Goal: Transaction & Acquisition: Book appointment/travel/reservation

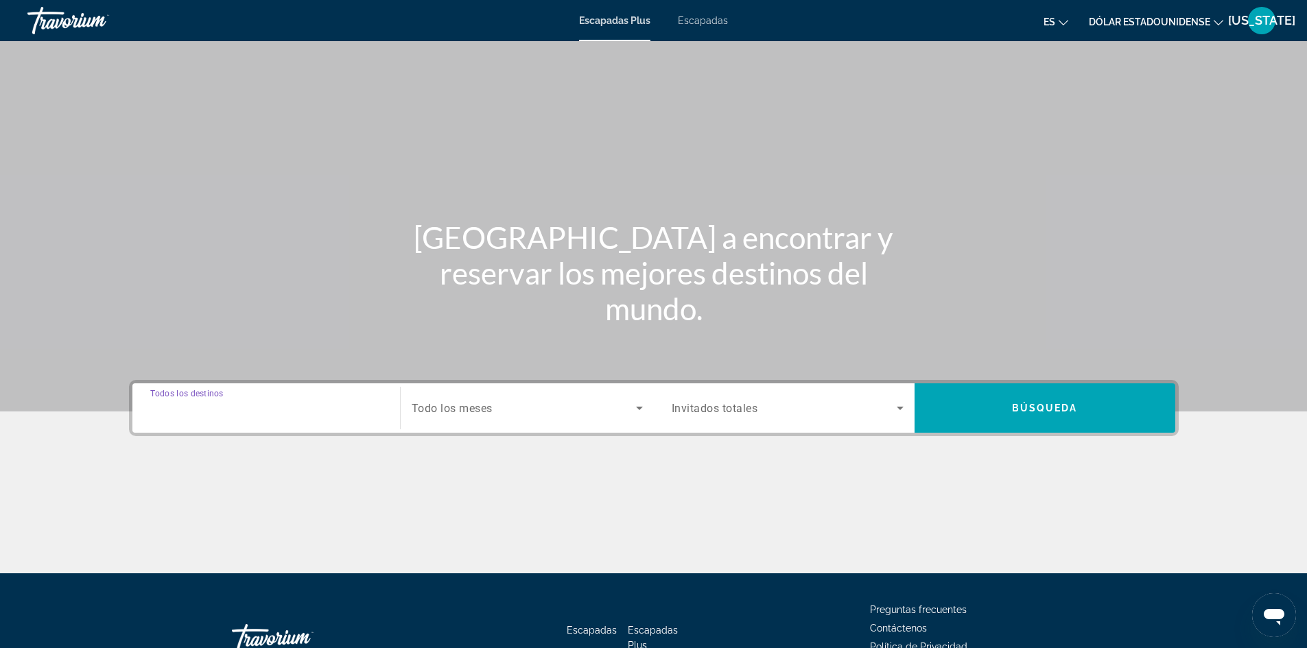
click at [291, 406] on input "Destination Todos los destinos" at bounding box center [266, 409] width 232 height 16
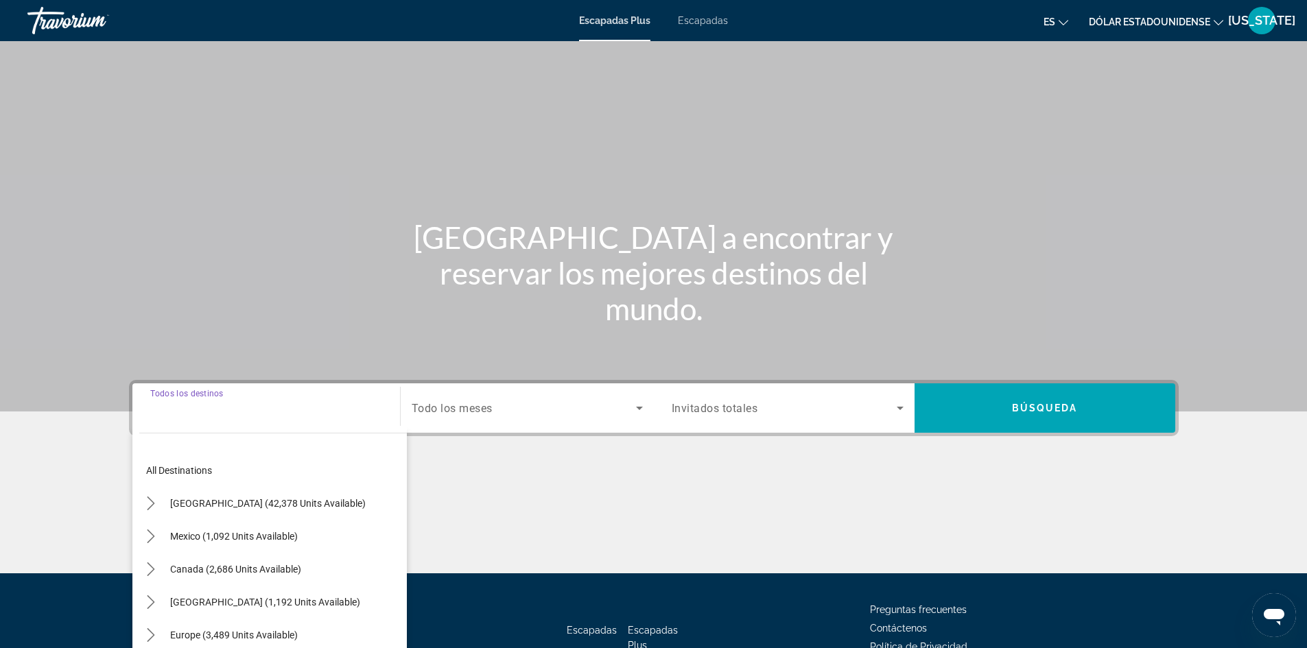
scroll to position [93, 0]
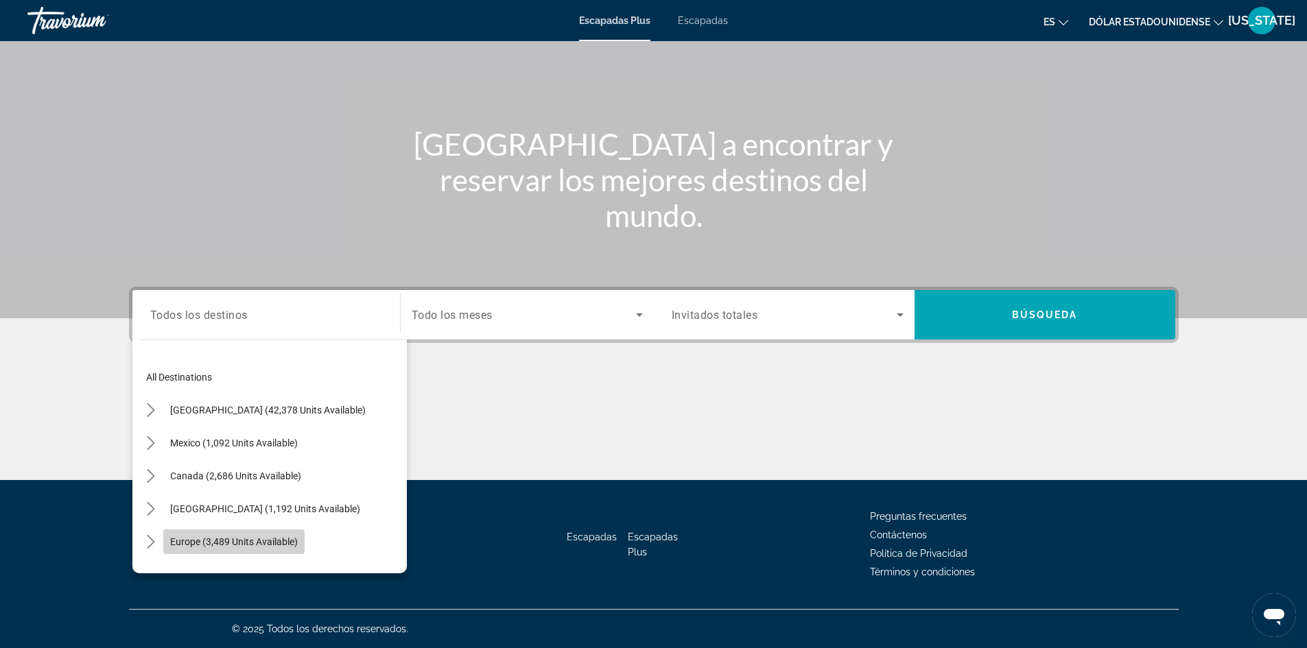
click at [290, 540] on span "Europe (3,489 units available)" at bounding box center [234, 542] width 128 height 11
type input "**********"
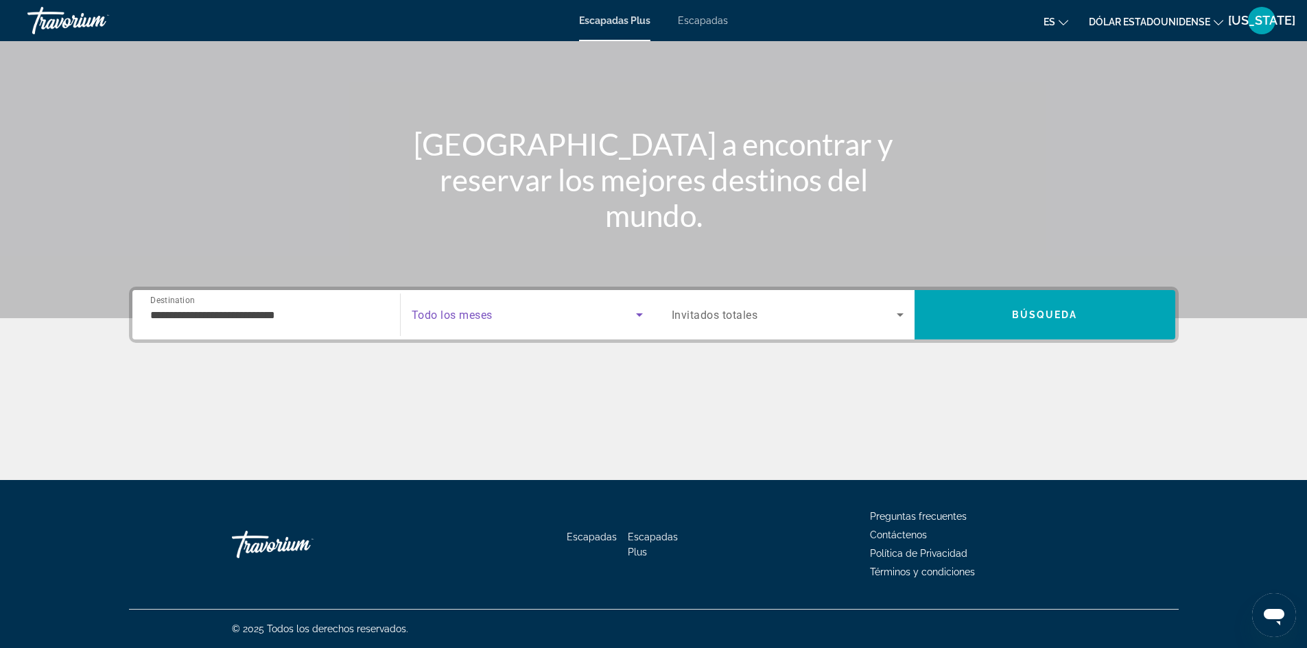
click at [524, 316] on span "Search widget" at bounding box center [524, 315] width 224 height 16
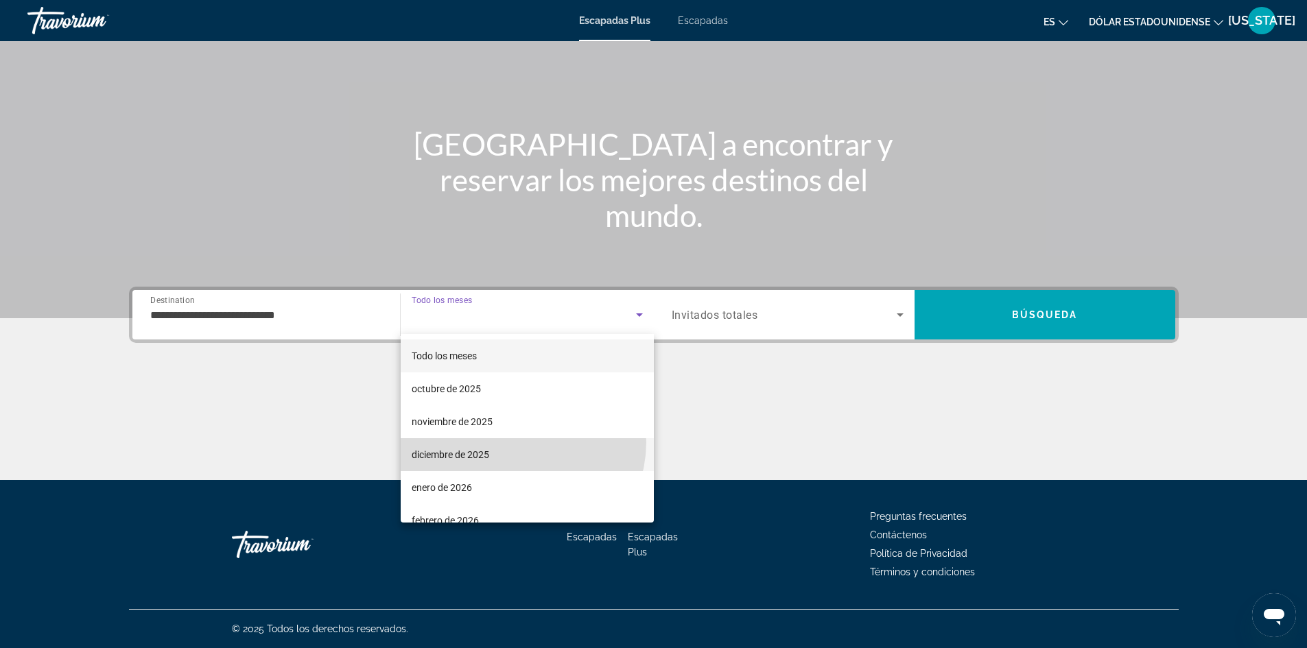
click at [521, 443] on mat-option "diciembre de 2025" at bounding box center [527, 454] width 253 height 33
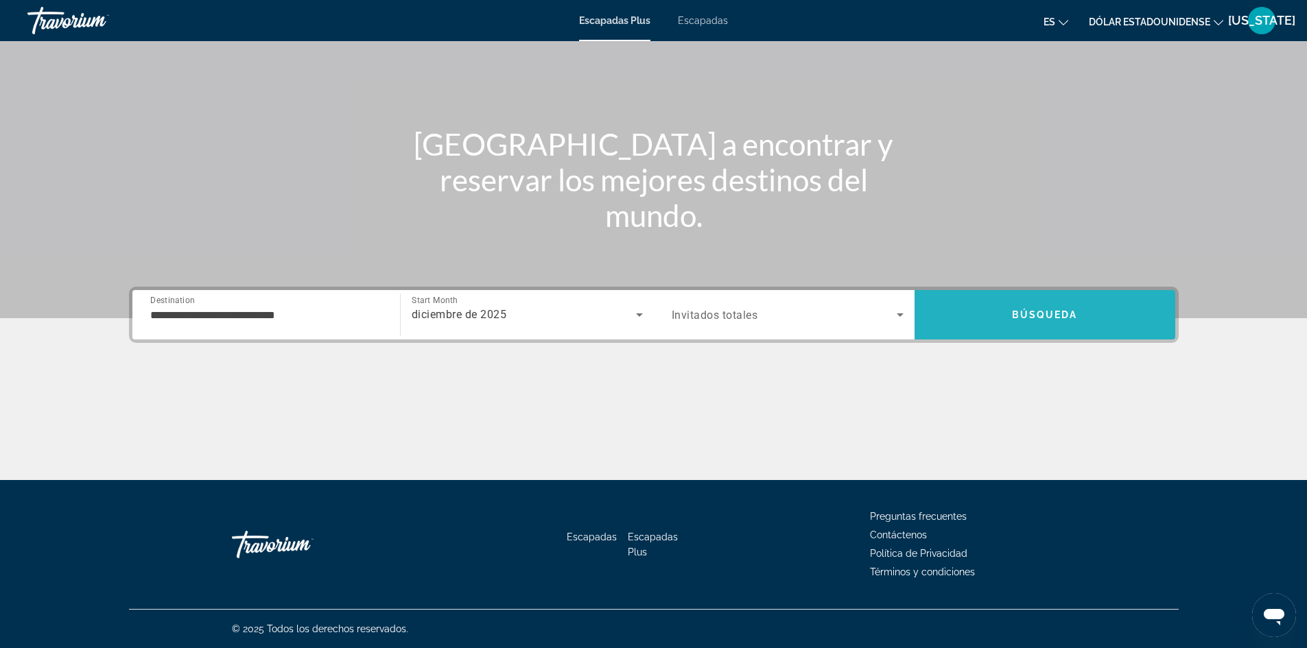
click at [1027, 307] on span "Search" at bounding box center [1045, 314] width 261 height 33
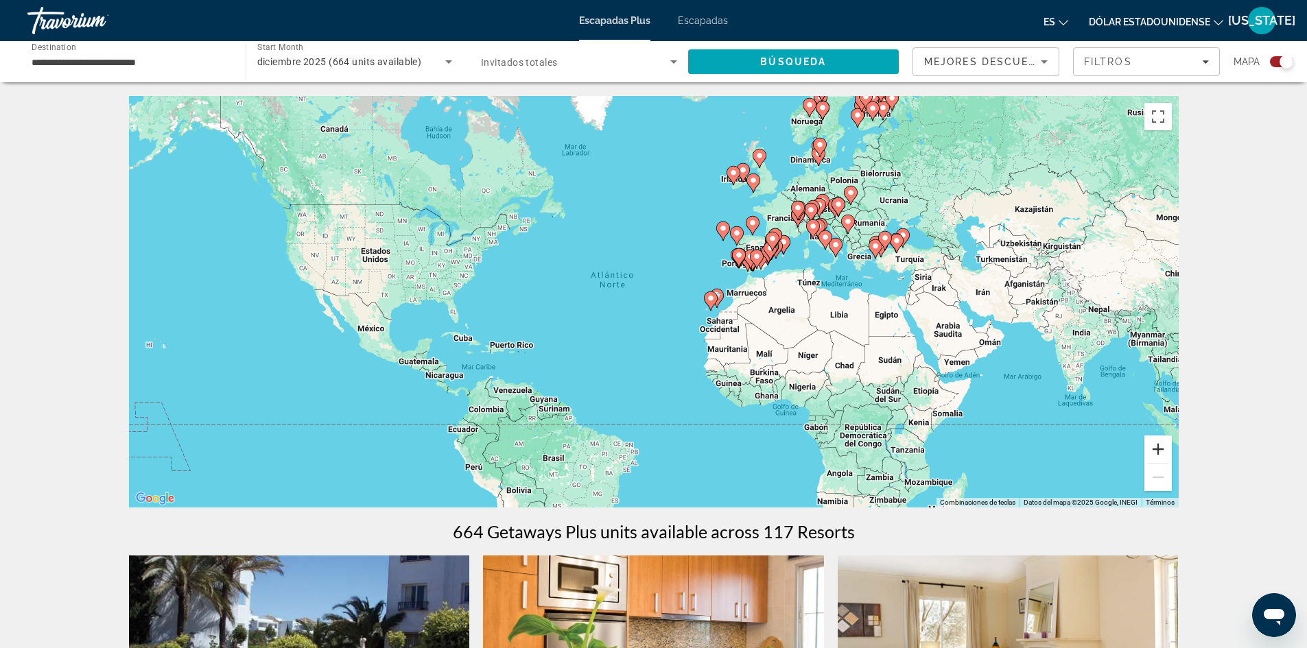
click at [1162, 454] on button "Ampliar" at bounding box center [1158, 449] width 27 height 27
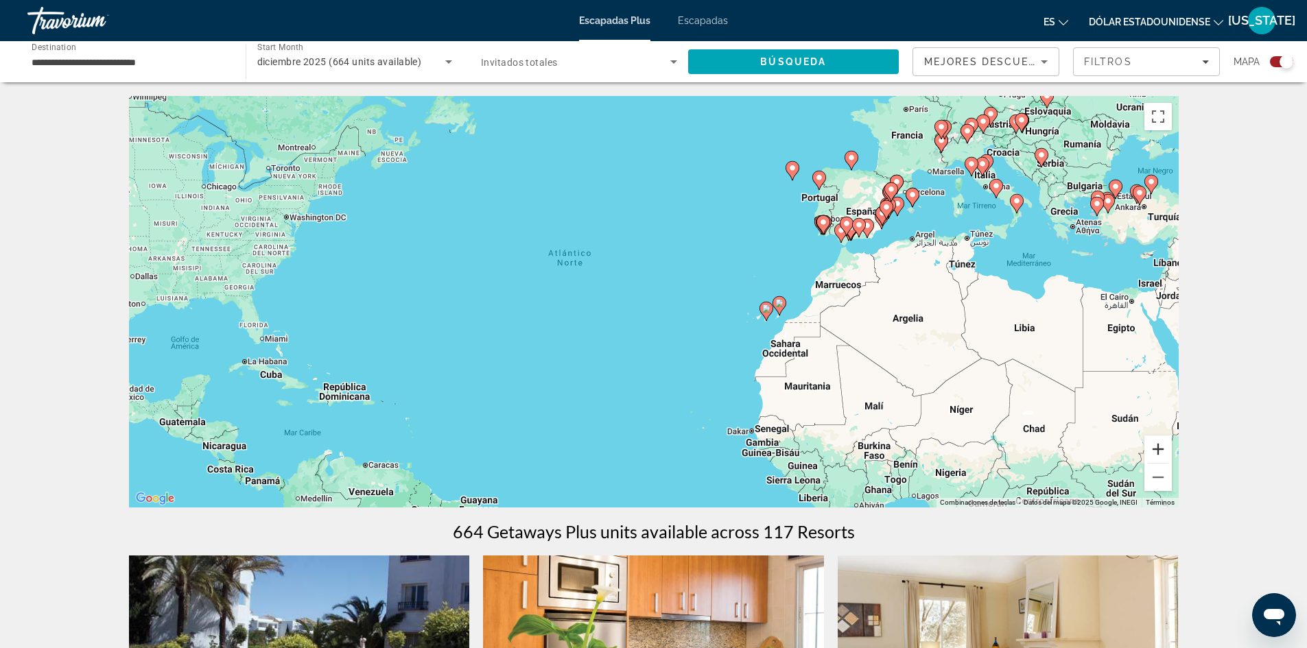
click at [1157, 449] on button "Ampliar" at bounding box center [1158, 449] width 27 height 27
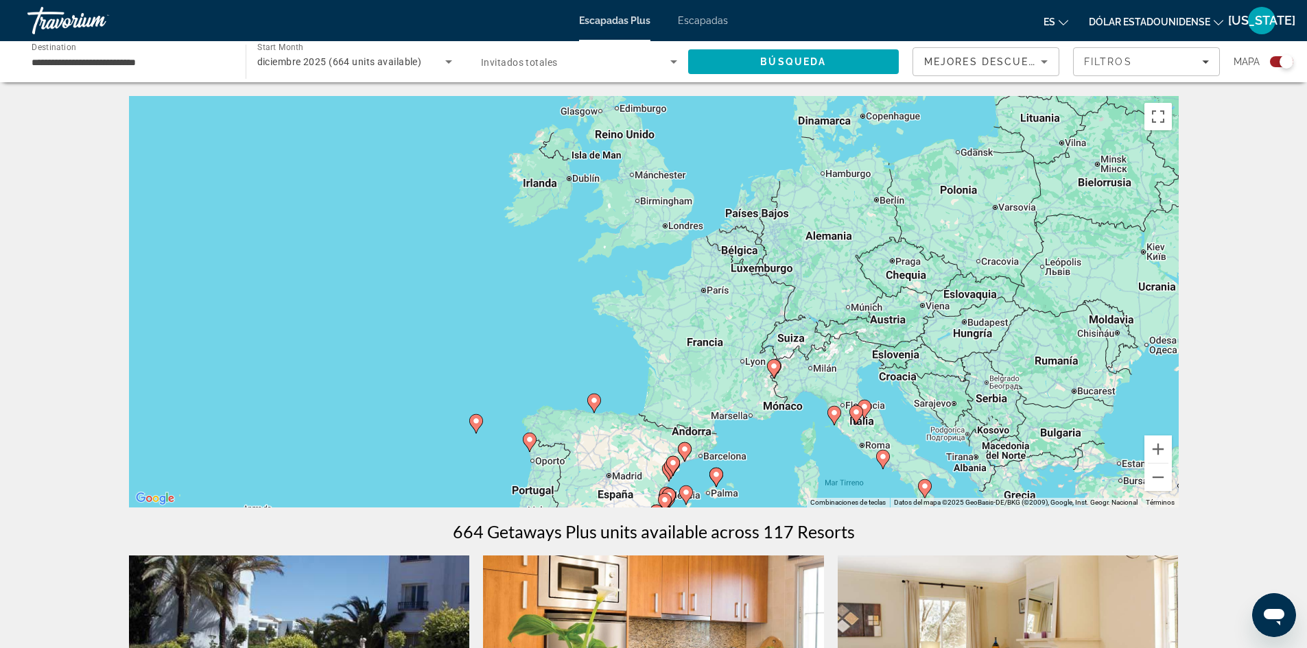
drag, startPoint x: 1120, startPoint y: 261, endPoint x: 658, endPoint y: 640, distance: 597.2
click at [1158, 450] on button "Ampliar" at bounding box center [1158, 449] width 27 height 27
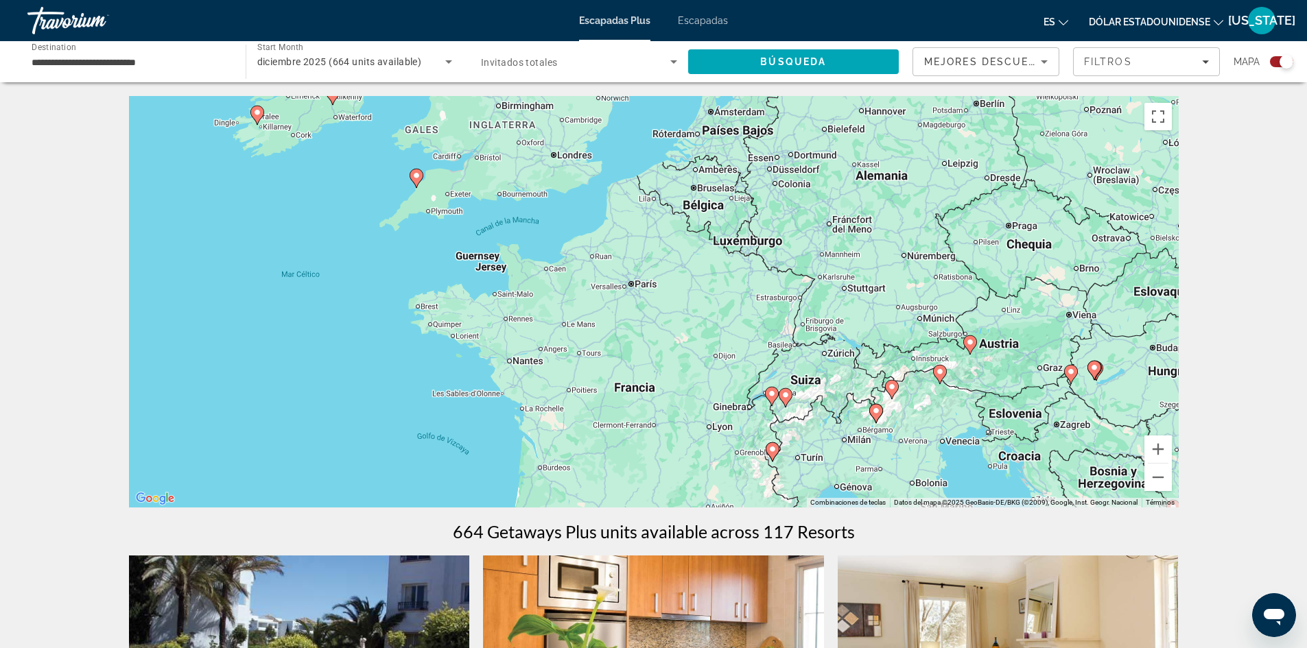
drag, startPoint x: 855, startPoint y: 335, endPoint x: 731, endPoint y: 340, distance: 124.3
click at [731, 340] on div "Para activar la función de arrastre con el teclado, pulsa Alt + Intro. Cuando h…" at bounding box center [654, 302] width 1050 height 412
click at [702, 25] on font "Escapadas" at bounding box center [703, 20] width 50 height 11
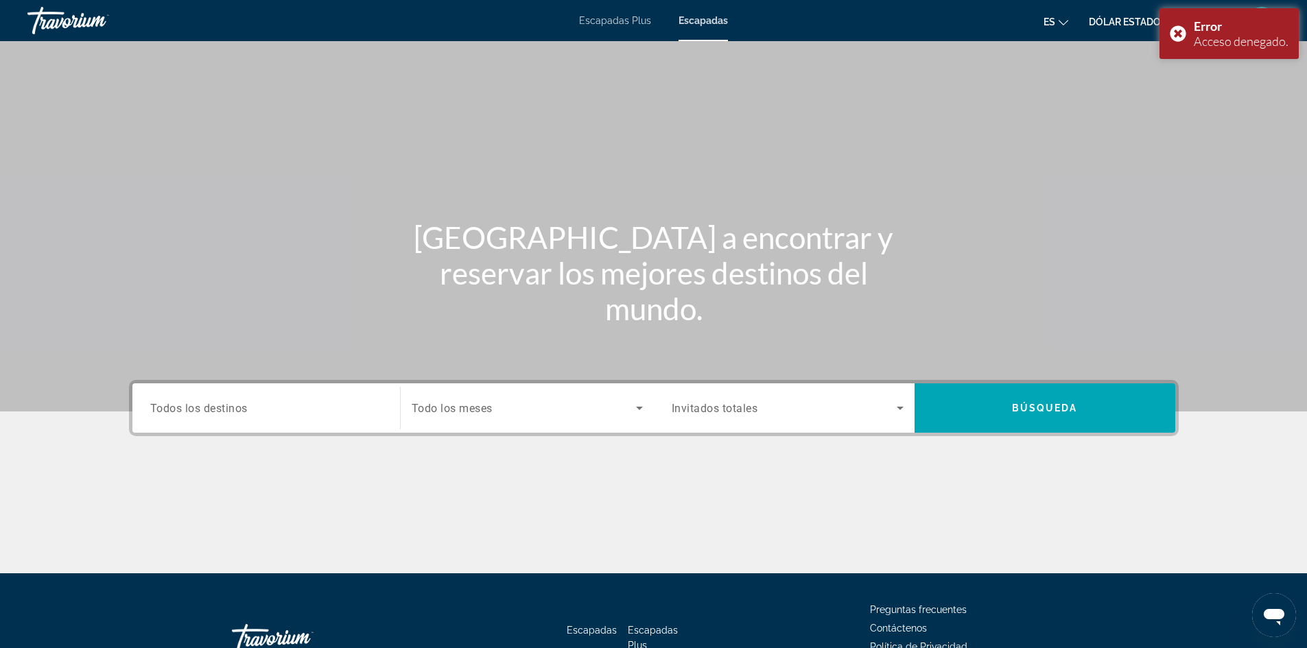
click at [340, 418] on div "Search widget" at bounding box center [266, 408] width 232 height 39
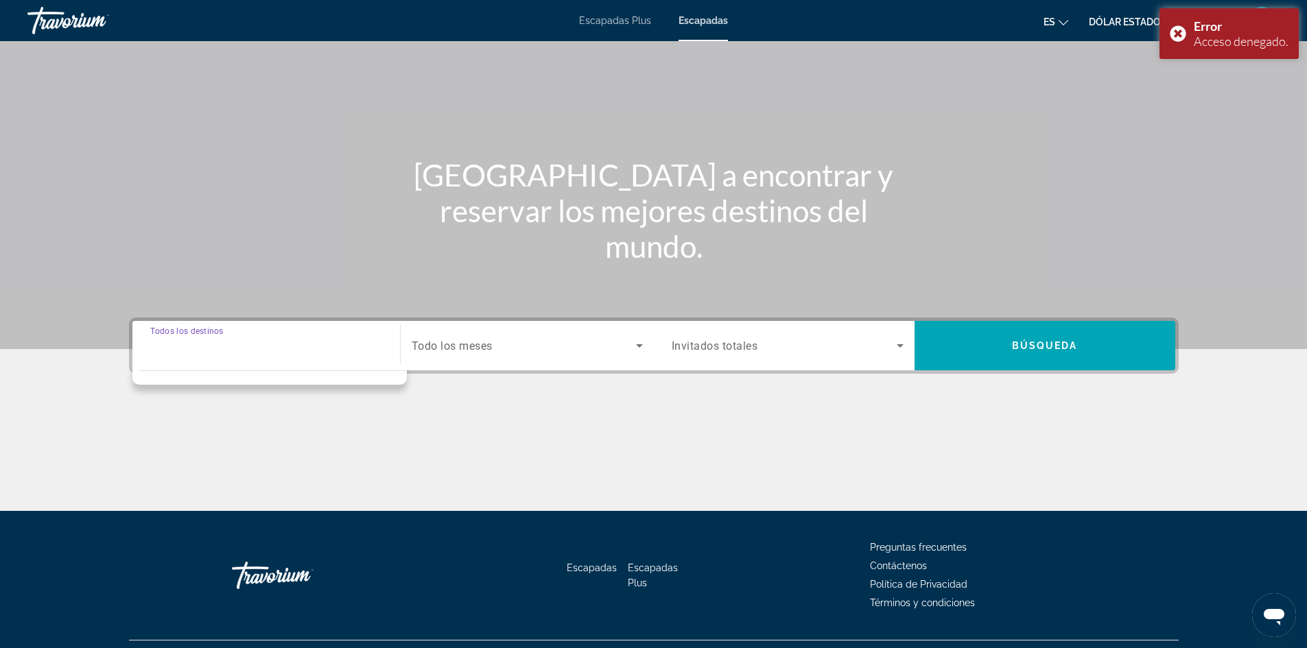
scroll to position [93, 0]
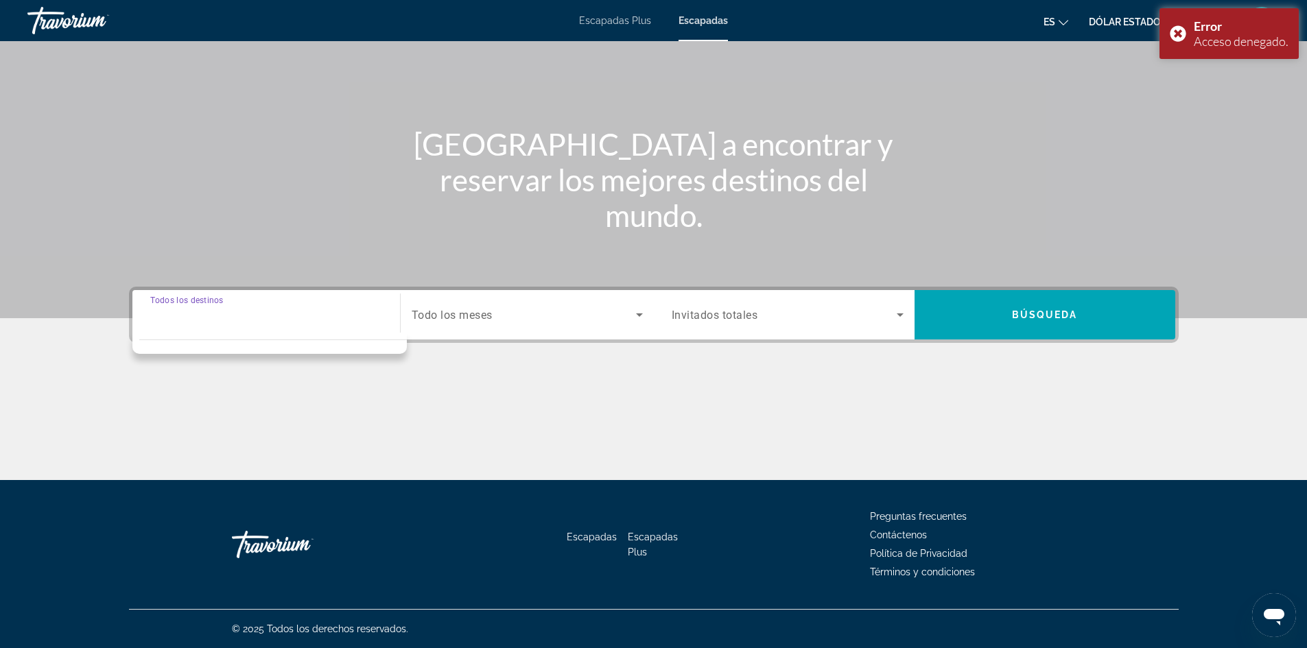
click at [349, 318] on input "Destination Todos los destinos" at bounding box center [266, 315] width 232 height 16
click at [533, 324] on div "Search widget" at bounding box center [527, 315] width 231 height 38
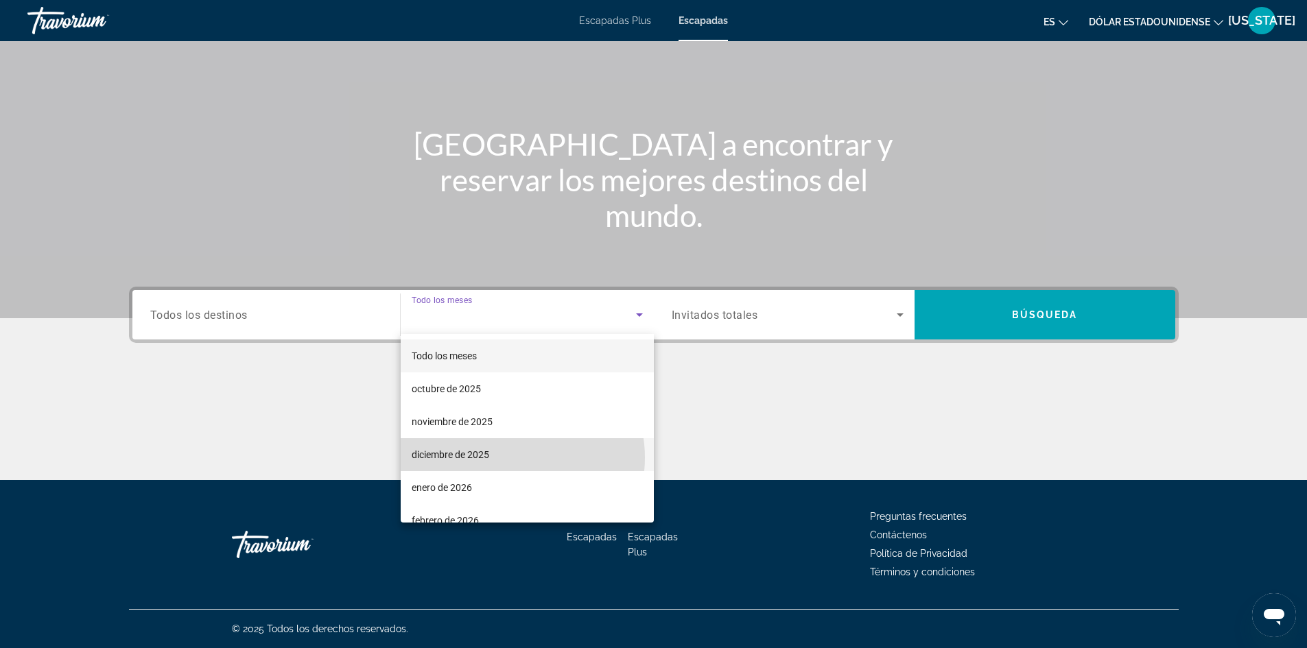
click at [517, 458] on mat-option "diciembre de 2025" at bounding box center [527, 454] width 253 height 33
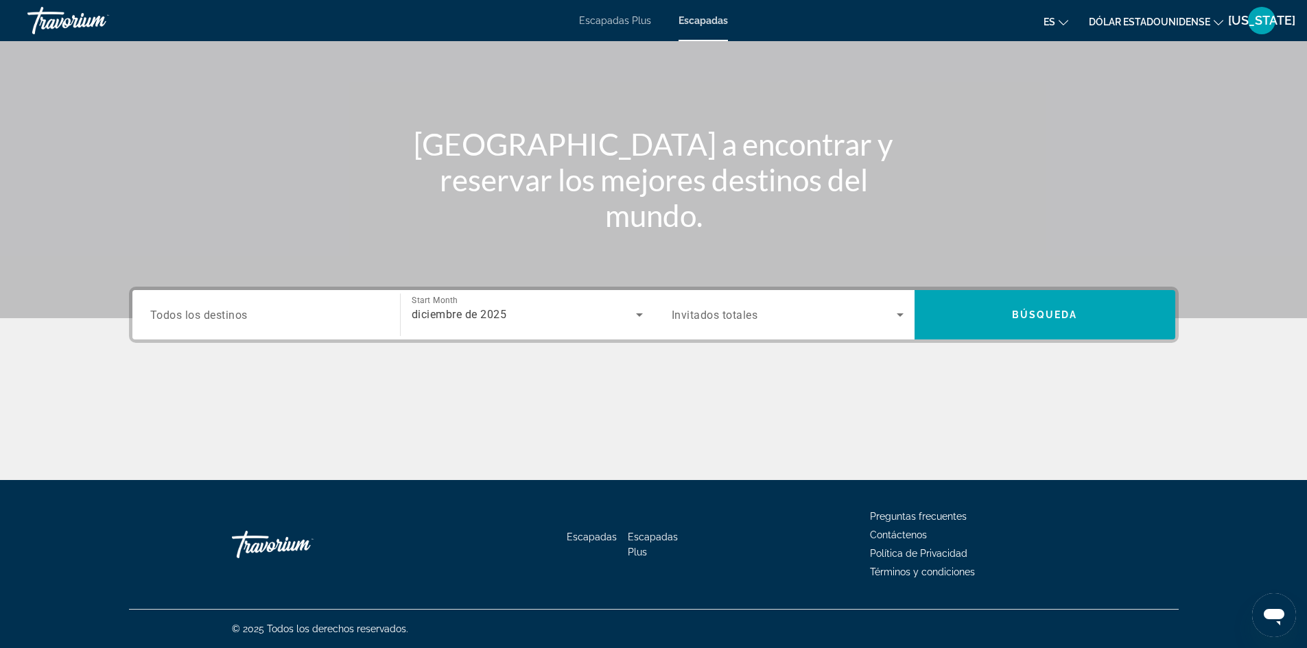
click at [258, 325] on div "Search widget" at bounding box center [266, 315] width 232 height 39
click at [253, 311] on input "Destination Todos los destinos" at bounding box center [266, 315] width 232 height 16
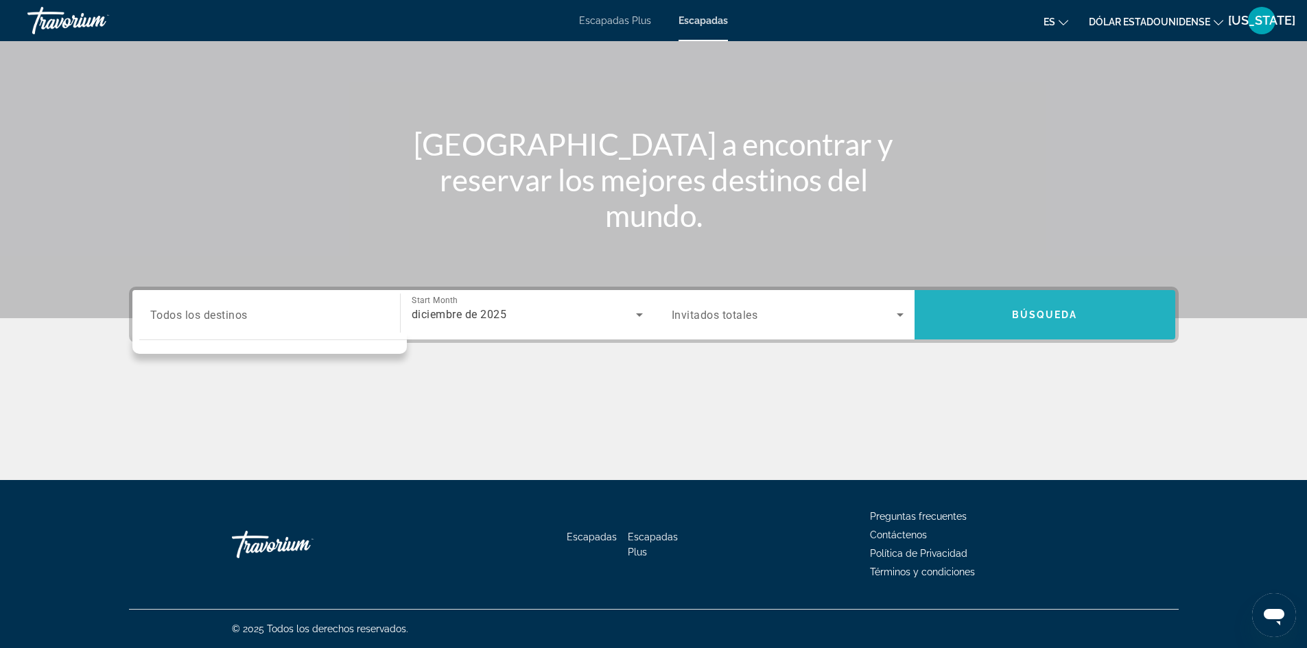
click at [1053, 318] on span "Búsqueda" at bounding box center [1045, 314] width 66 height 11
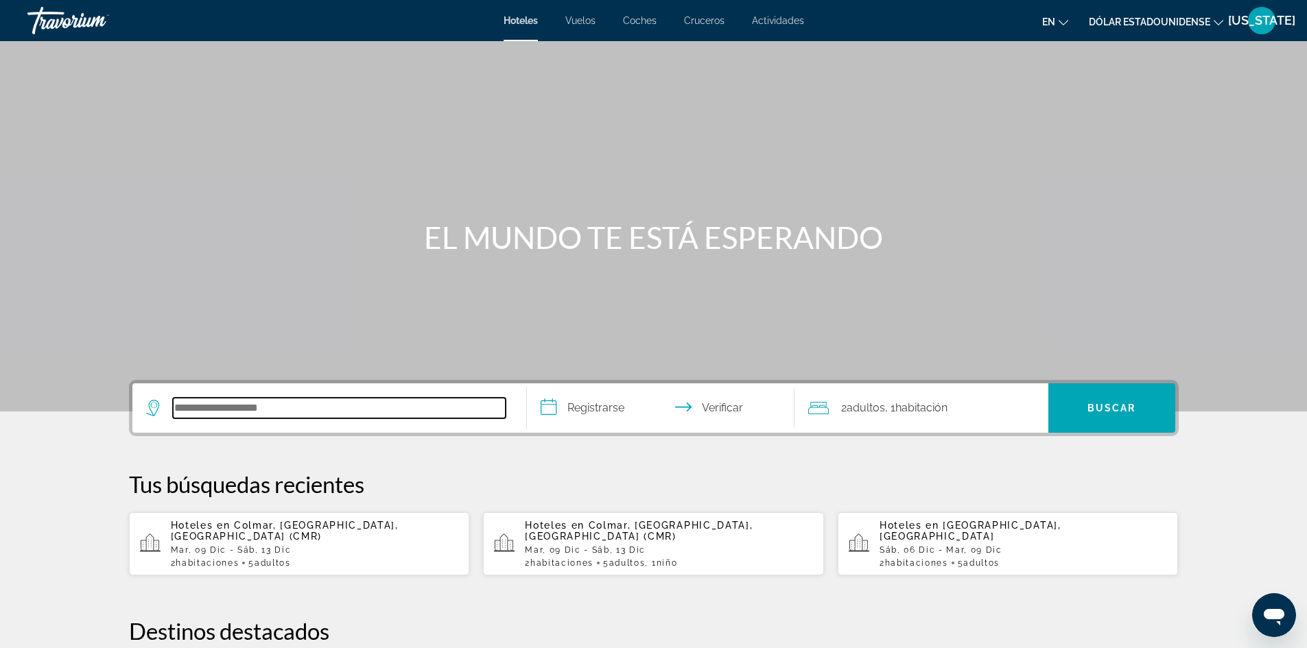
click at [371, 410] on input "Buscar destino de hotel" at bounding box center [339, 408] width 333 height 21
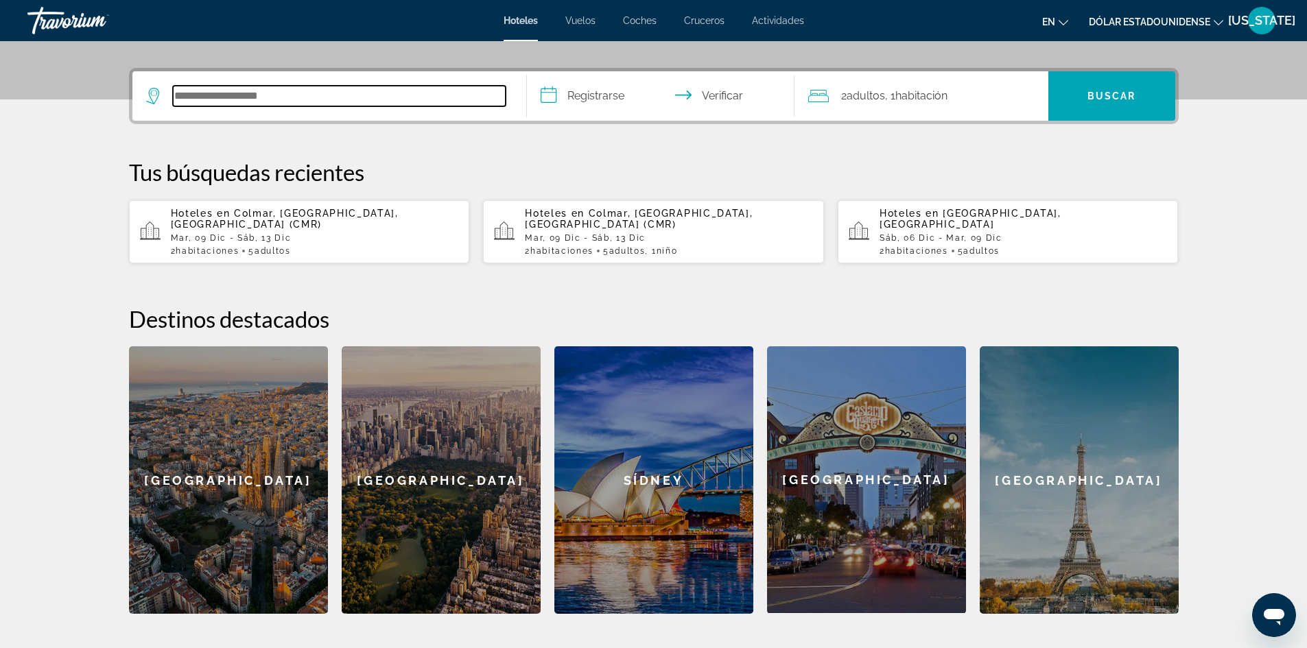
scroll to position [336, 0]
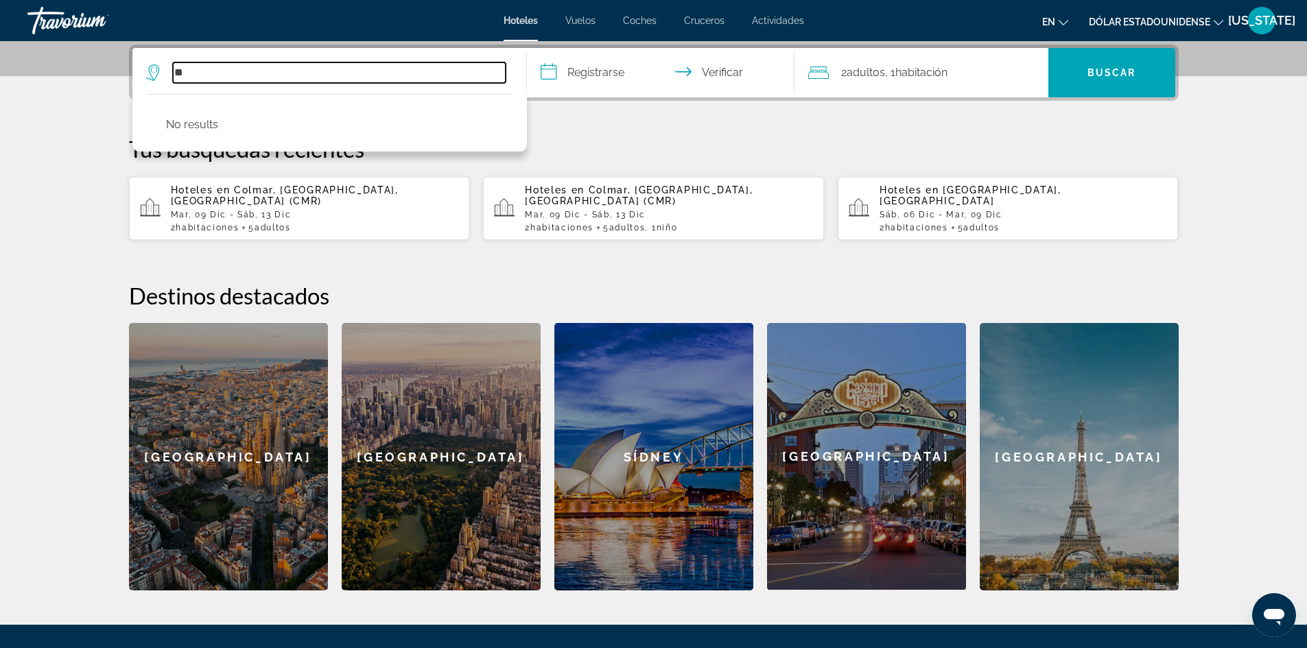
type input "*"
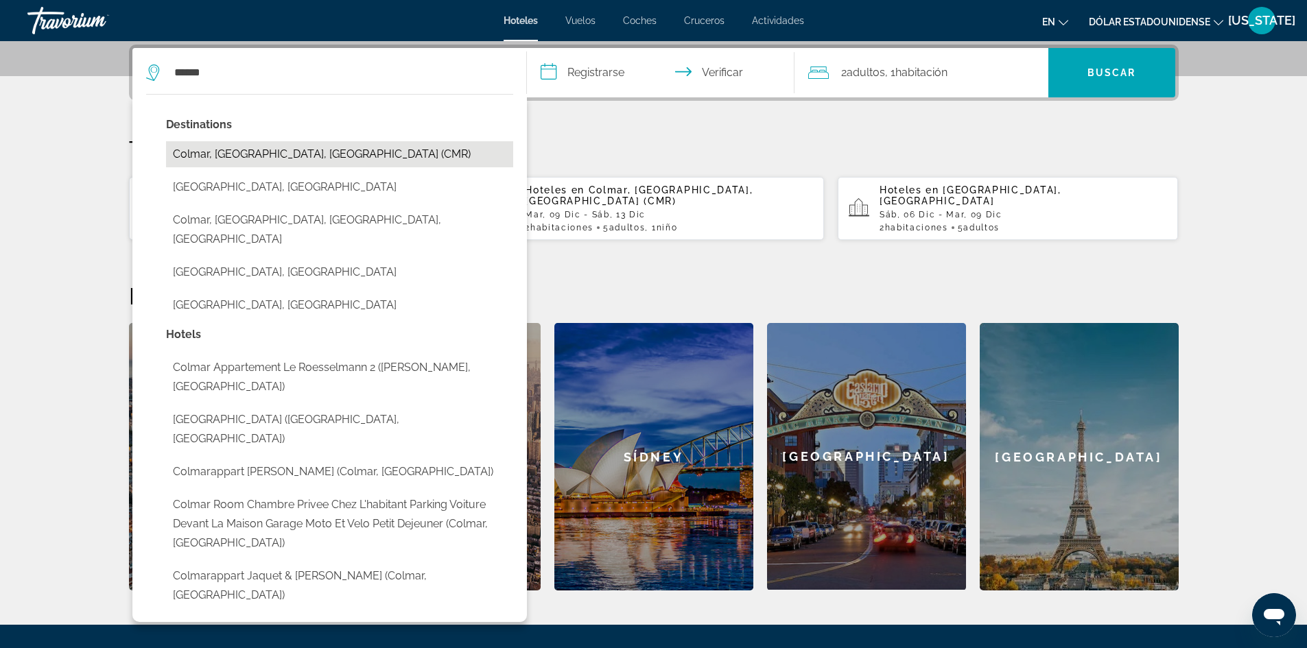
click at [369, 163] on button "Colmar, Haut-Rhin, France (CMR)" at bounding box center [339, 154] width 347 height 26
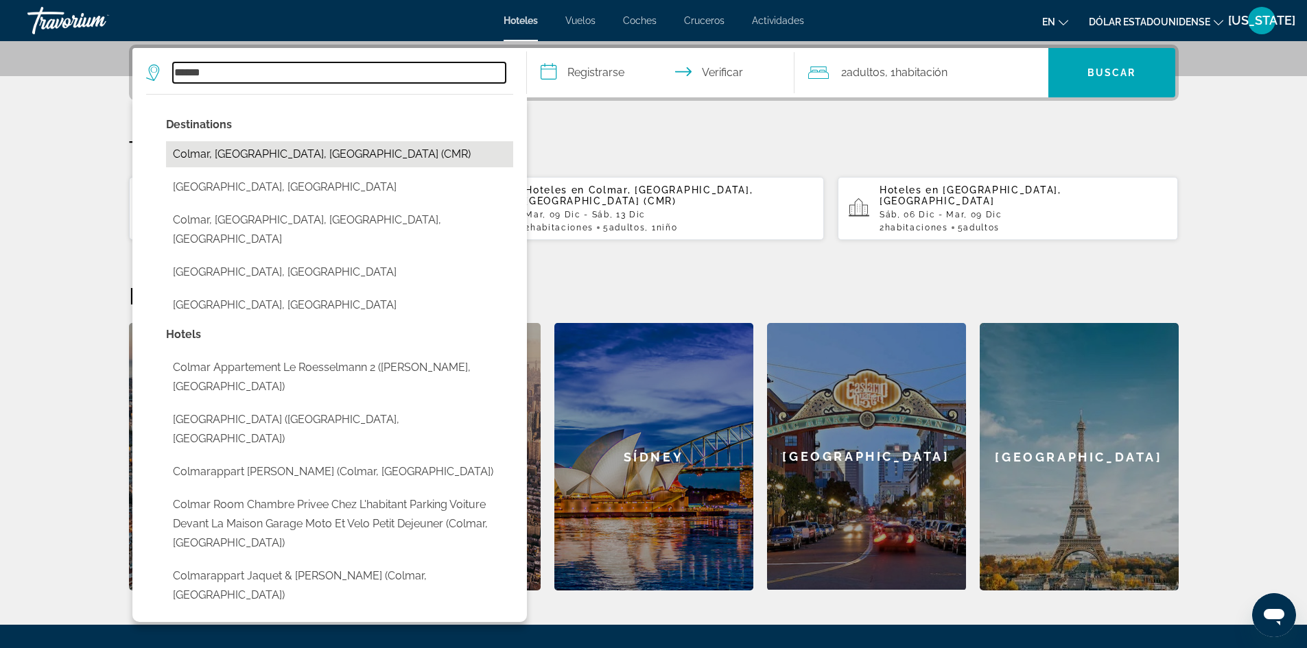
type input "**********"
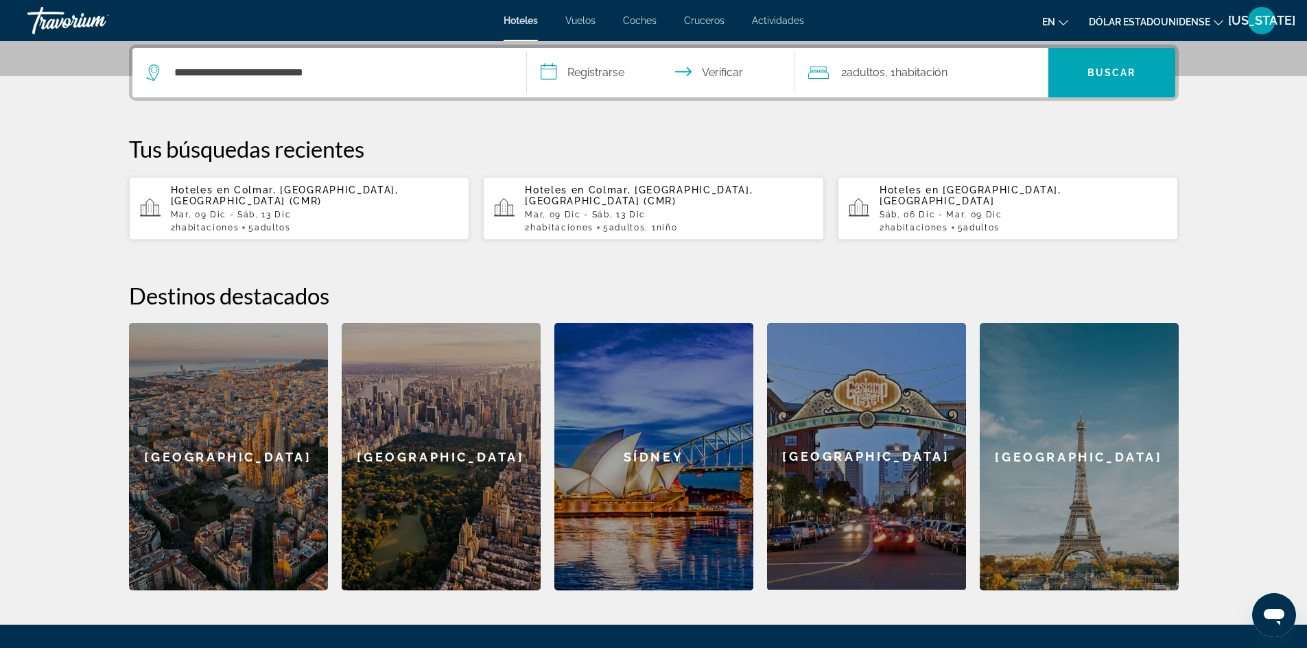
click at [591, 81] on input "**********" at bounding box center [663, 75] width 273 height 54
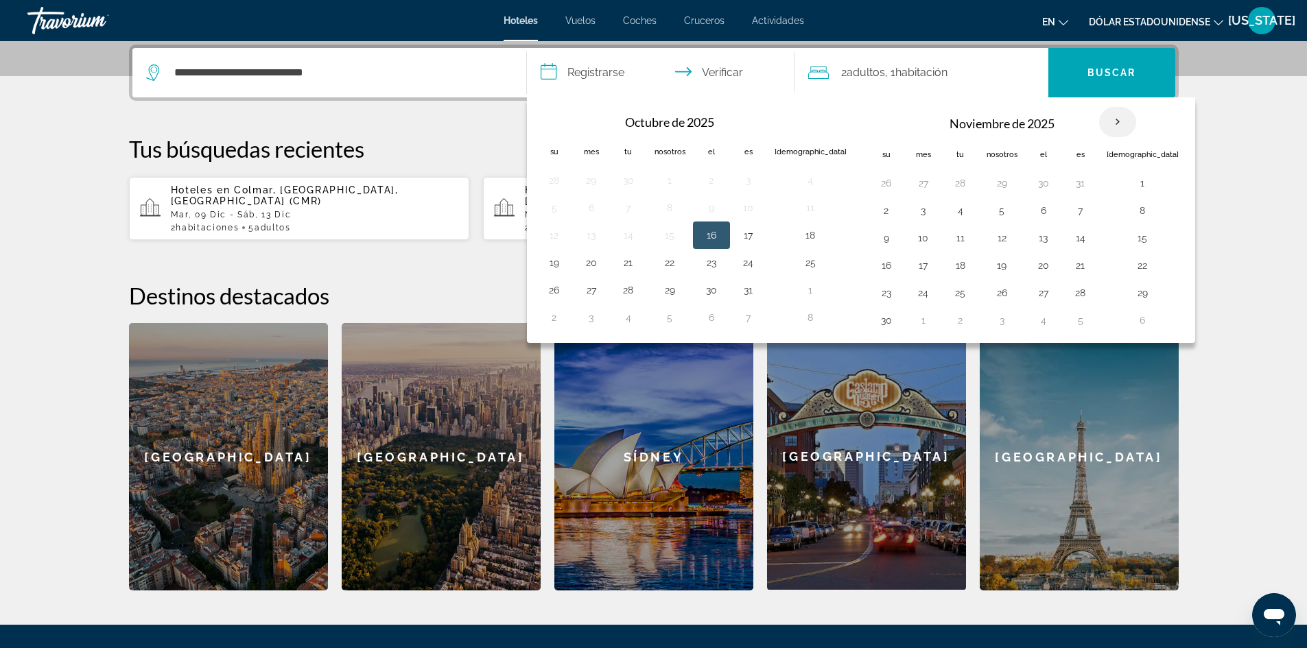
click at [1099, 120] on th "Mes próximo" at bounding box center [1117, 122] width 37 height 30
click at [1099, 121] on th "Mes próximo" at bounding box center [1117, 122] width 37 height 30
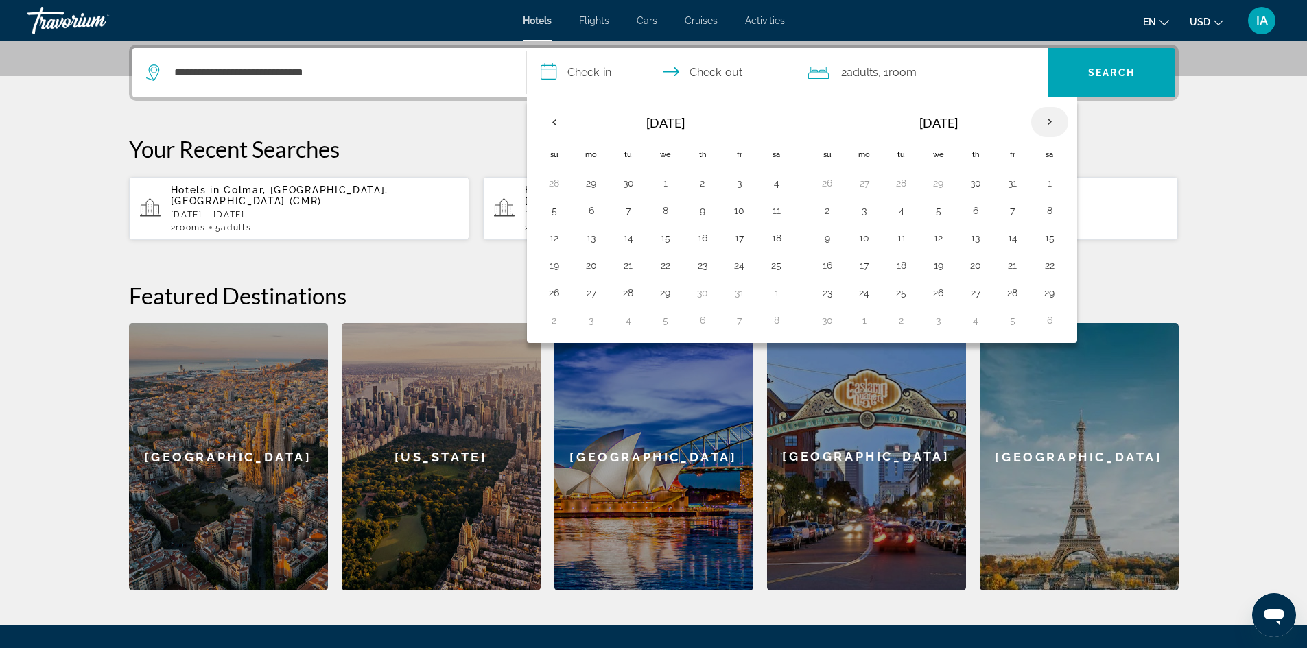
click at [1045, 119] on th "Next month" at bounding box center [1049, 122] width 37 height 30
click at [547, 126] on th "Previous month" at bounding box center [554, 122] width 37 height 30
click at [770, 183] on button "6" at bounding box center [777, 183] width 22 height 19
click at [624, 207] on button "9" at bounding box center [629, 210] width 22 height 19
type input "**********"
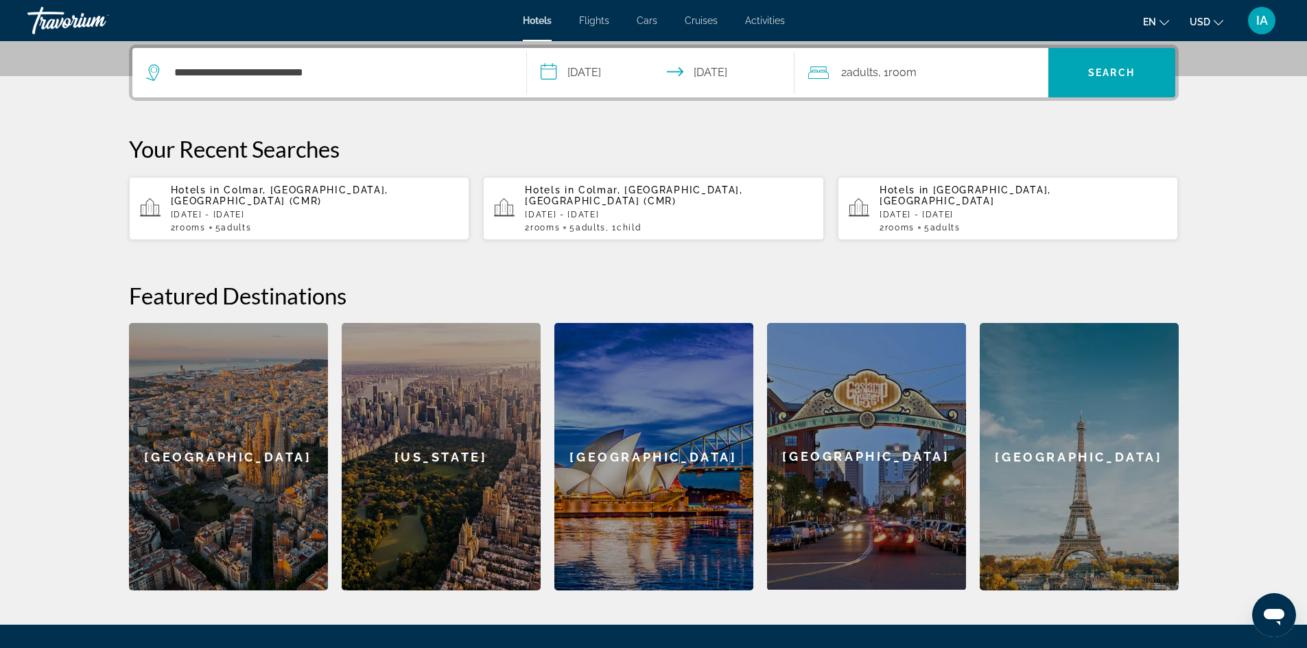
click at [960, 75] on div "2 Adult Adults , 1 Room rooms" at bounding box center [928, 72] width 240 height 19
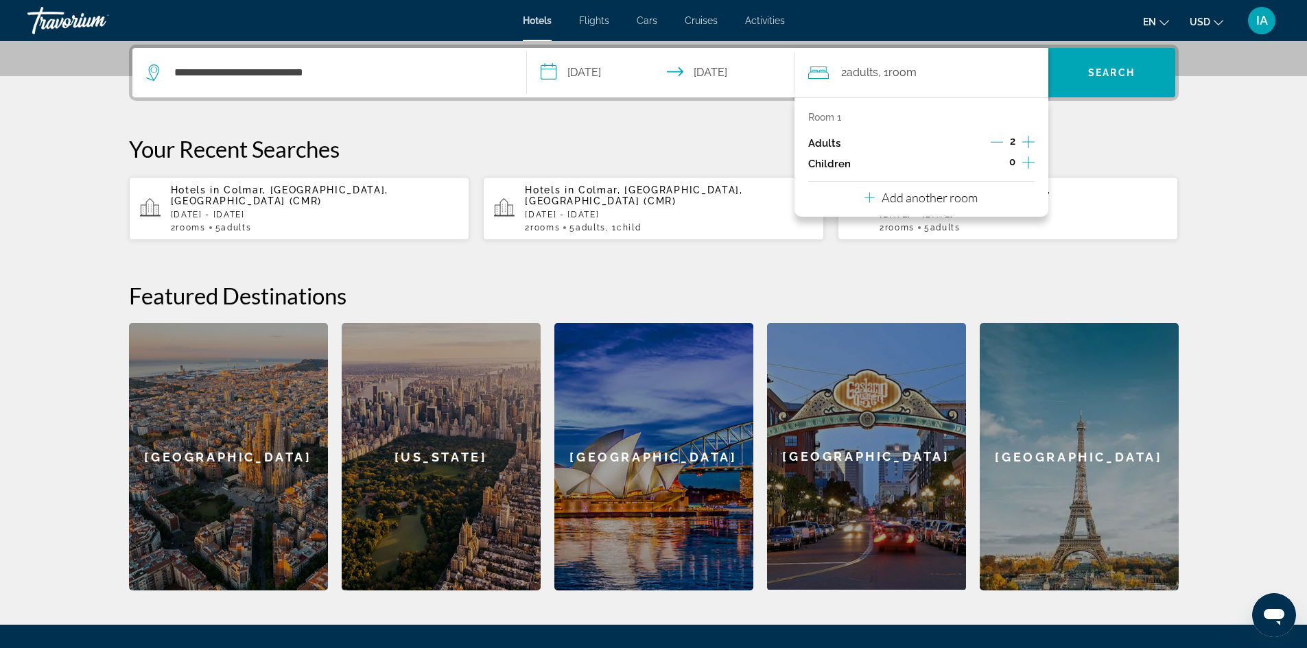
click at [972, 203] on p "Add another room" at bounding box center [930, 197] width 96 height 15
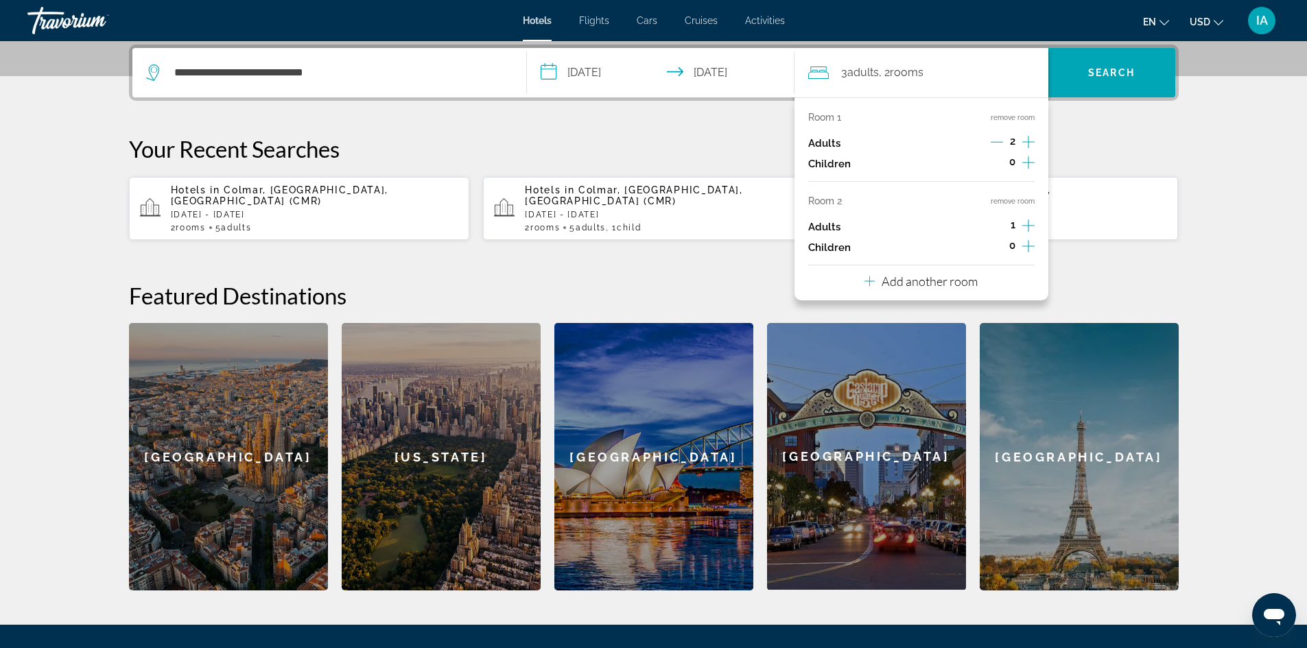
click at [1026, 222] on icon "Increment adults" at bounding box center [1028, 226] width 12 height 16
click at [1026, 162] on icon "Increment children" at bounding box center [1028, 162] width 12 height 16
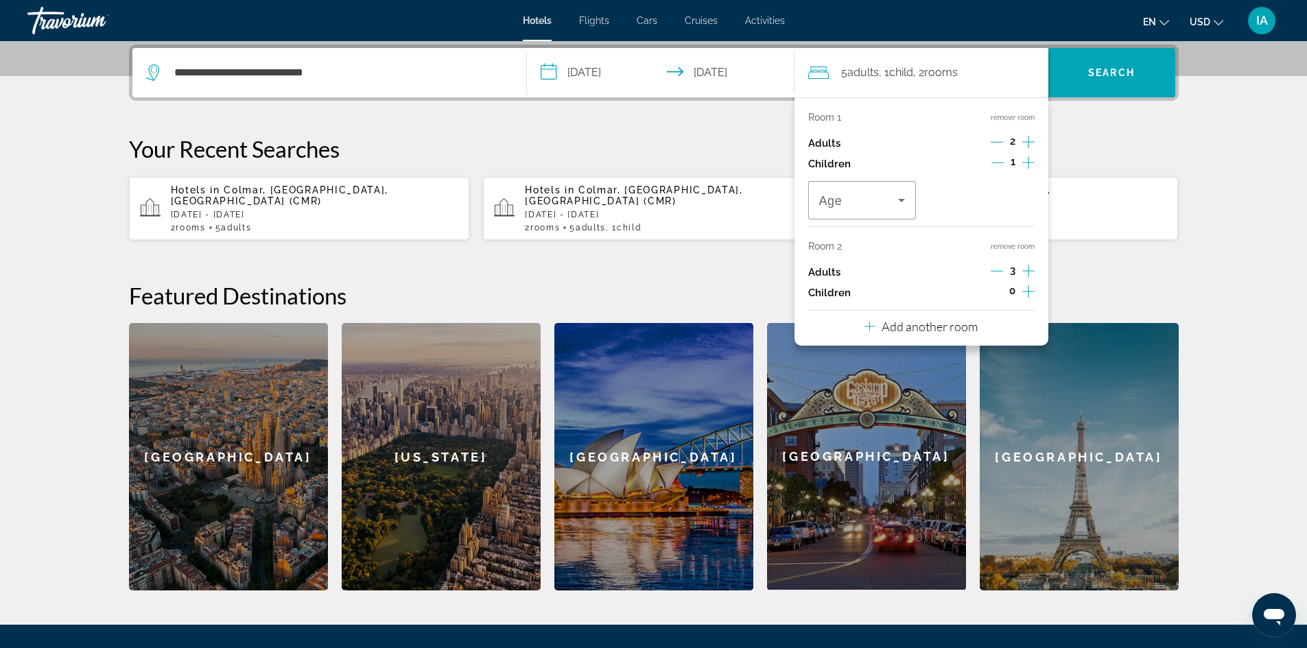
click at [1026, 162] on icon "Increment children" at bounding box center [1028, 162] width 12 height 16
click at [902, 204] on icon "Travelers: 5 adults, 2 children" at bounding box center [901, 200] width 16 height 16
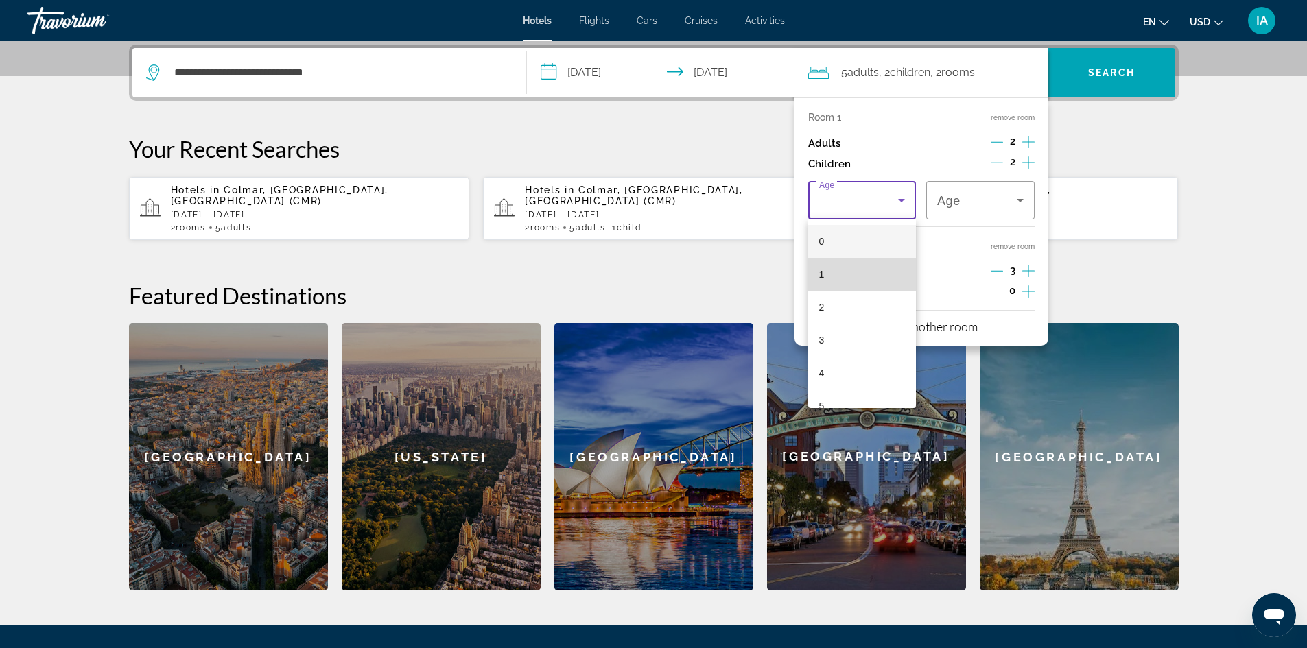
click at [865, 273] on mat-option "1" at bounding box center [862, 274] width 108 height 33
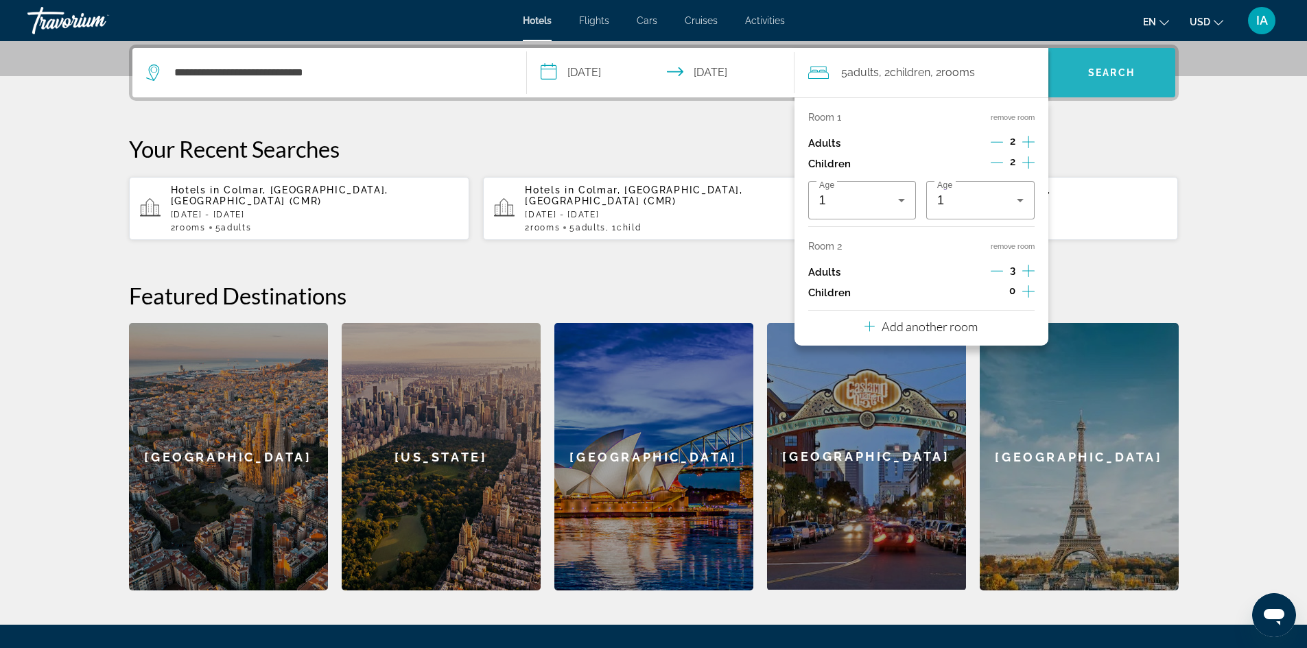
click at [1116, 75] on span "Search" at bounding box center [1111, 72] width 47 height 11
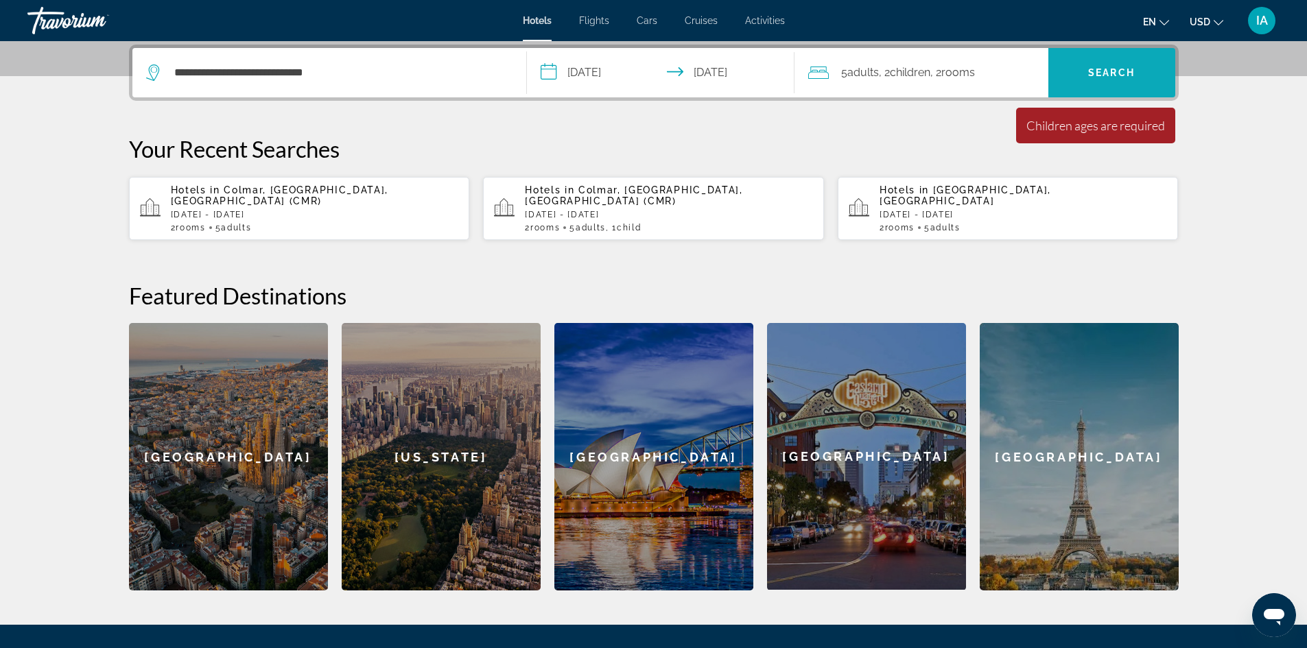
click at [1116, 75] on span "Search" at bounding box center [1111, 72] width 47 height 11
click at [1009, 82] on div "5 Adult Adults , 2 Child Children , 2 Room rooms" at bounding box center [928, 72] width 240 height 49
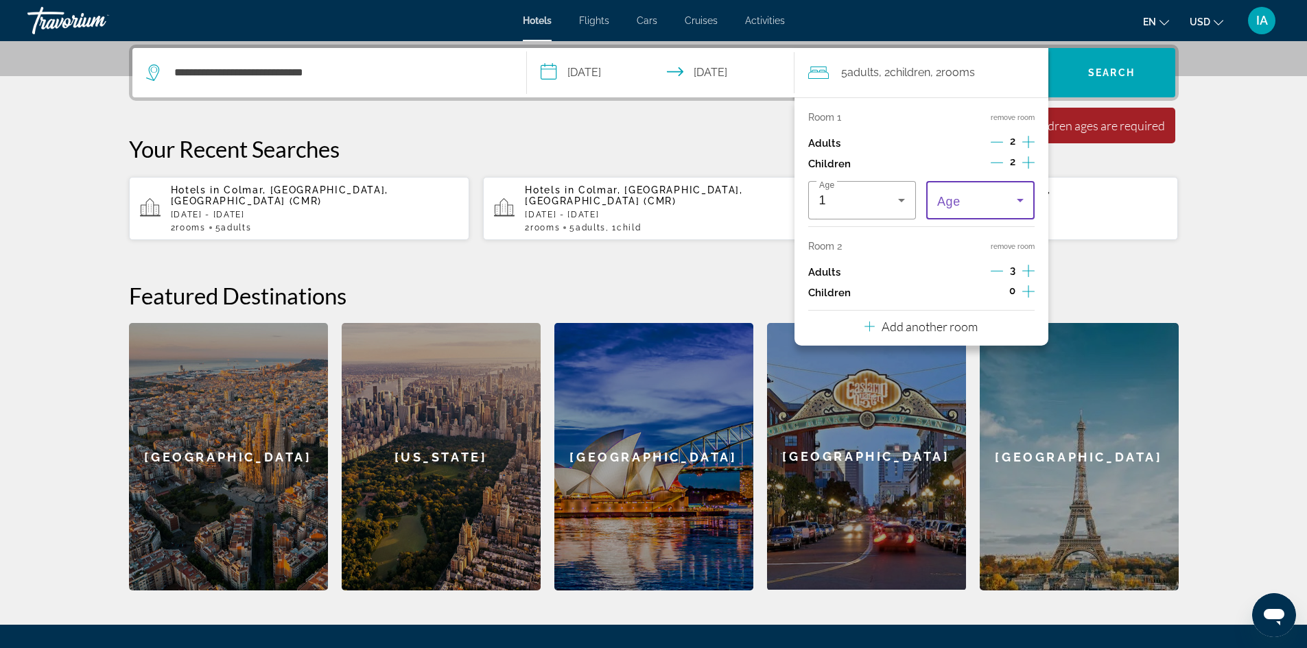
click at [1013, 202] on icon "Travelers: 5 adults, 2 children" at bounding box center [1020, 200] width 16 height 16
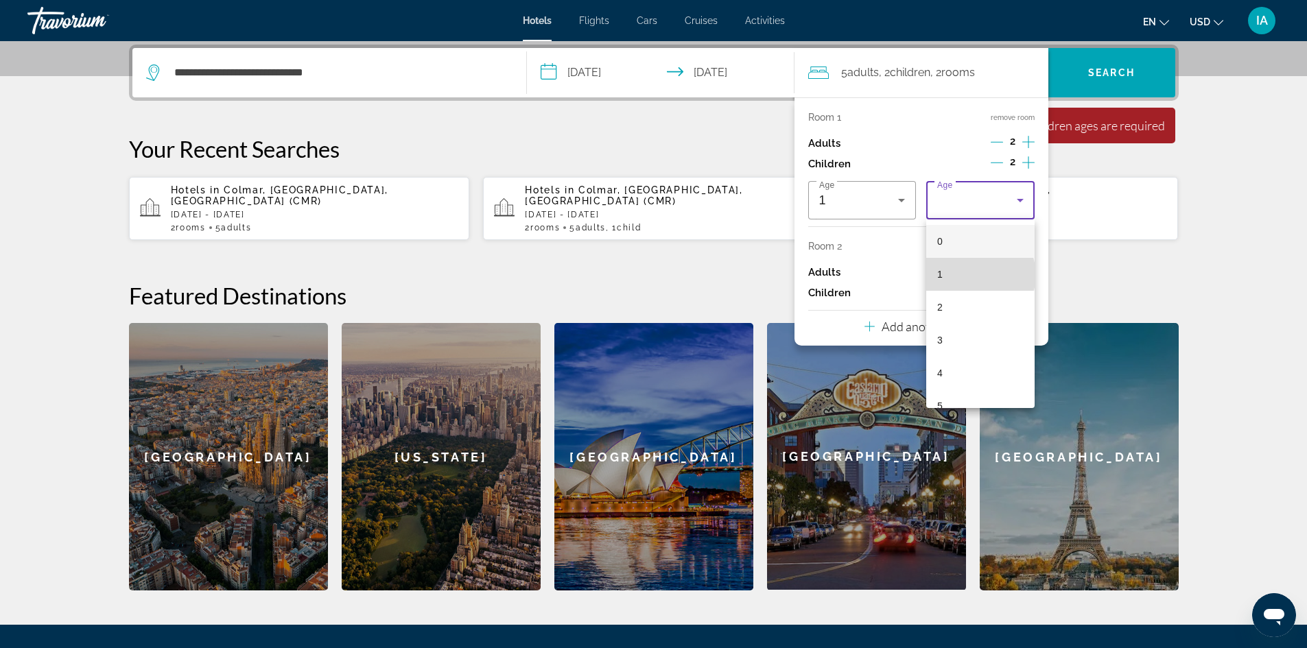
click at [980, 275] on mat-option "1" at bounding box center [980, 274] width 108 height 33
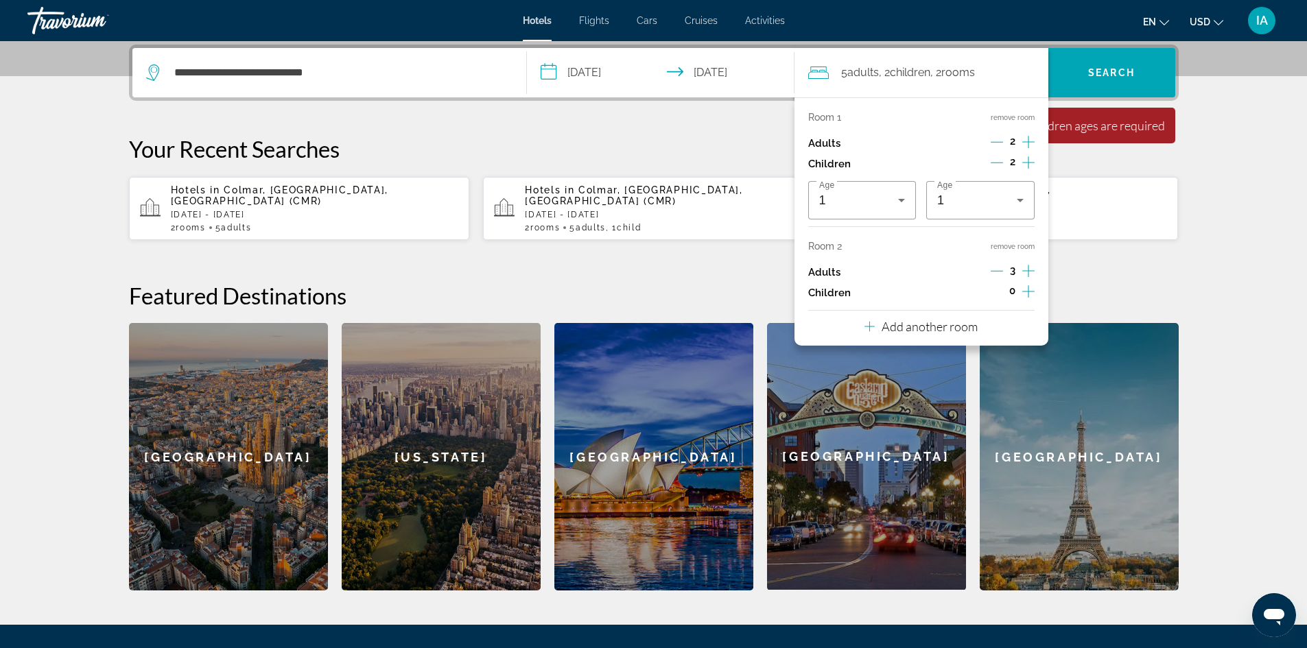
click at [1077, 134] on div "Minimum length of stay is 1 day All fields are required Children ages are requi…" at bounding box center [1095, 126] width 159 height 36
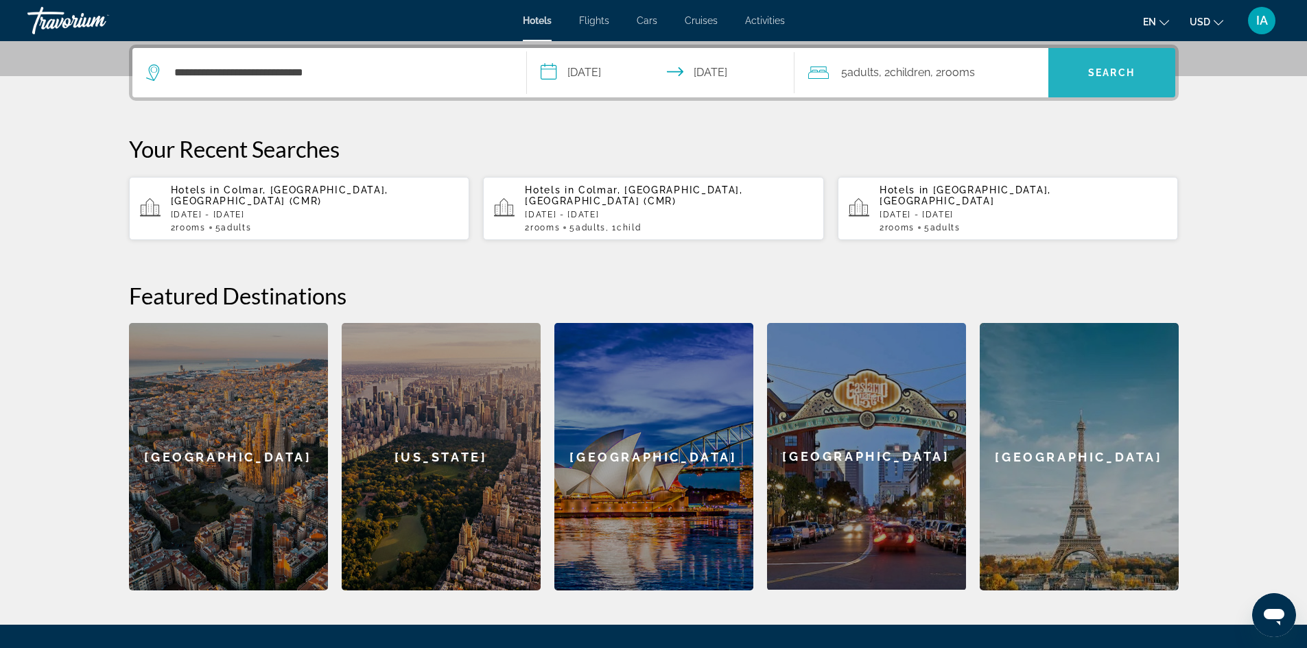
click at [1110, 79] on span "Search" at bounding box center [1111, 72] width 127 height 33
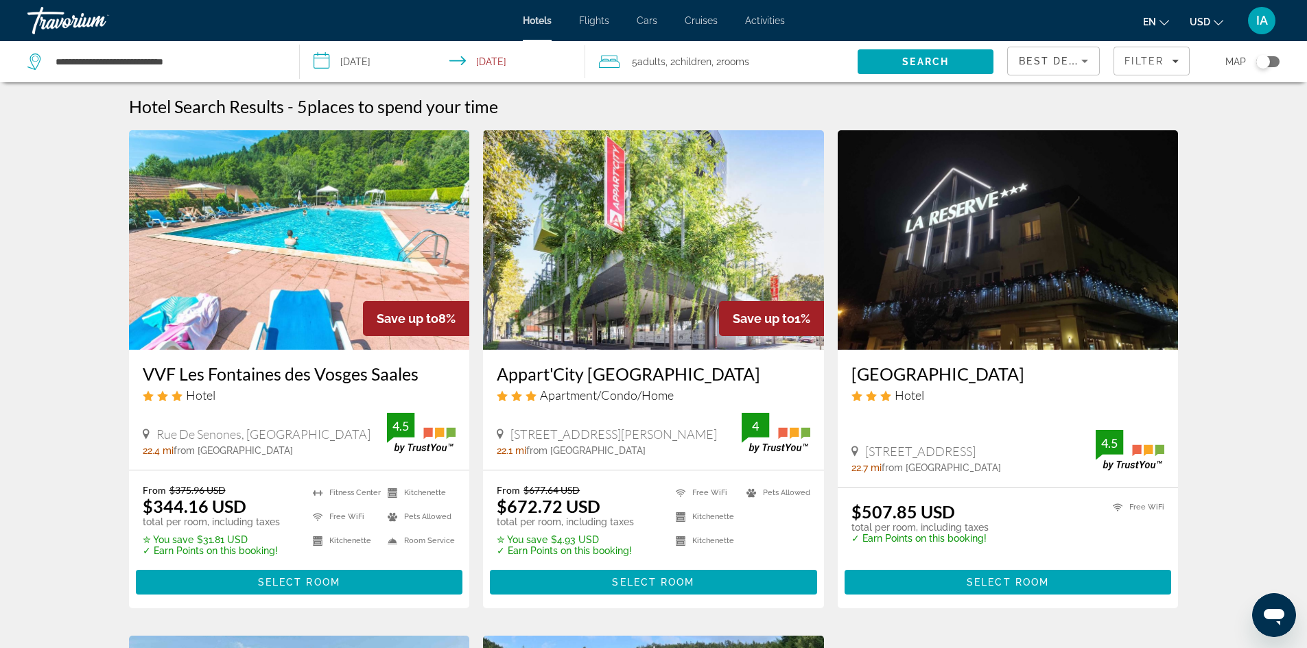
click at [1277, 62] on div "Toggle map" at bounding box center [1267, 61] width 23 height 11
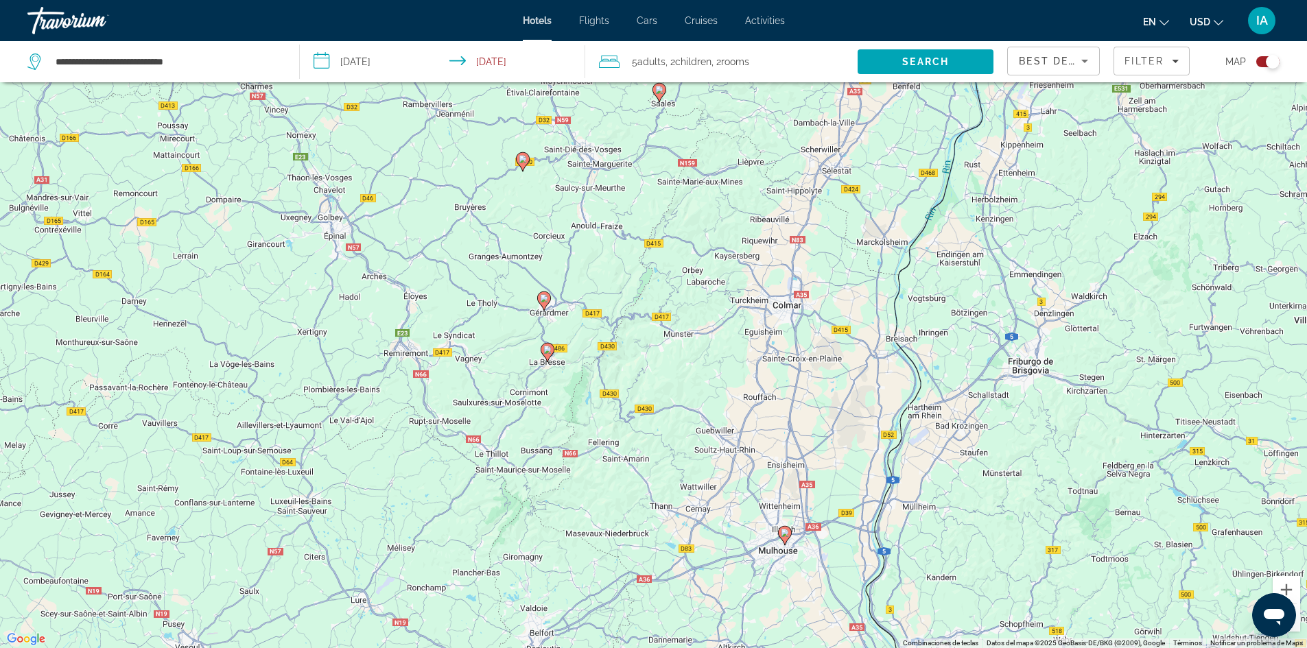
click at [788, 537] on icon "Main content" at bounding box center [784, 535] width 12 height 18
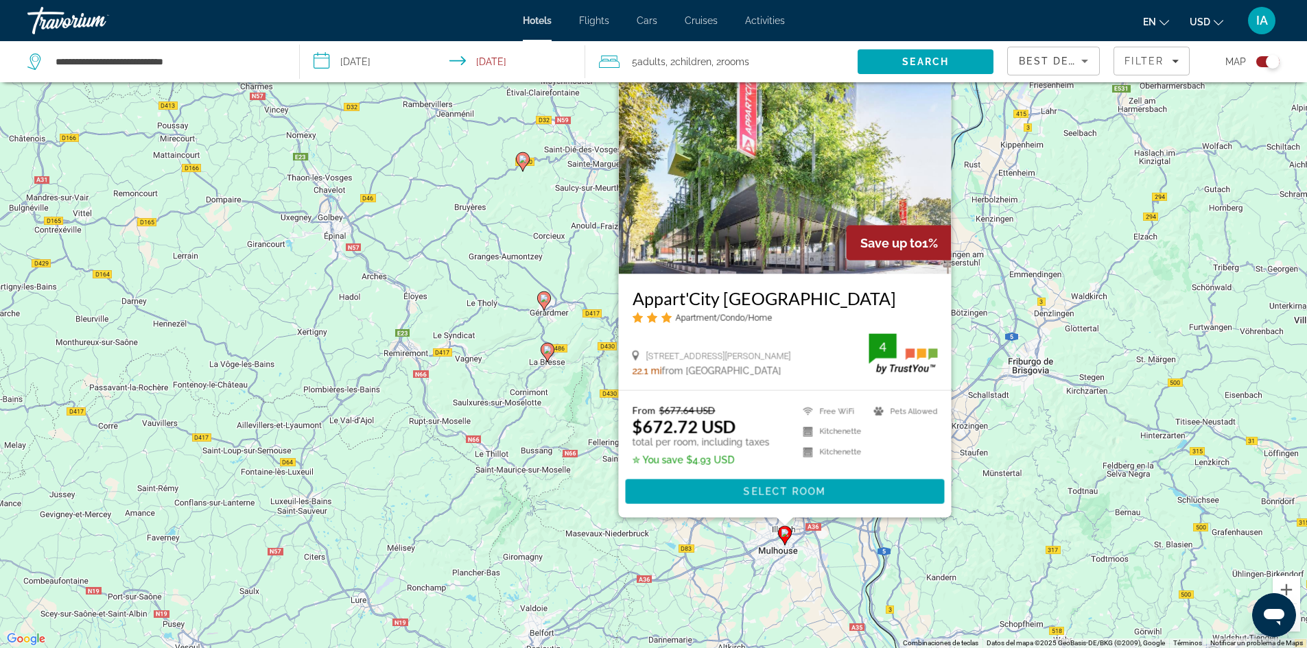
click at [572, 408] on div "Para activar la función de arrastre con el teclado, pulsa Alt + Intro. Cuando h…" at bounding box center [653, 324] width 1307 height 648
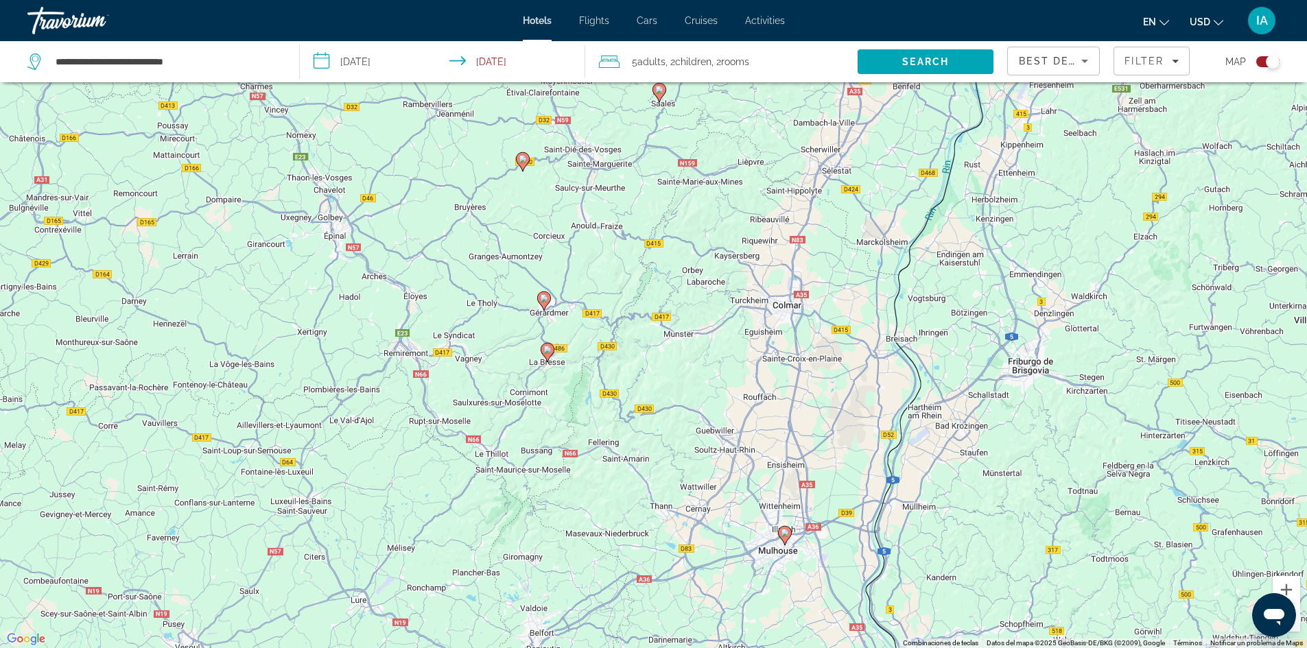
click at [546, 342] on gmp-advanced-marker "Main content" at bounding box center [548, 352] width 14 height 21
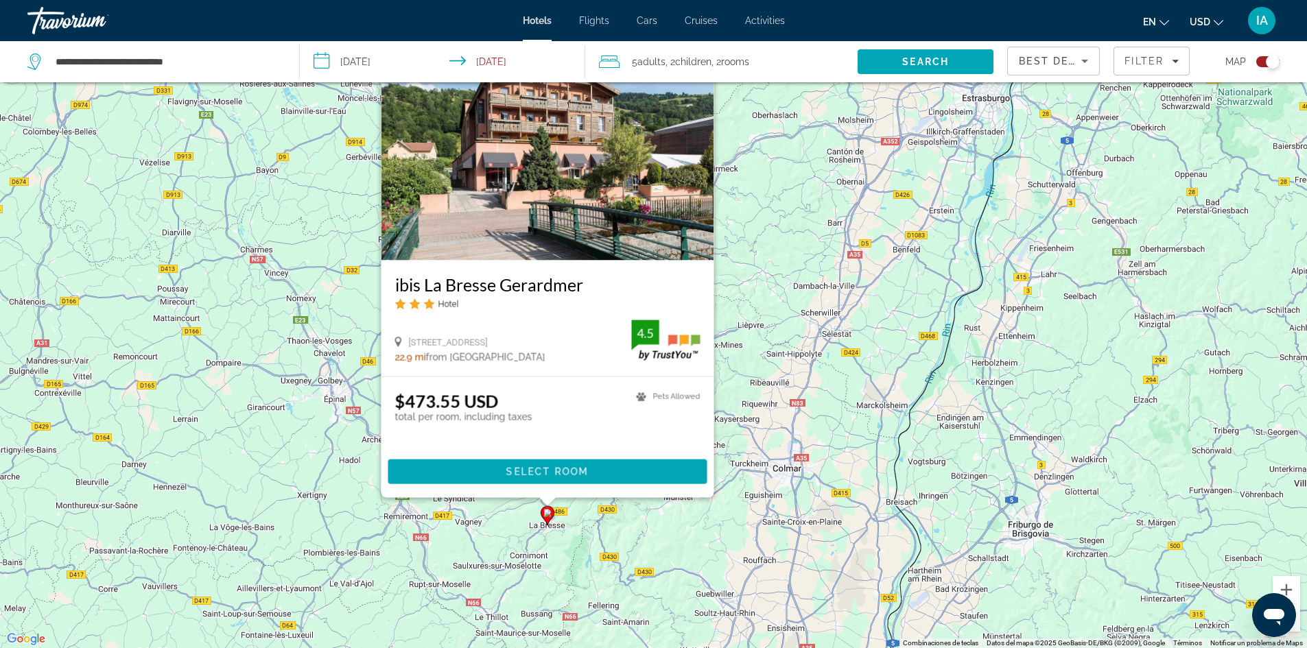
drag, startPoint x: 394, startPoint y: 281, endPoint x: 589, endPoint y: 283, distance: 195.6
click at [589, 283] on div "ibis La Bresse Gerardmer Hotel 7 Rue De La Clairie, La Bresse 22.9 mi from Colm…" at bounding box center [547, 318] width 333 height 116
copy h3 "ibis La Bresse Gerardmer"
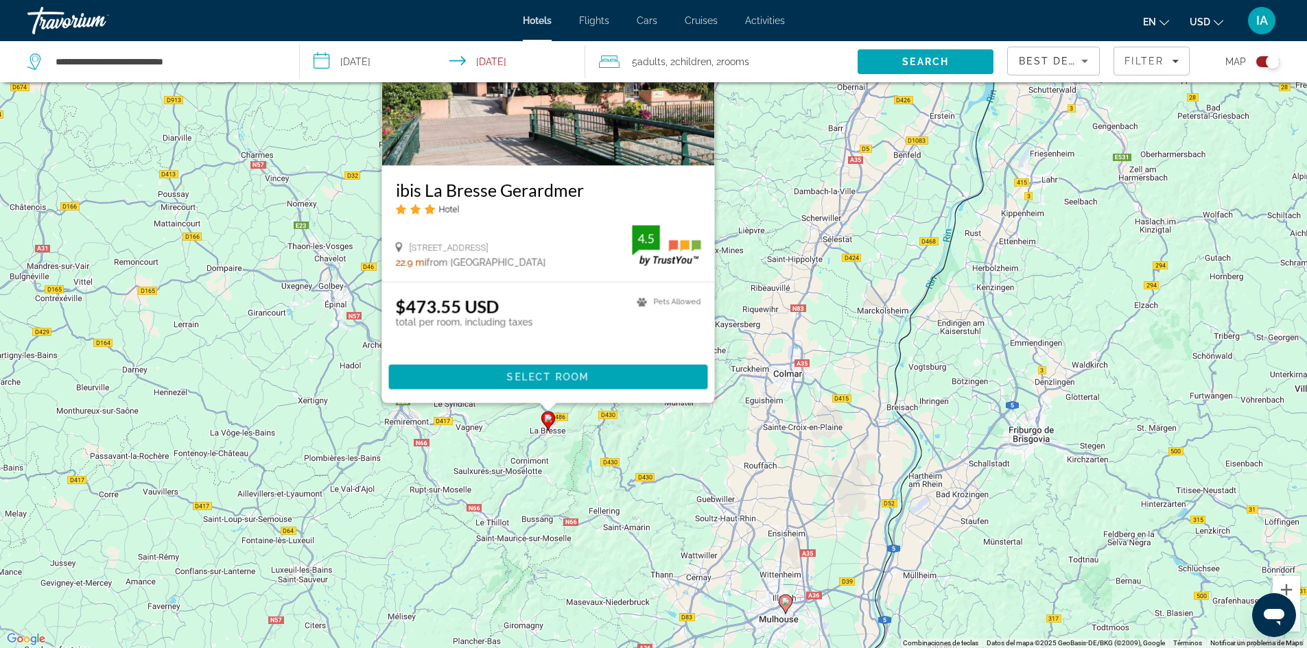
drag, startPoint x: 957, startPoint y: 443, endPoint x: 933, endPoint y: 277, distance: 167.7
click at [933, 277] on div "Para activar la función de arrastre con el teclado, pulsa Alt + Intro. Cuando h…" at bounding box center [653, 324] width 1307 height 648
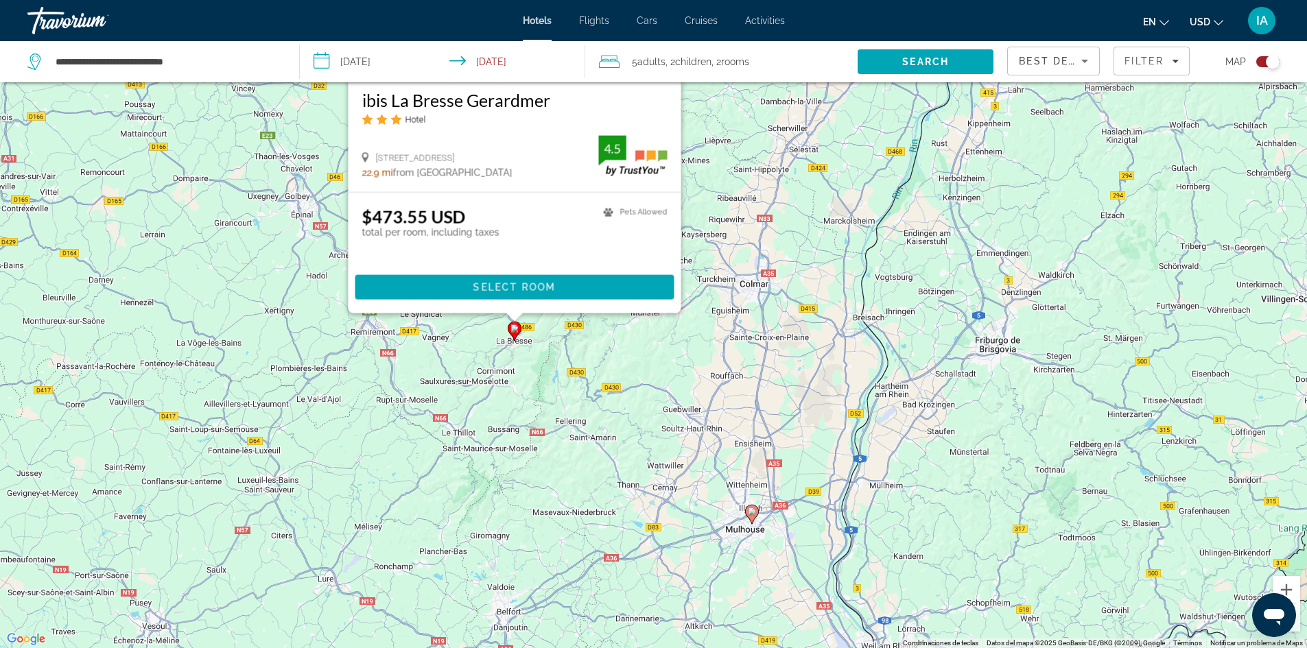
click at [752, 514] on image "Main content" at bounding box center [752, 512] width 8 height 8
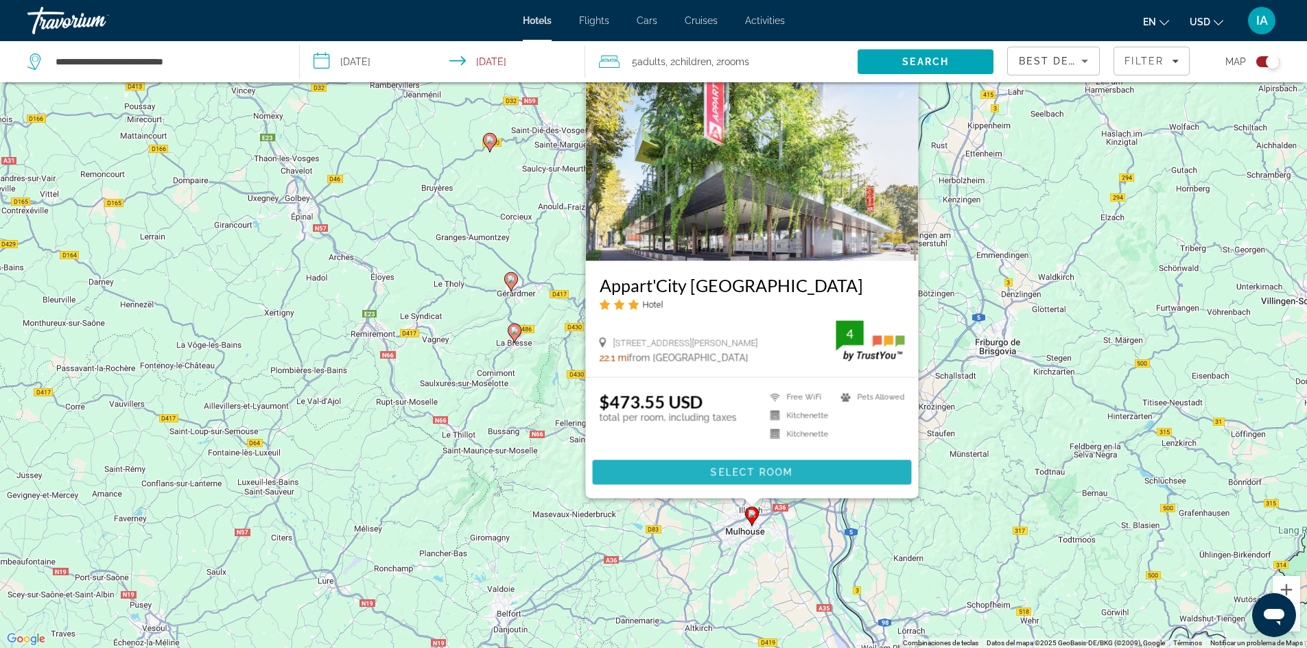
click at [764, 474] on span "Select Room" at bounding box center [751, 472] width 82 height 11
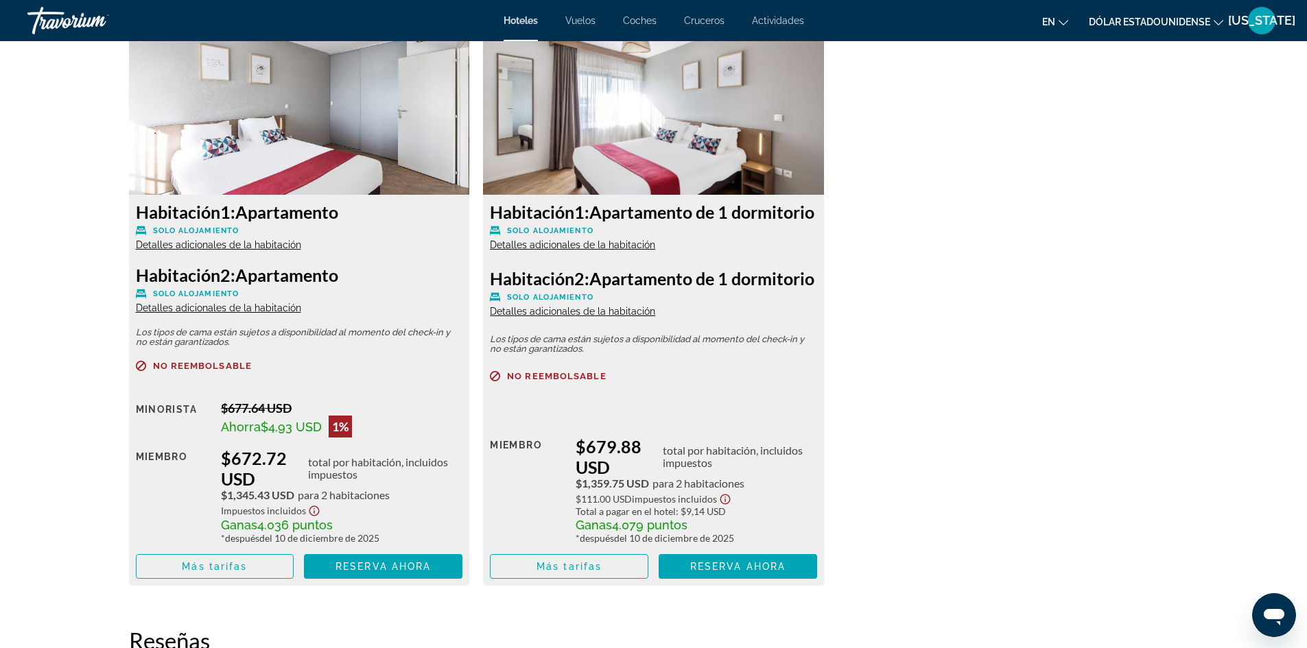
scroll to position [1910, 0]
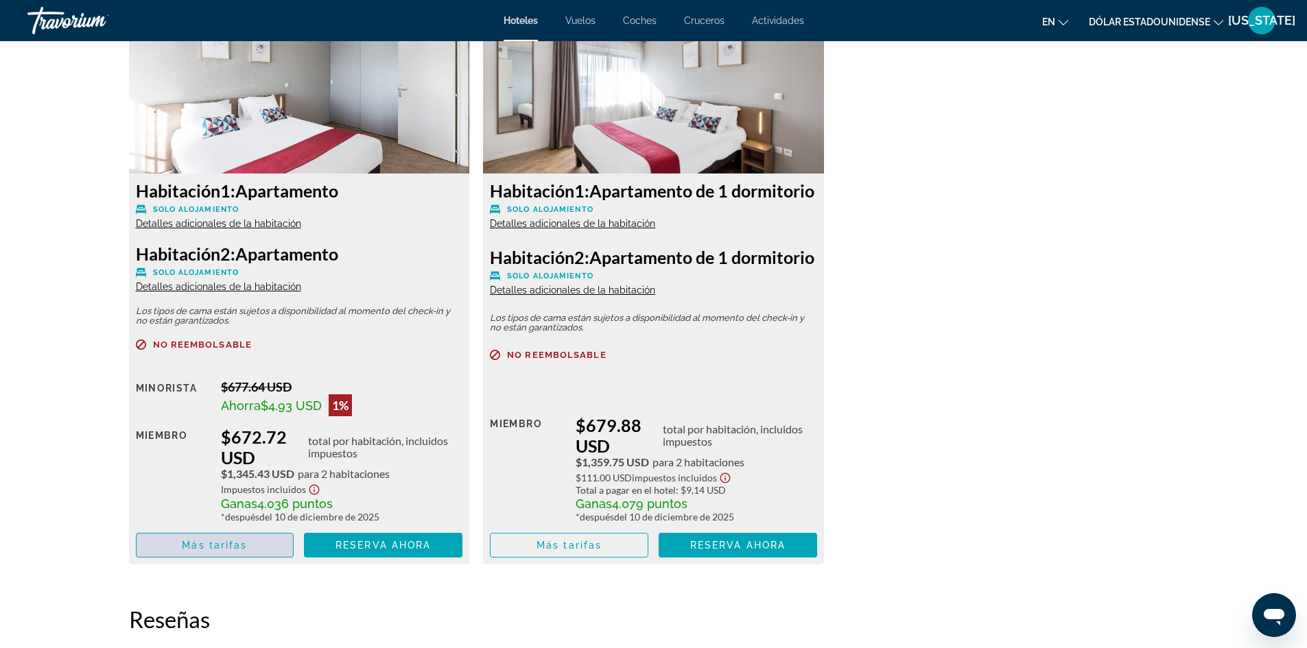
click at [259, 562] on span "Contenido principal" at bounding box center [215, 545] width 157 height 33
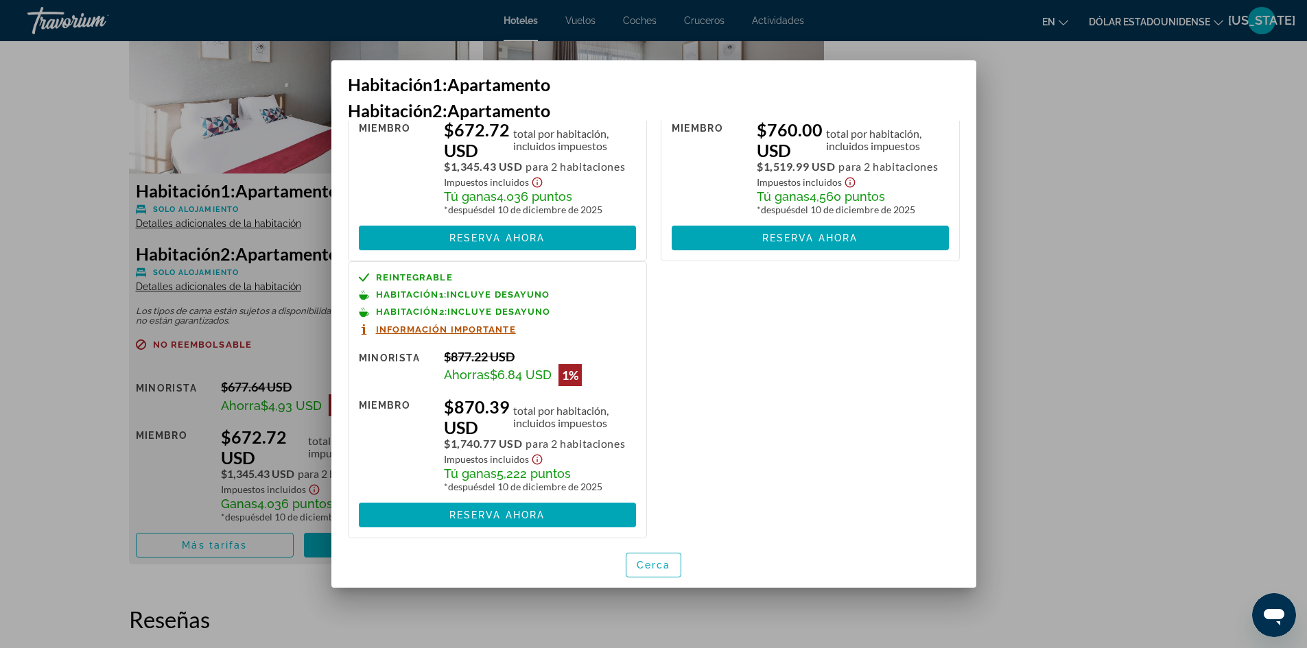
scroll to position [172, 0]
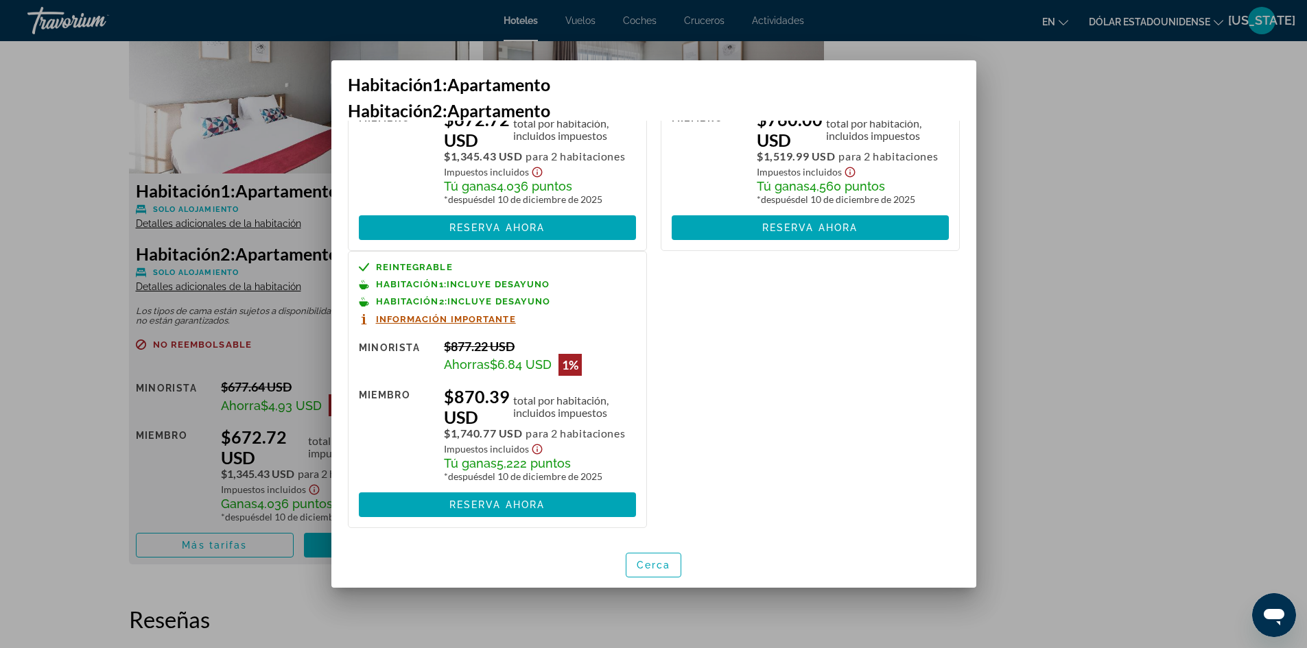
click at [439, 316] on font "Información importante" at bounding box center [446, 319] width 140 height 10
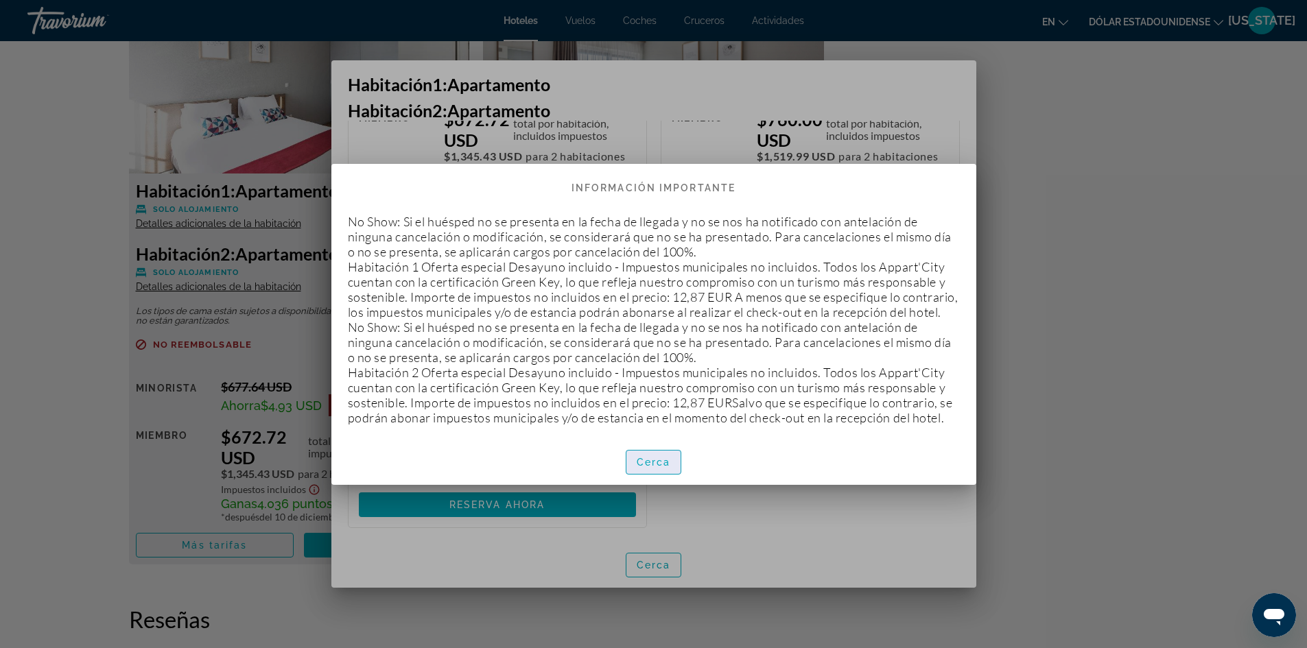
click at [655, 468] on font "Cerca" at bounding box center [654, 462] width 34 height 11
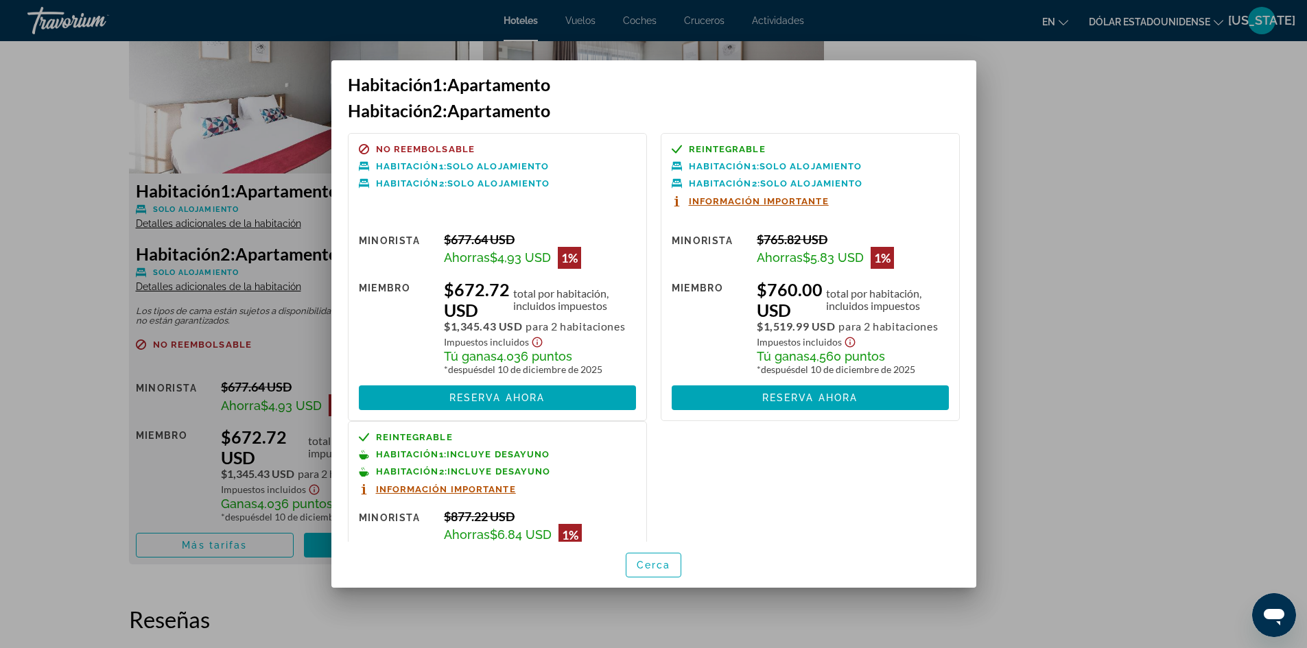
scroll to position [0, 0]
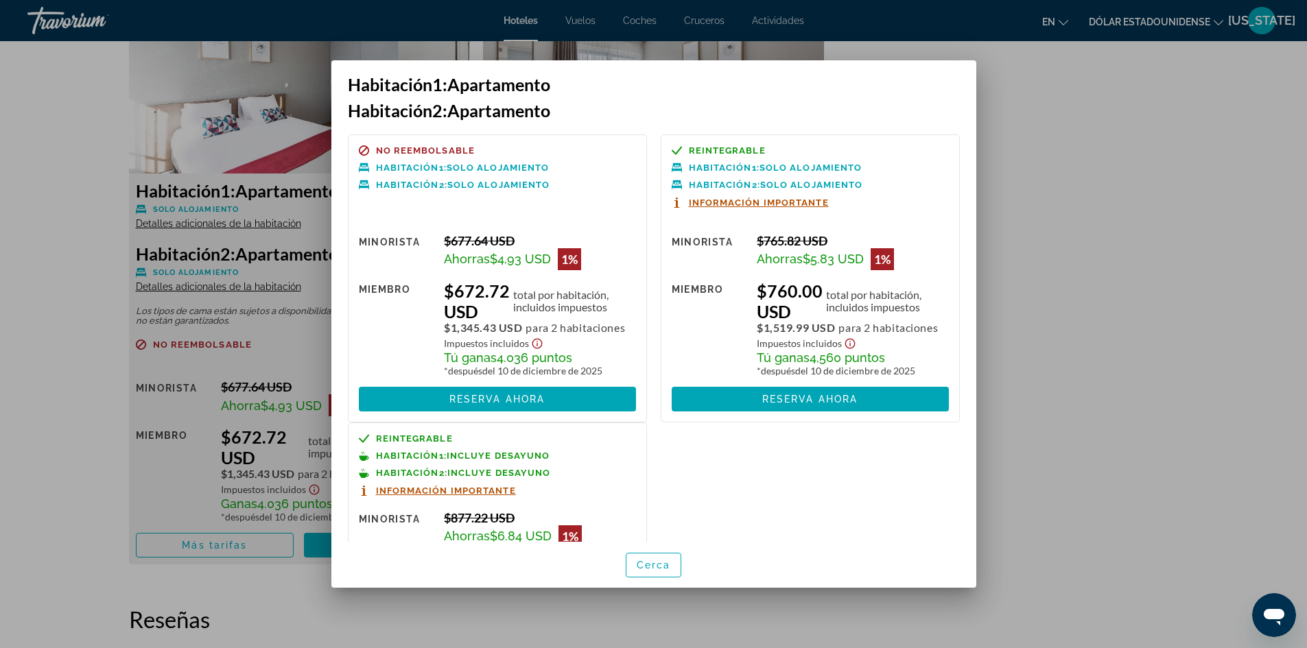
click at [1044, 122] on div at bounding box center [653, 324] width 1307 height 648
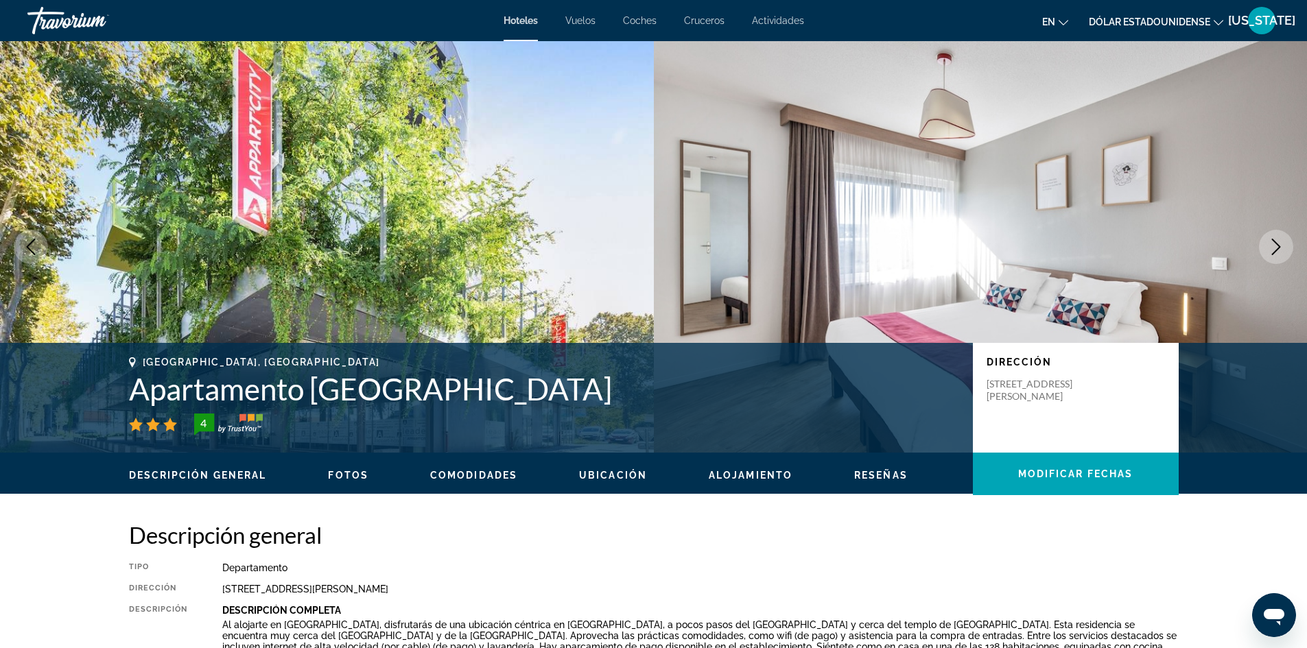
scroll to position [1910, 0]
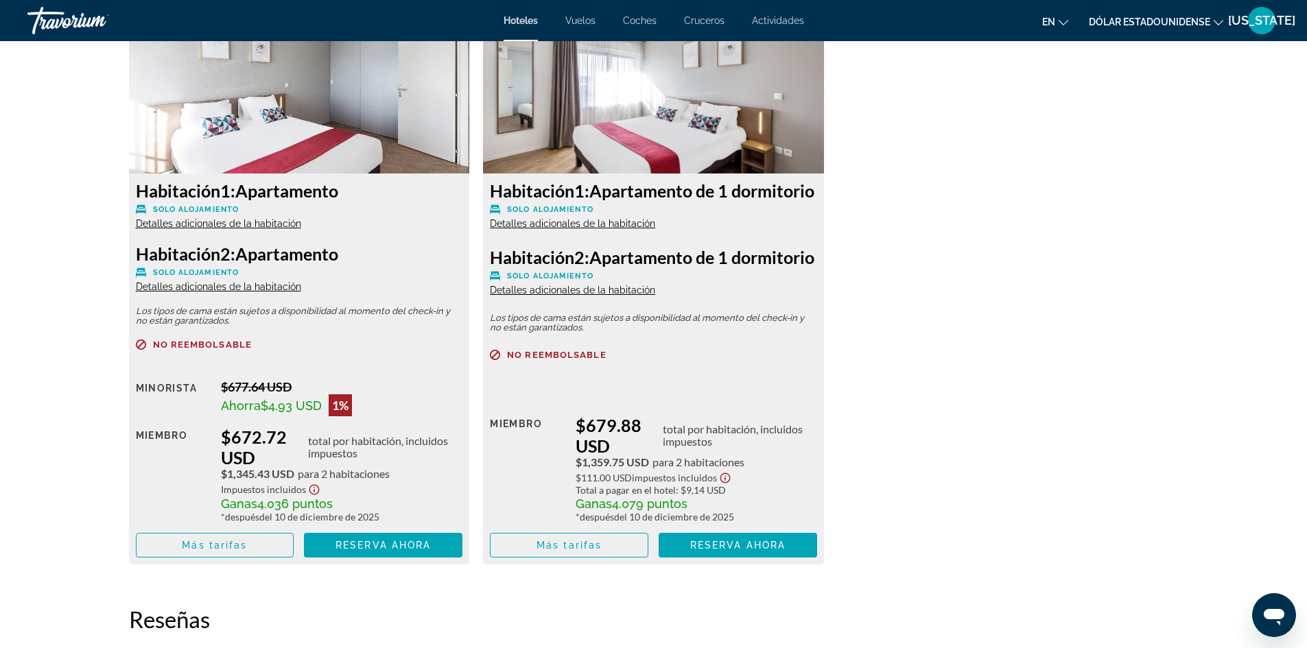
click at [348, 91] on img "Contenido principal" at bounding box center [299, 88] width 341 height 172
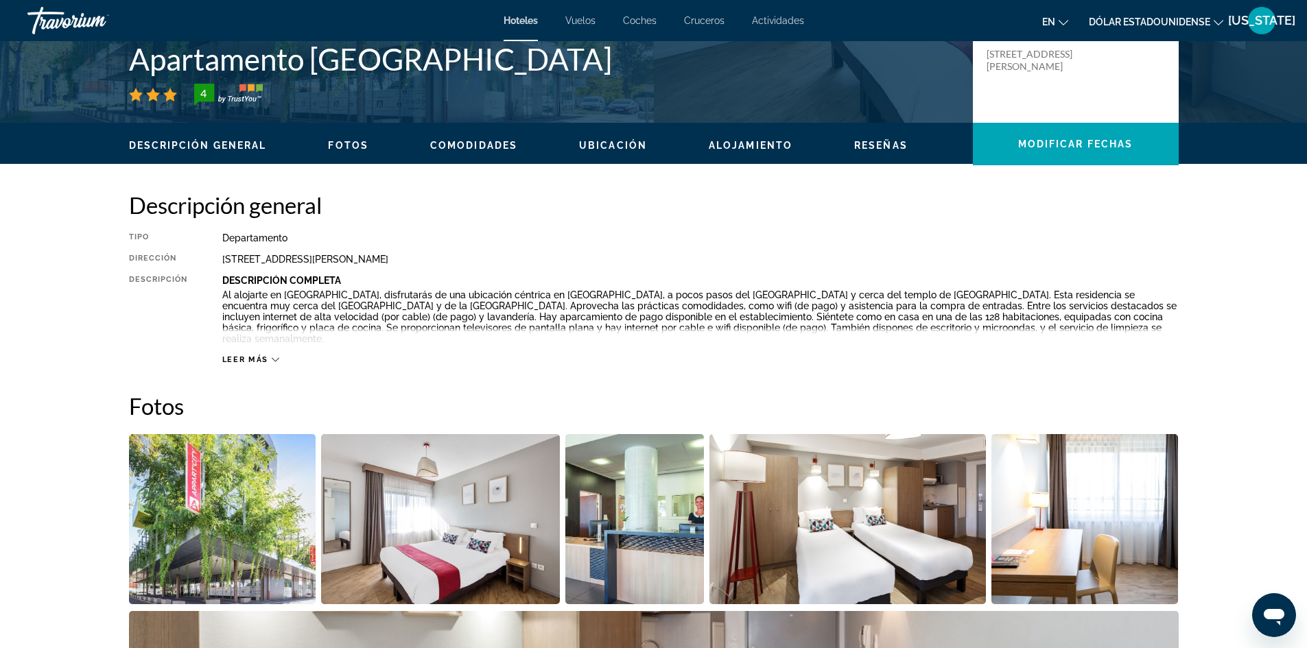
scroll to position [283, 0]
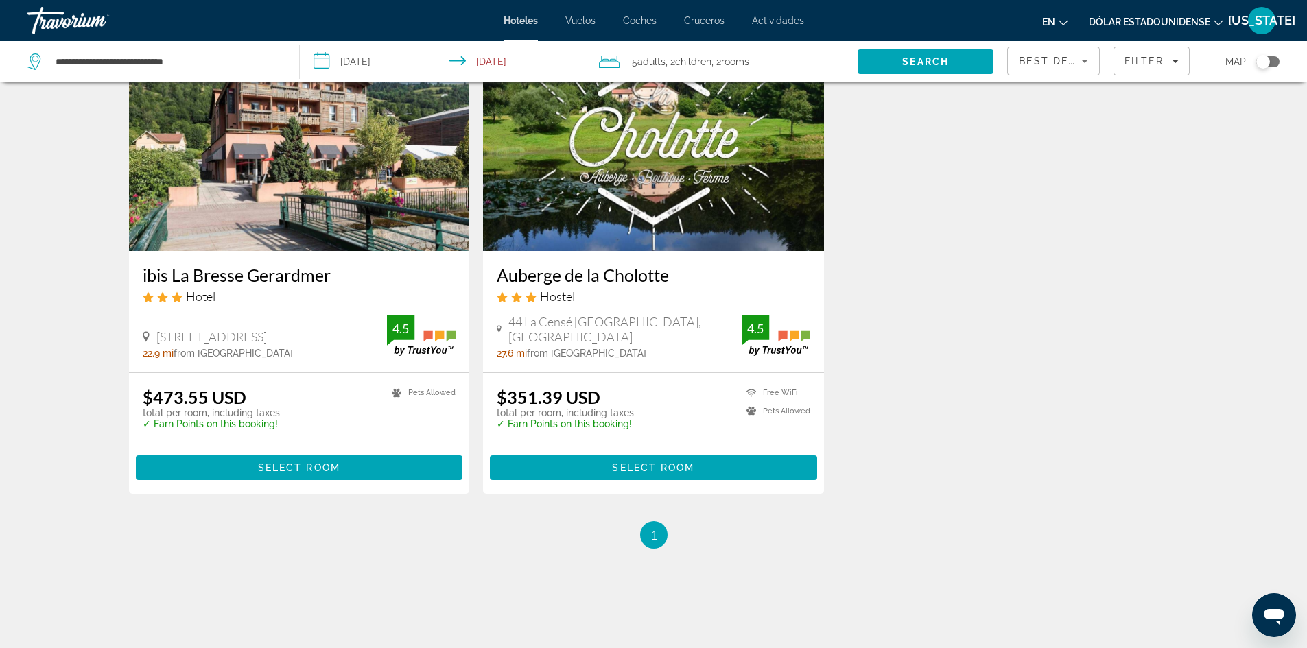
scroll to position [628, 0]
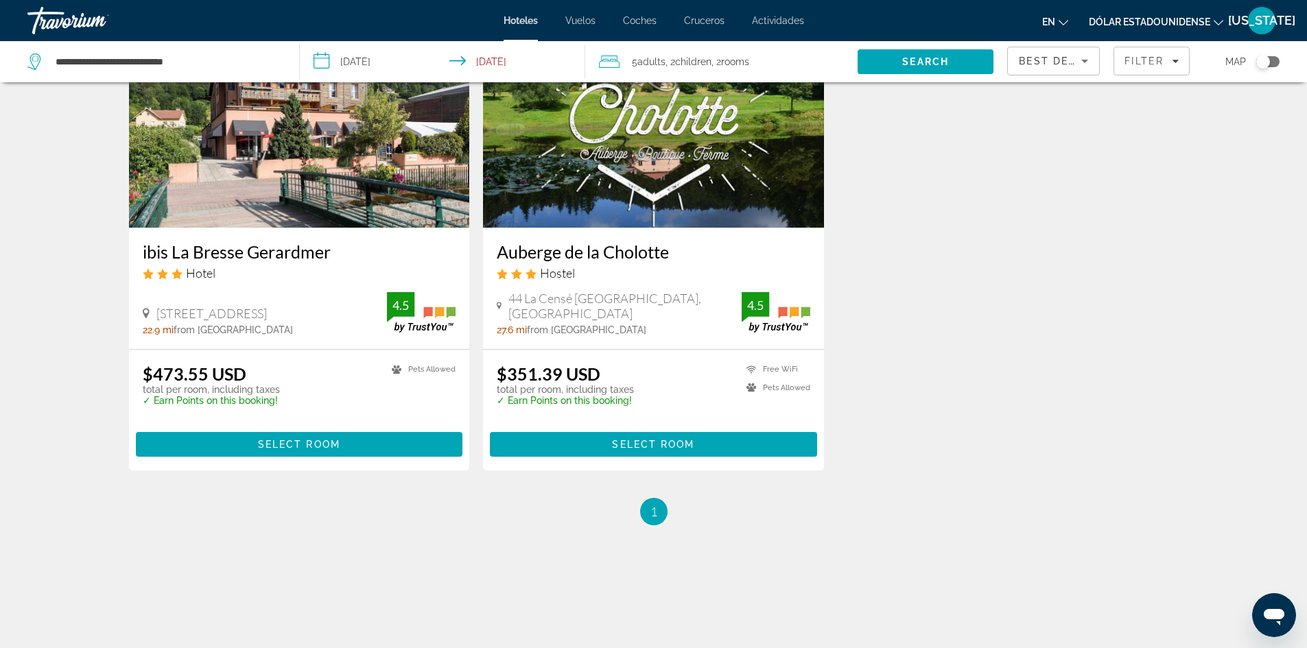
click at [1276, 62] on div "Toggle map" at bounding box center [1267, 61] width 23 height 11
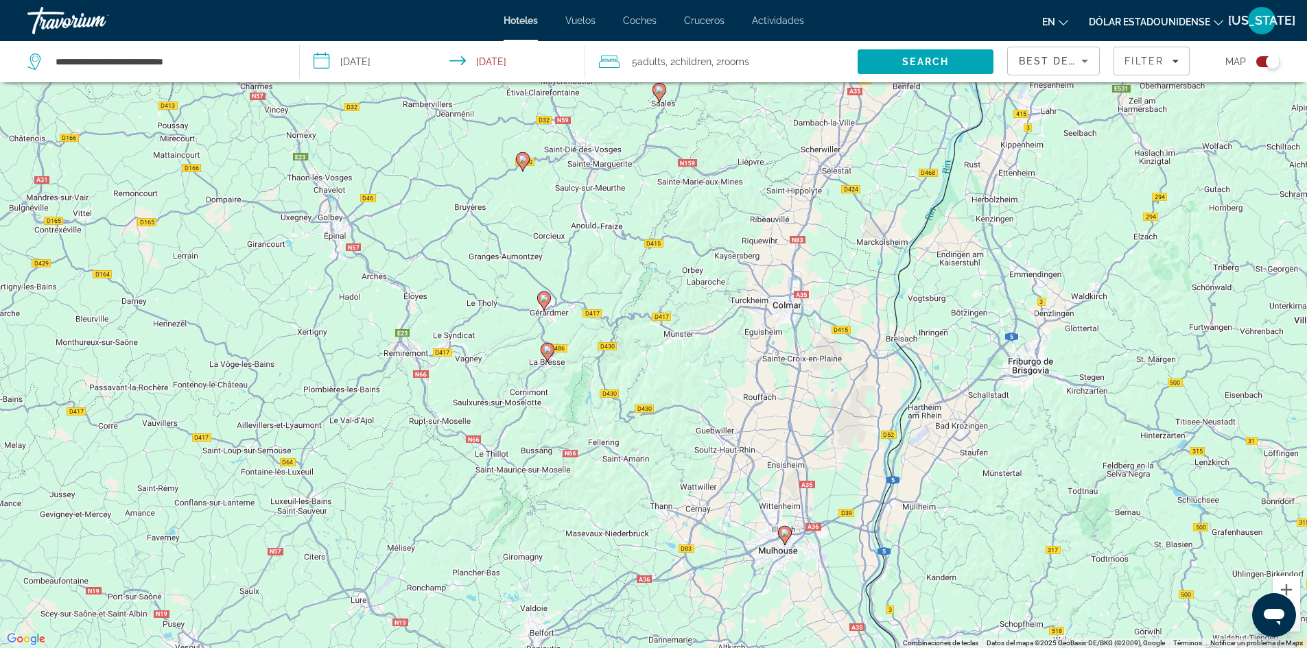
click at [659, 91] on image "Contenido principal" at bounding box center [659, 90] width 8 height 8
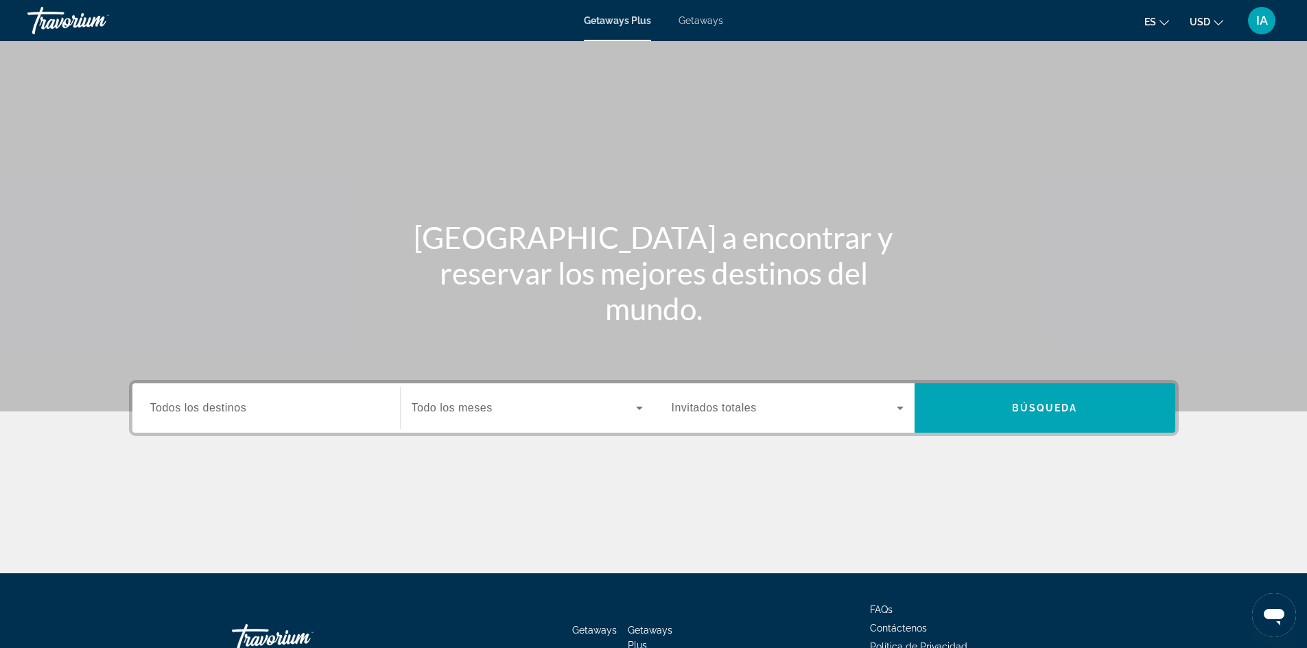
click at [716, 19] on span "Getaways" at bounding box center [701, 20] width 45 height 11
click at [309, 409] on input "Destination Todos los destinos" at bounding box center [266, 409] width 232 height 16
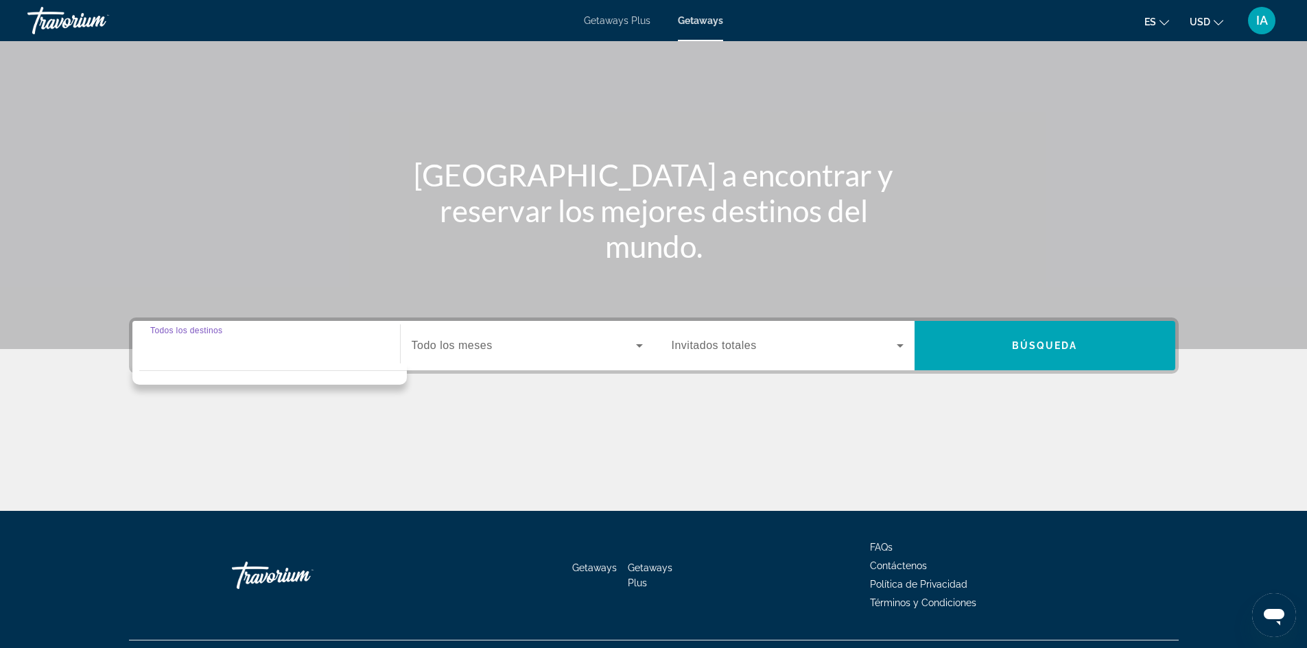
scroll to position [93, 0]
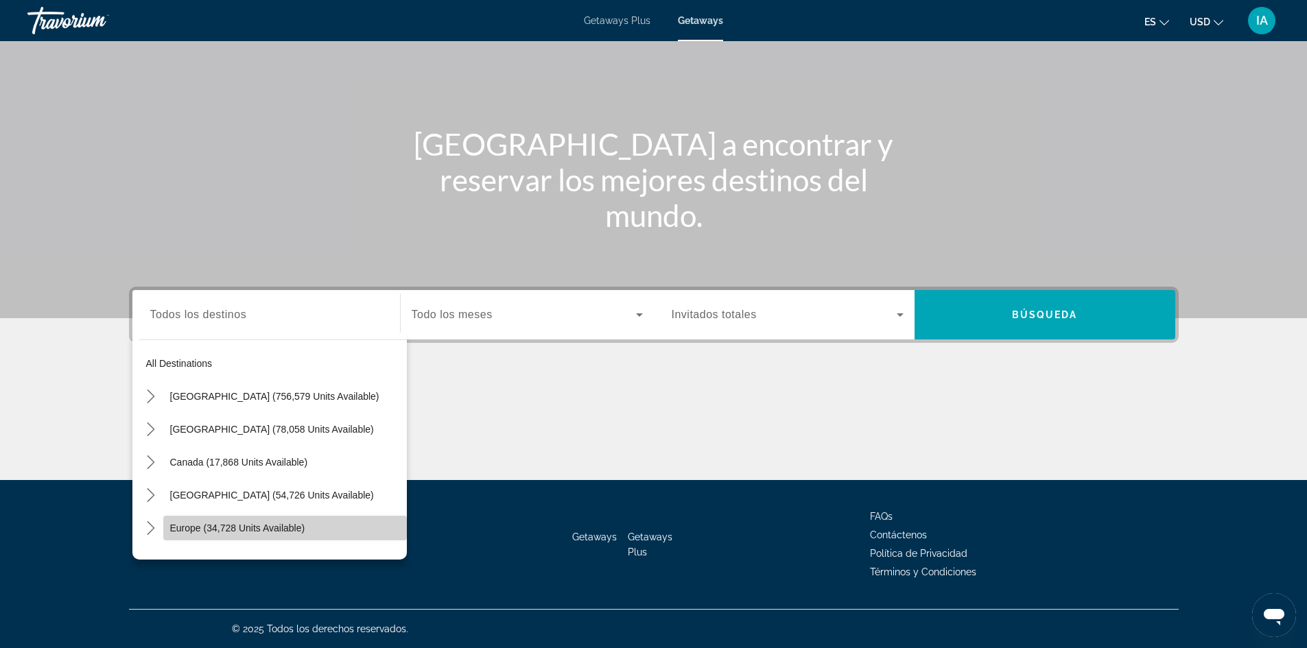
click at [336, 518] on span "Select destination: Europe (34,728 units available)" at bounding box center [285, 528] width 244 height 33
type input "**********"
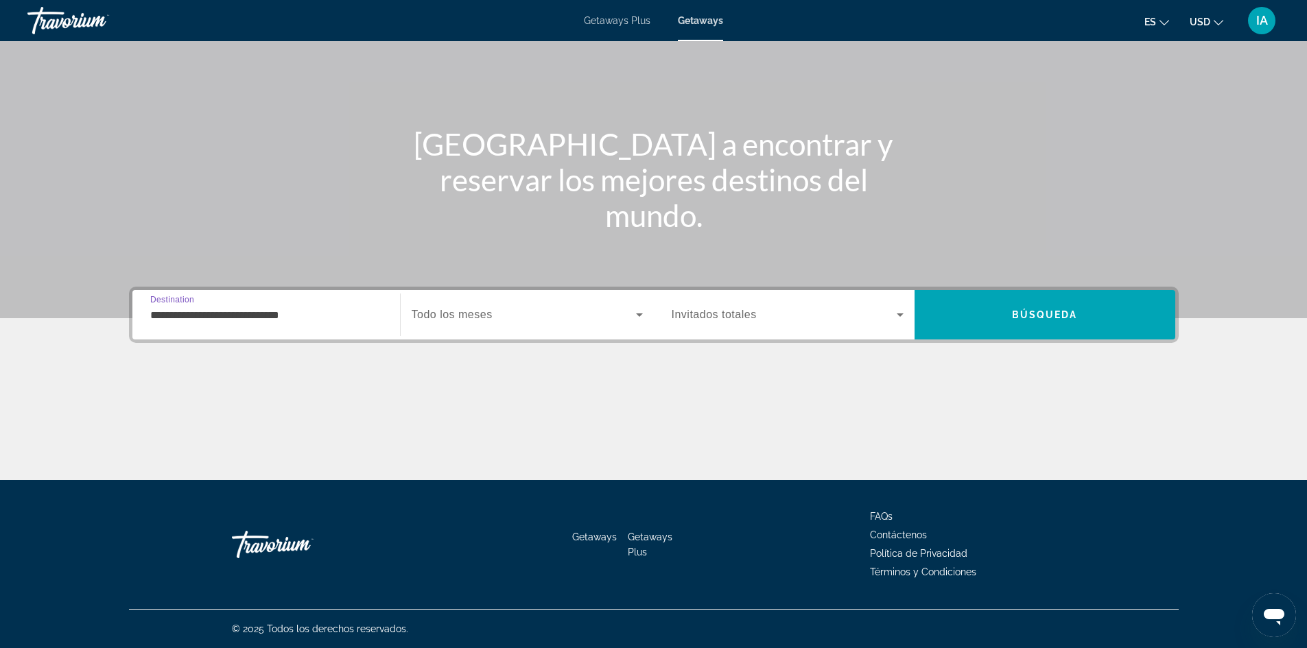
click at [596, 306] on div "Search widget" at bounding box center [527, 315] width 231 height 38
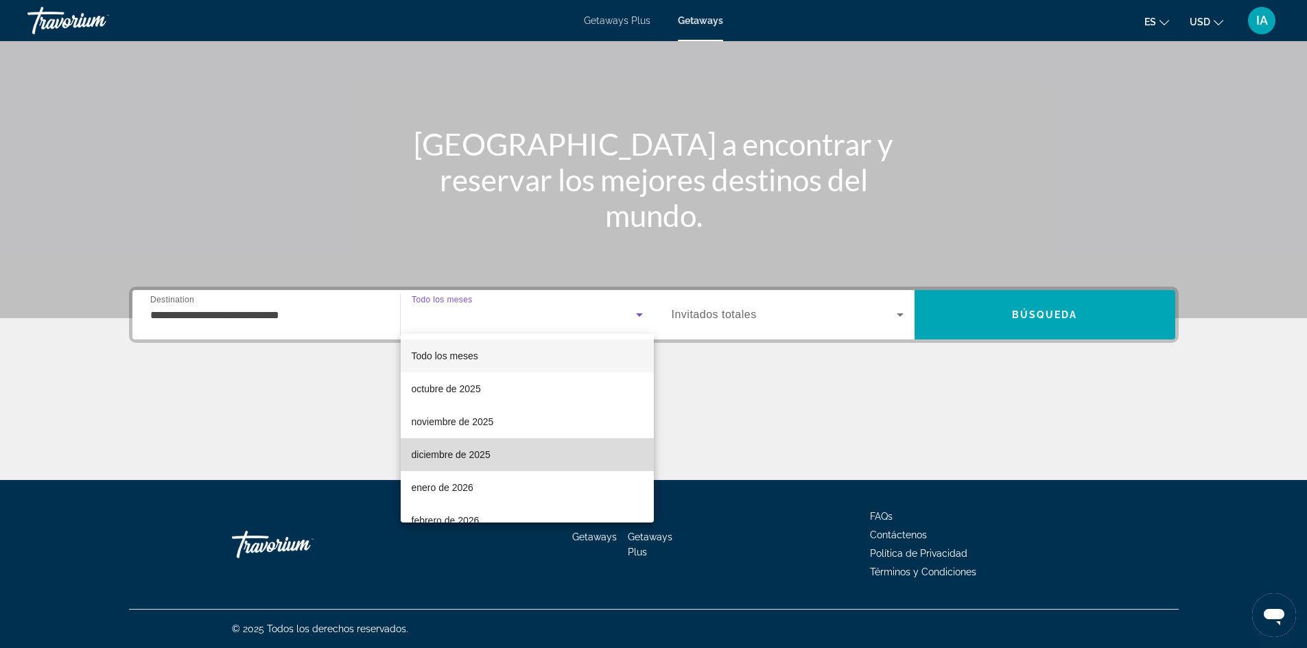
click at [543, 459] on mat-option "diciembre de 2025" at bounding box center [527, 454] width 253 height 33
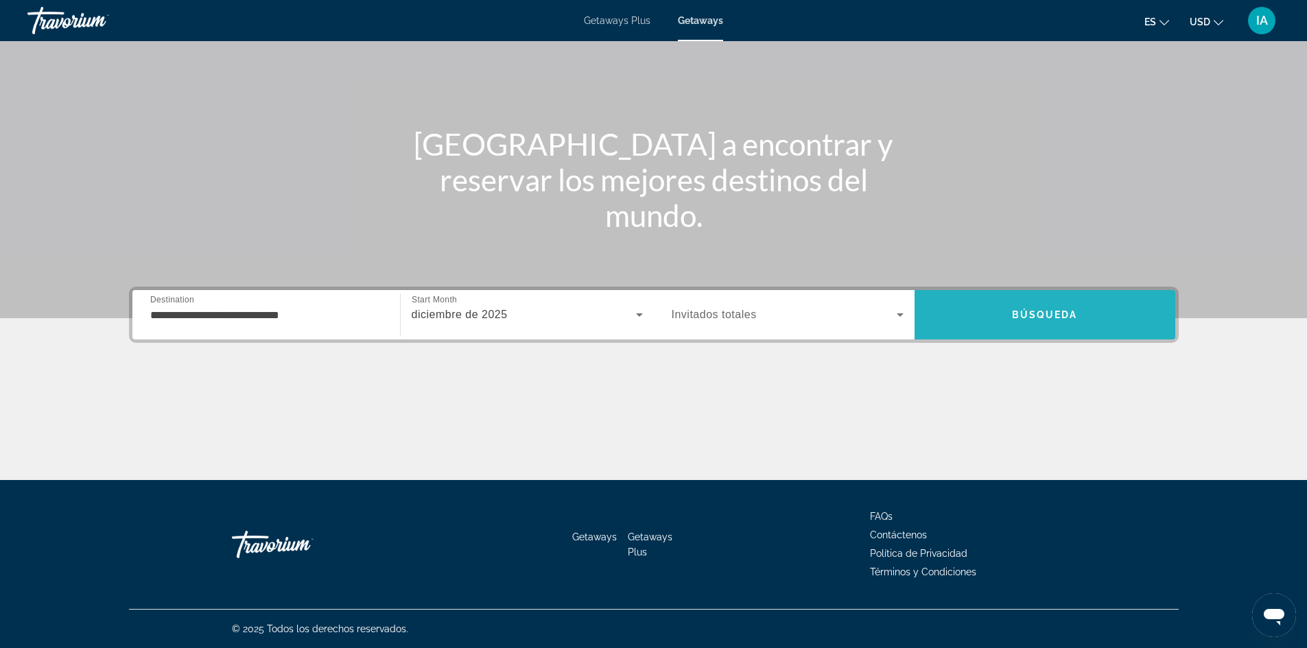
click at [992, 314] on span "Search" at bounding box center [1045, 314] width 261 height 33
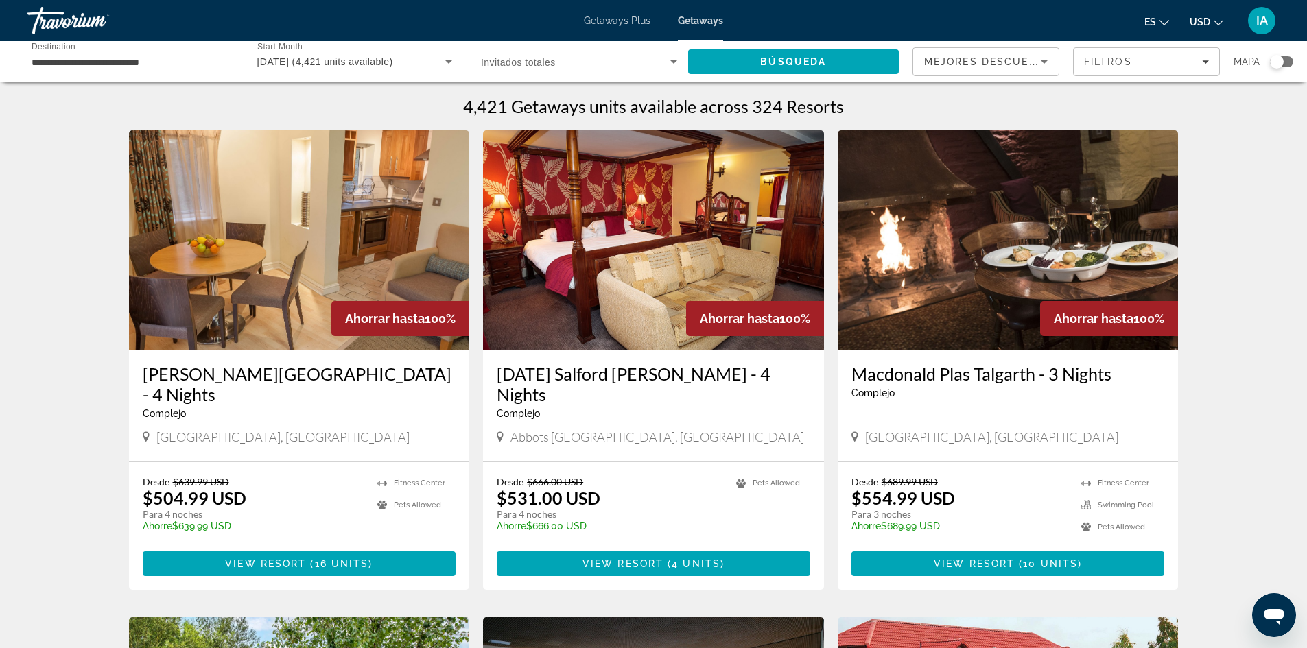
click at [1286, 60] on div "Search widget" at bounding box center [1281, 61] width 23 height 11
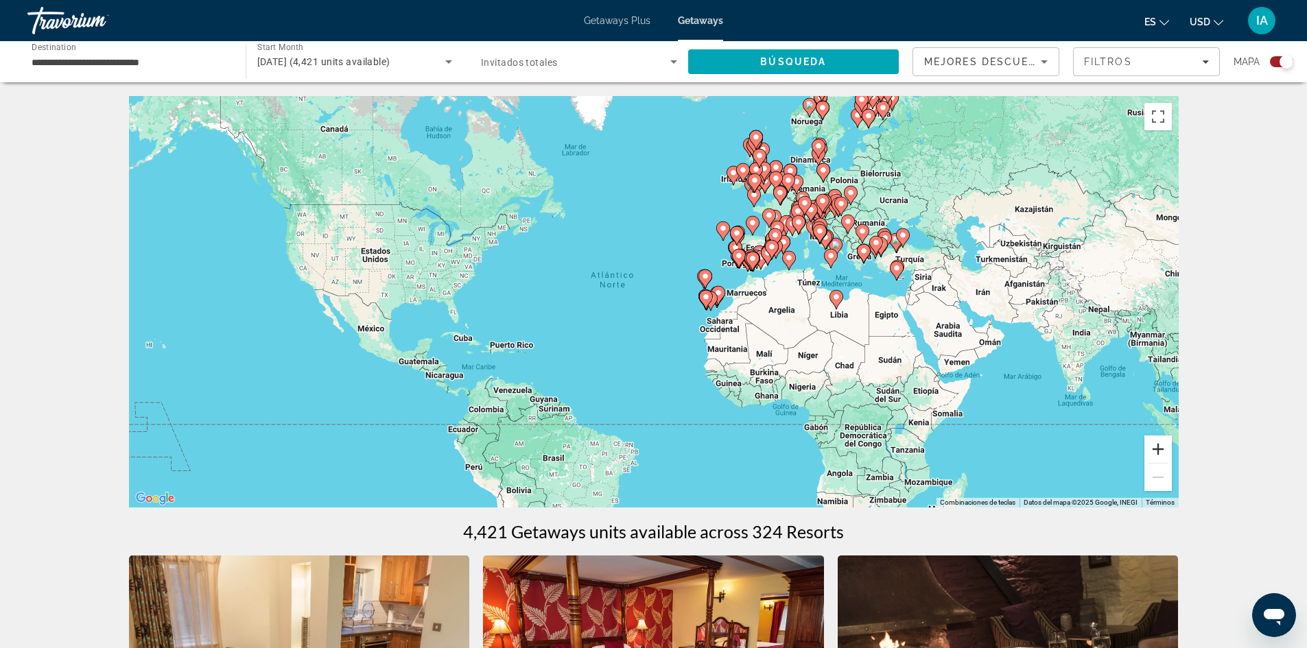
click at [1159, 444] on button "Ampliar" at bounding box center [1158, 449] width 27 height 27
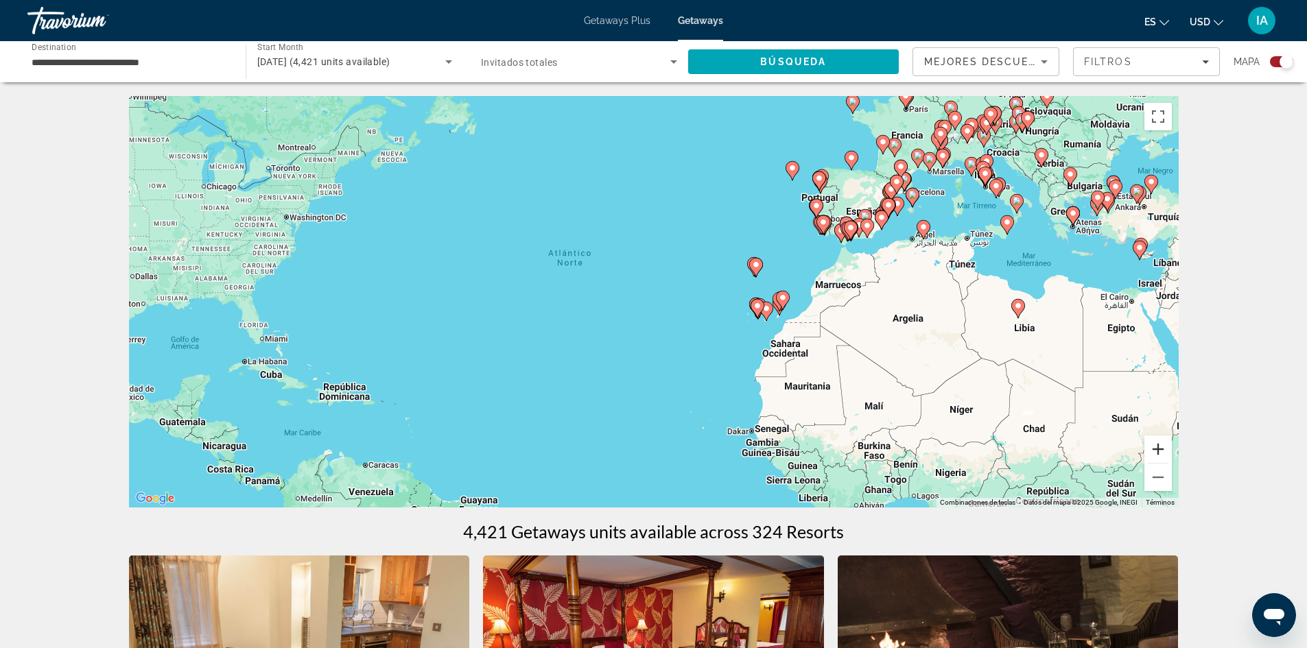
click at [1159, 444] on button "Ampliar" at bounding box center [1158, 449] width 27 height 27
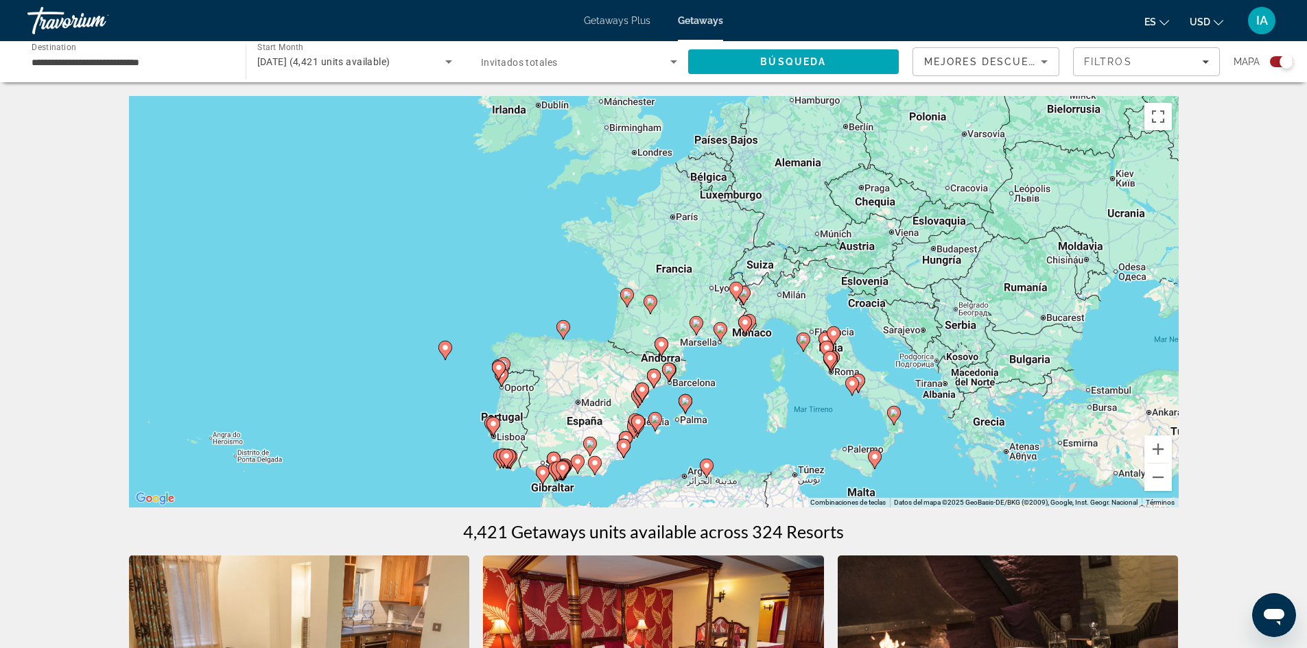
drag, startPoint x: 1106, startPoint y: 253, endPoint x: 620, endPoint y: 556, distance: 573.3
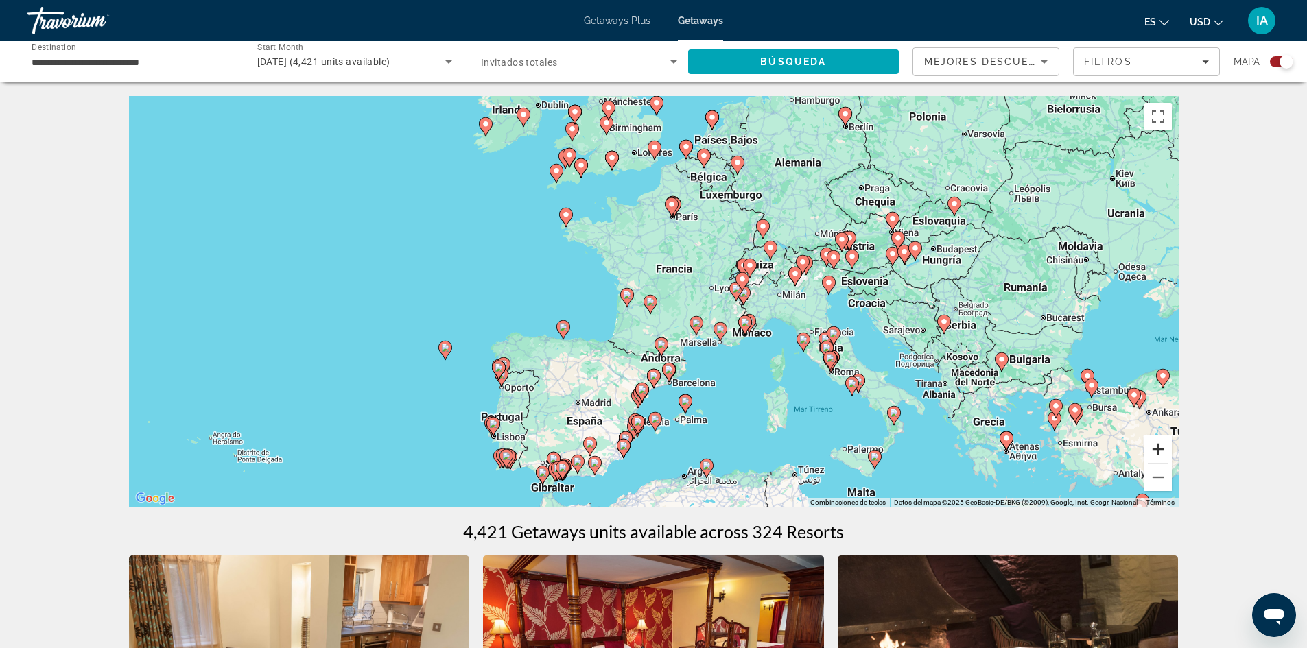
click at [1161, 453] on button "Ampliar" at bounding box center [1158, 449] width 27 height 27
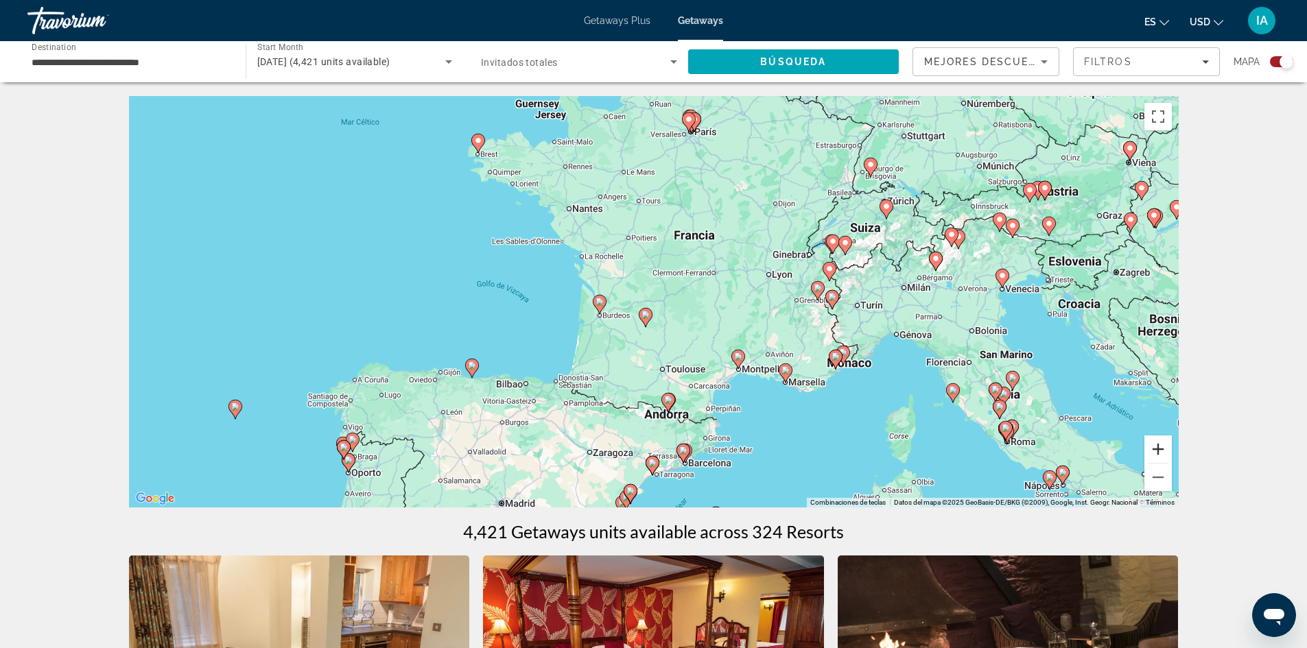
click at [1161, 453] on button "Ampliar" at bounding box center [1158, 449] width 27 height 27
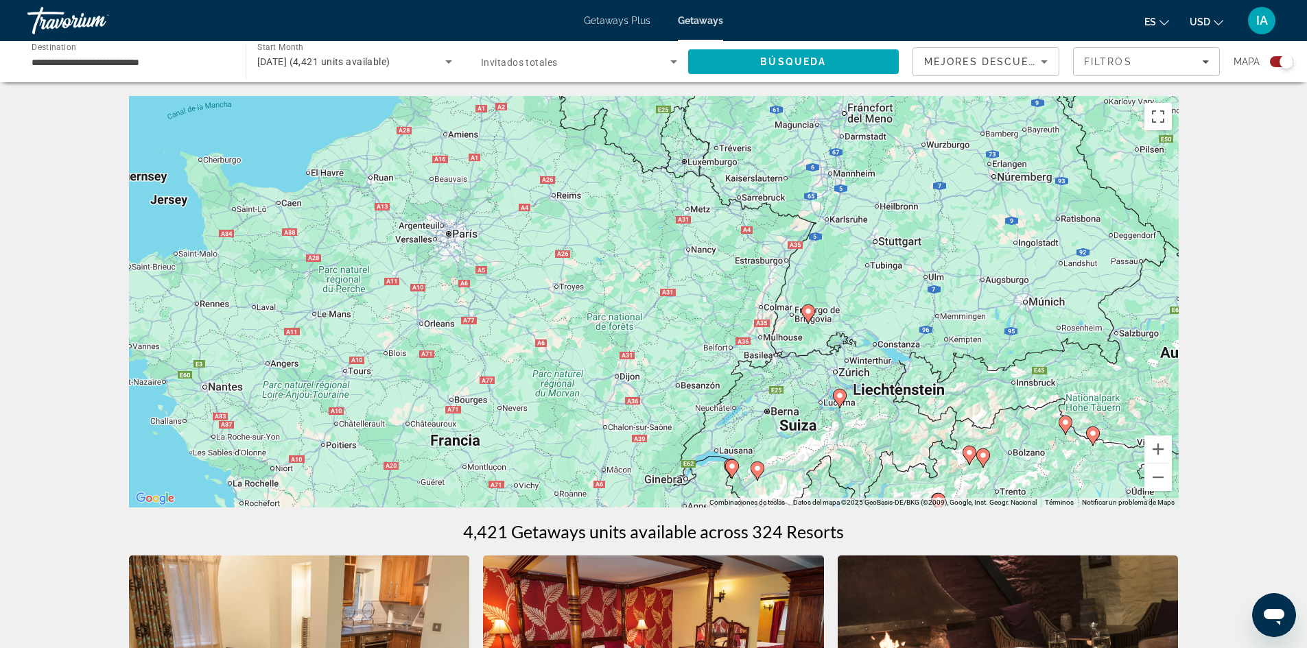
drag, startPoint x: 1106, startPoint y: 212, endPoint x: 825, endPoint y: 484, distance: 391.6
click at [825, 484] on div "Para activar la función de arrastre con el teclado, pulsa Alt + Intro. Cuando h…" at bounding box center [654, 302] width 1050 height 412
click at [1160, 446] on button "Ampliar" at bounding box center [1158, 449] width 27 height 27
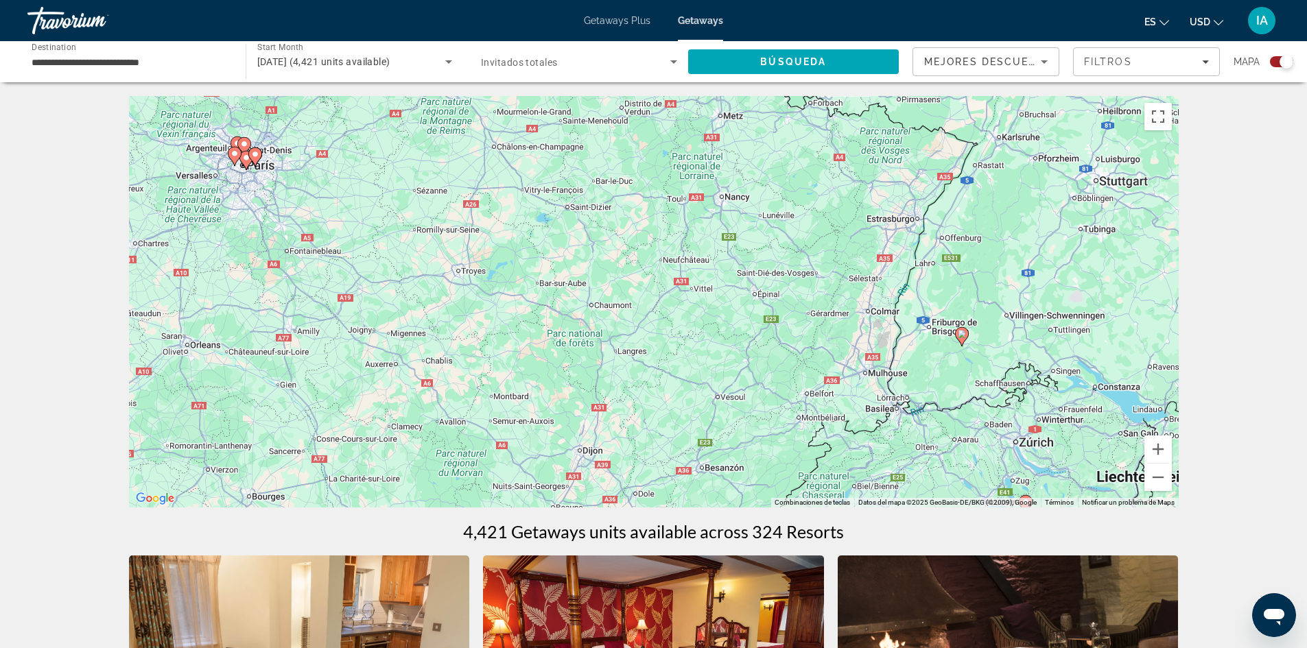
click at [962, 331] on image "Main content" at bounding box center [962, 334] width 8 height 8
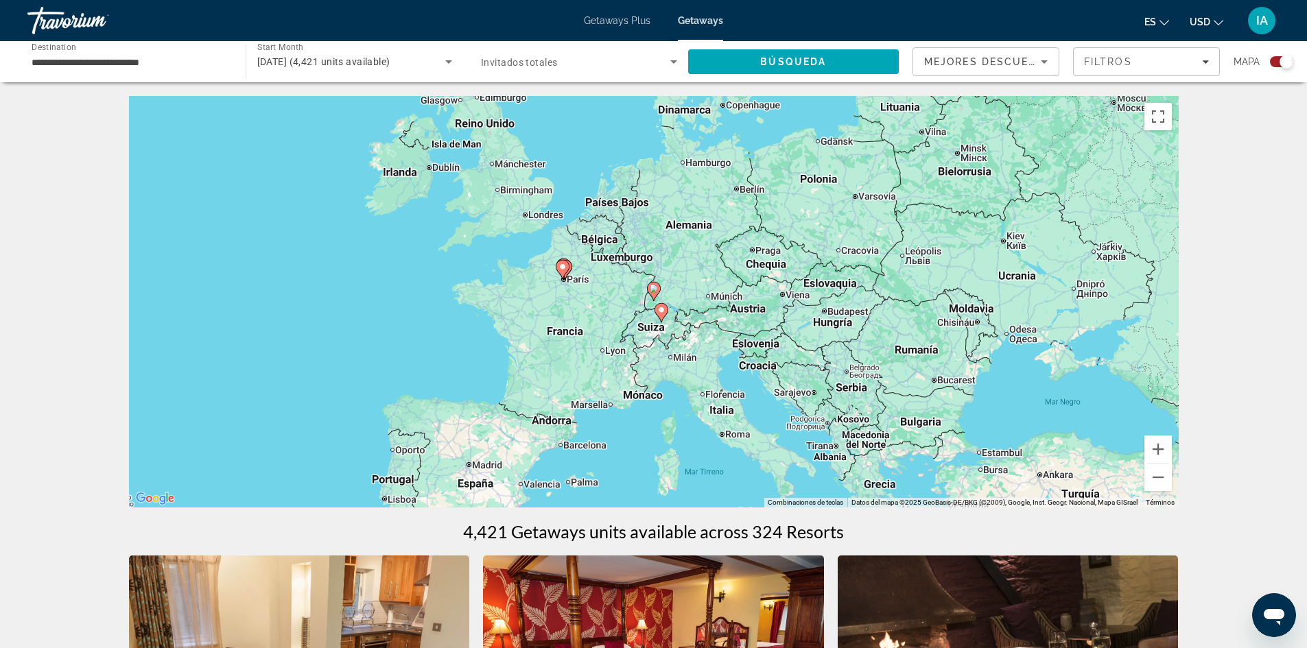
click at [655, 288] on image "Main content" at bounding box center [654, 289] width 8 height 8
type input "**********"
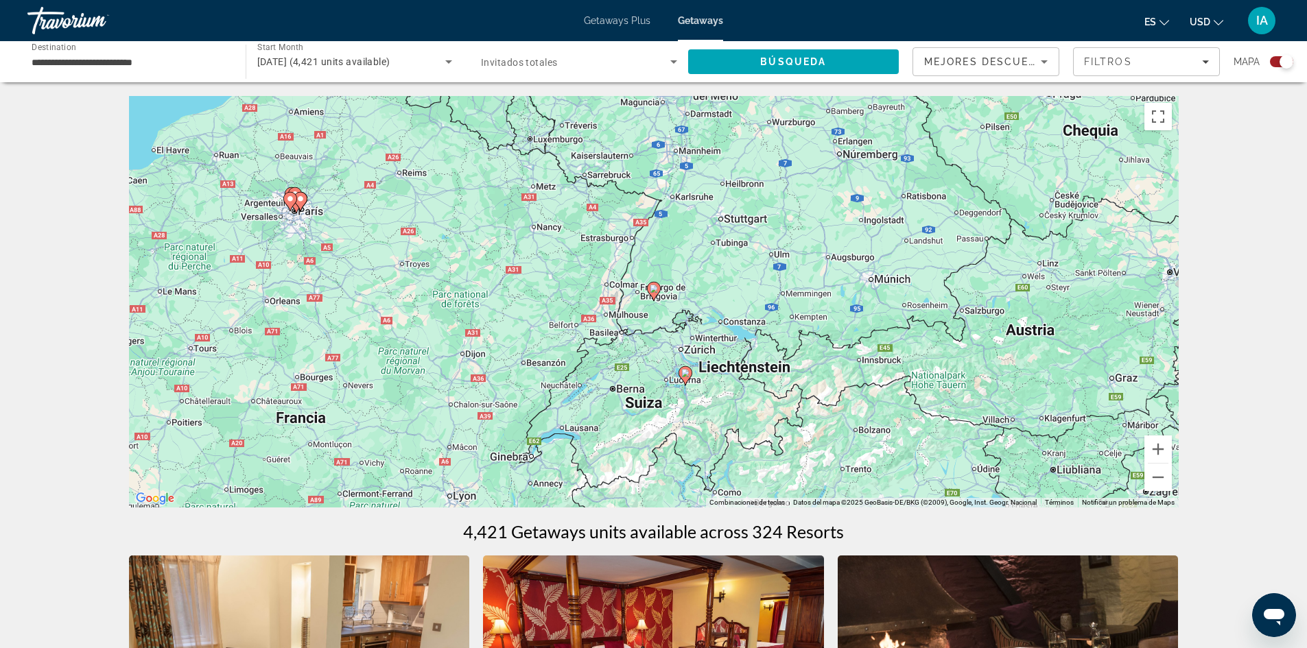
click at [653, 289] on image "Main content" at bounding box center [654, 289] width 8 height 8
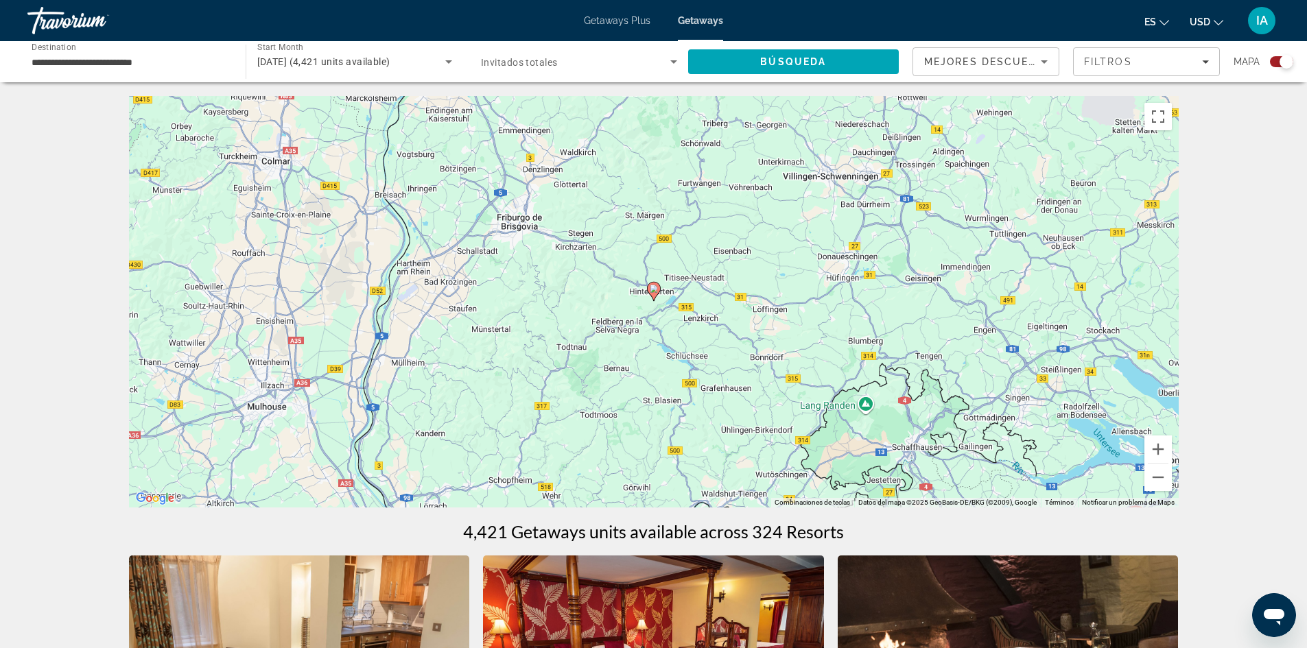
click at [653, 289] on image "Main content" at bounding box center [654, 289] width 8 height 8
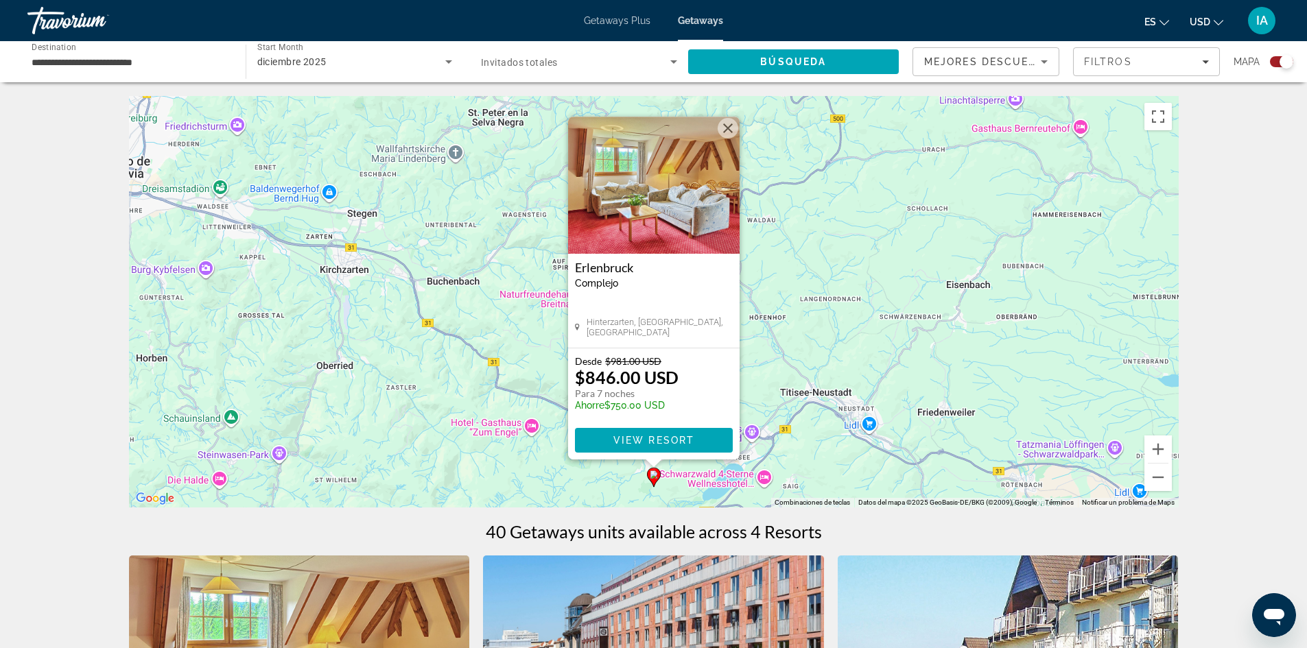
click at [731, 124] on button "Cerrar" at bounding box center [728, 128] width 21 height 21
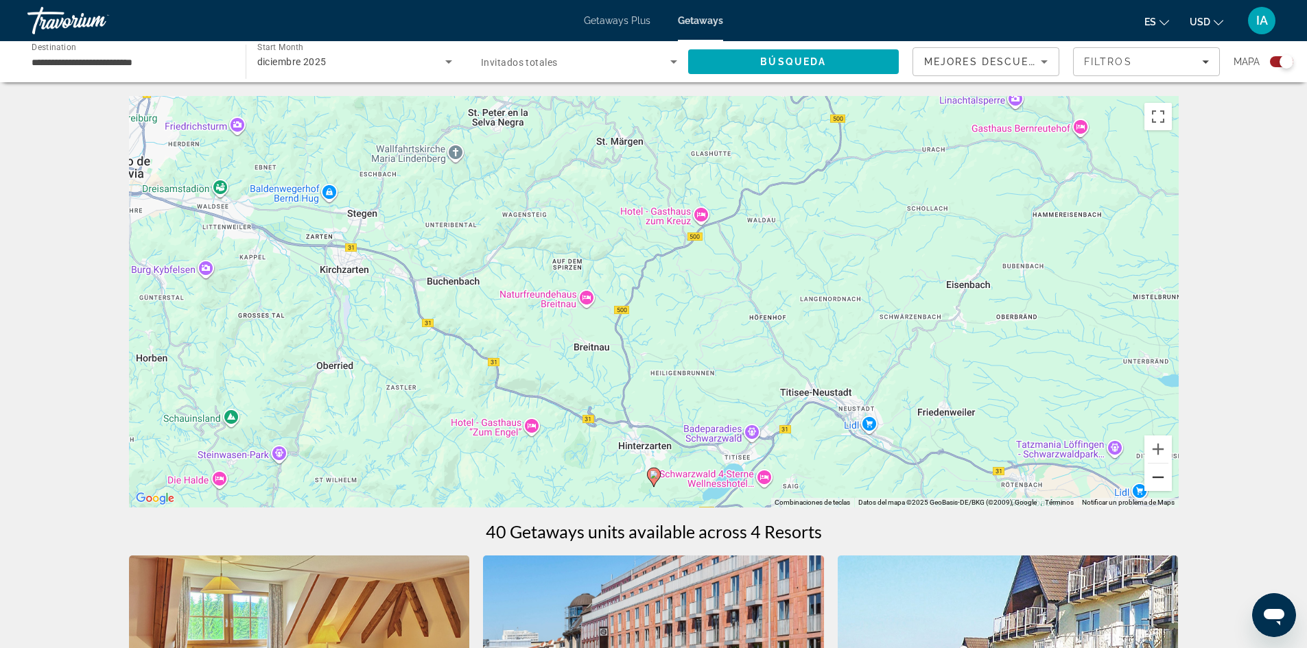
click at [1160, 484] on button "Reducir" at bounding box center [1158, 477] width 27 height 27
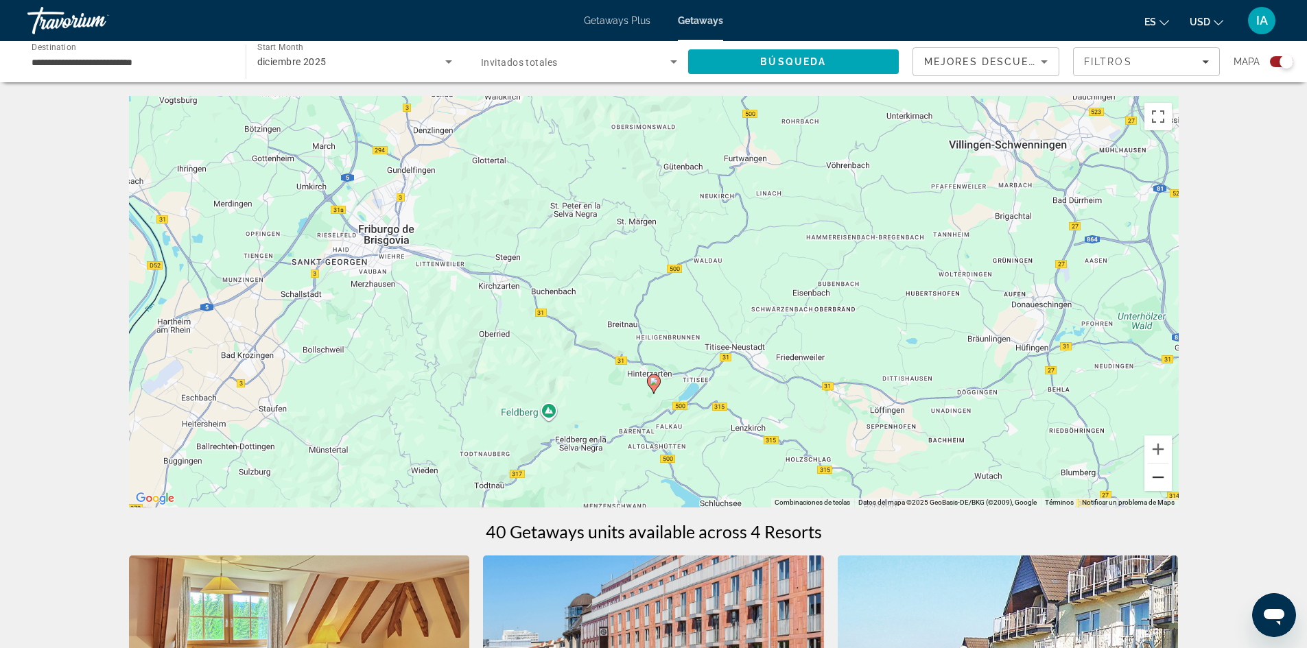
click at [1160, 484] on button "Reducir" at bounding box center [1158, 477] width 27 height 27
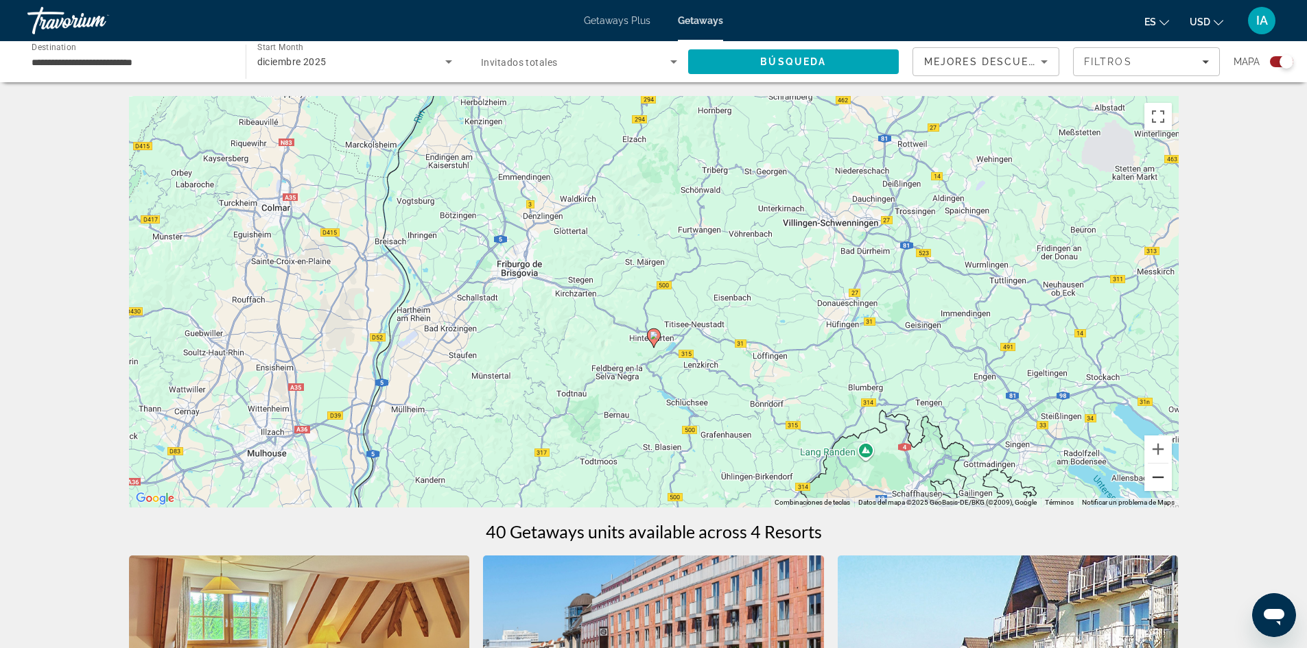
click at [1160, 484] on button "Reducir" at bounding box center [1158, 477] width 27 height 27
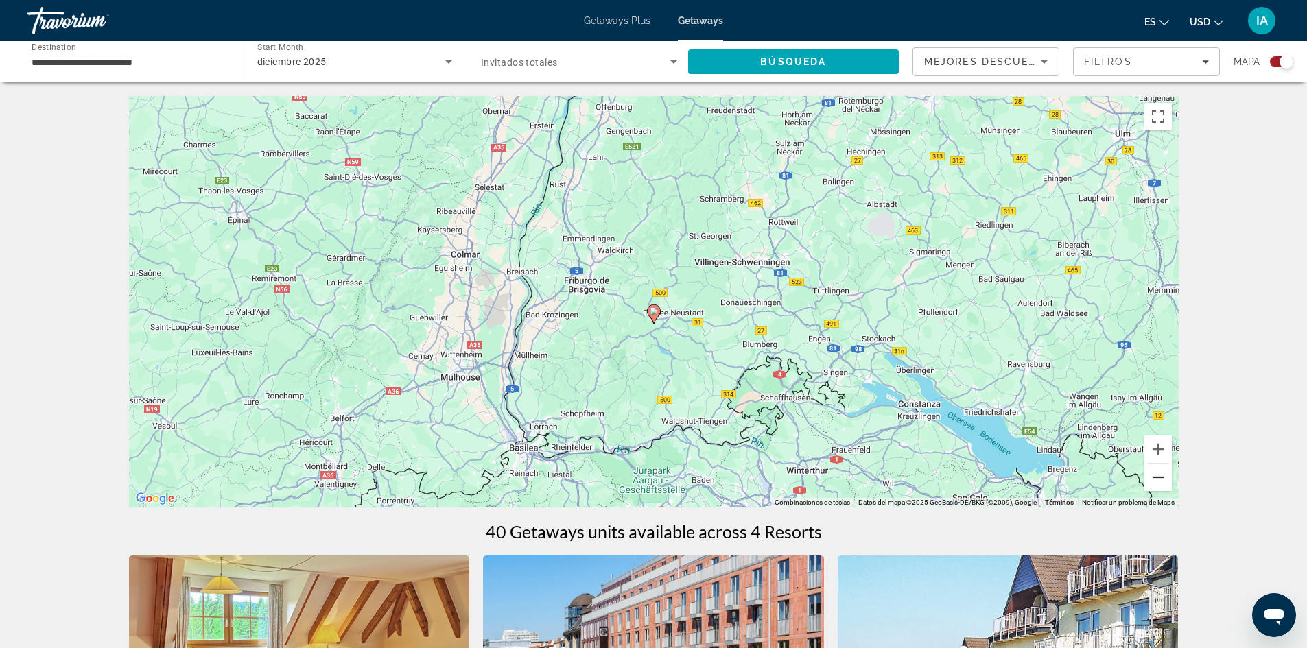
click at [1160, 484] on button "Reducir" at bounding box center [1158, 477] width 27 height 27
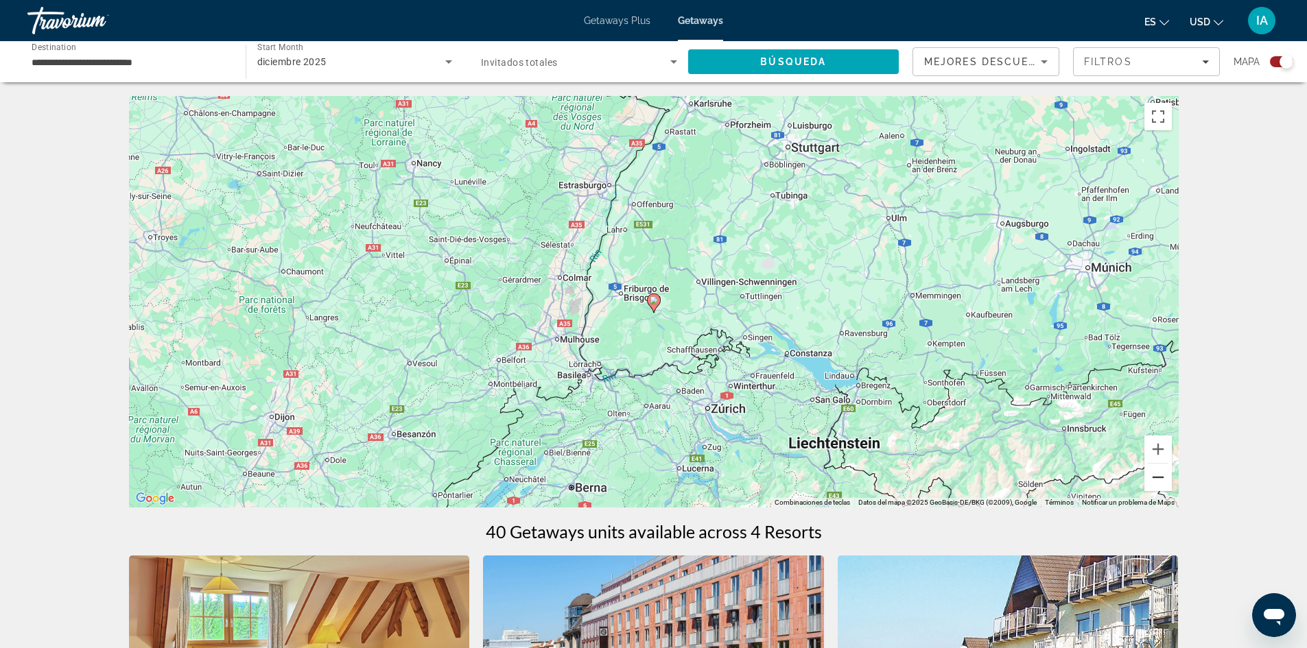
click at [1160, 484] on button "Reducir" at bounding box center [1158, 477] width 27 height 27
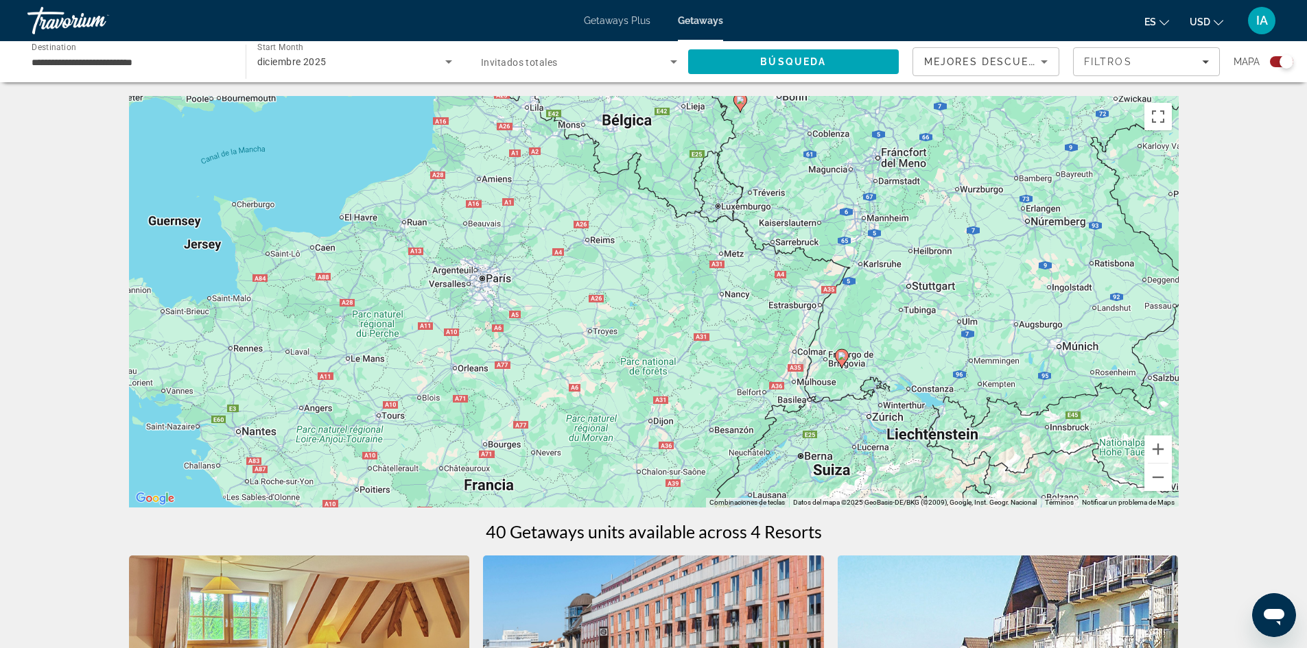
drag, startPoint x: 303, startPoint y: 228, endPoint x: 497, endPoint y: 292, distance: 203.5
click at [497, 292] on div "Para activar la función de arrastre con el teclado, pulsa Alt + Intro. Cuando h…" at bounding box center [654, 302] width 1050 height 412
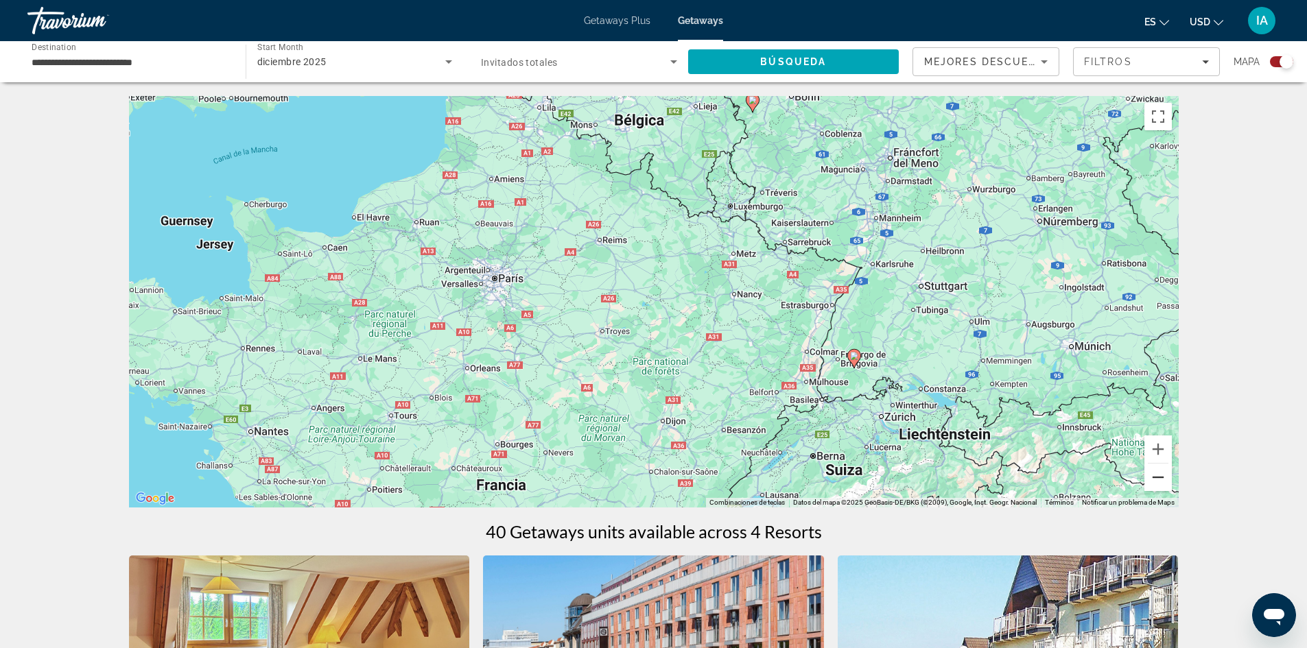
click at [1162, 473] on button "Reducir" at bounding box center [1158, 477] width 27 height 27
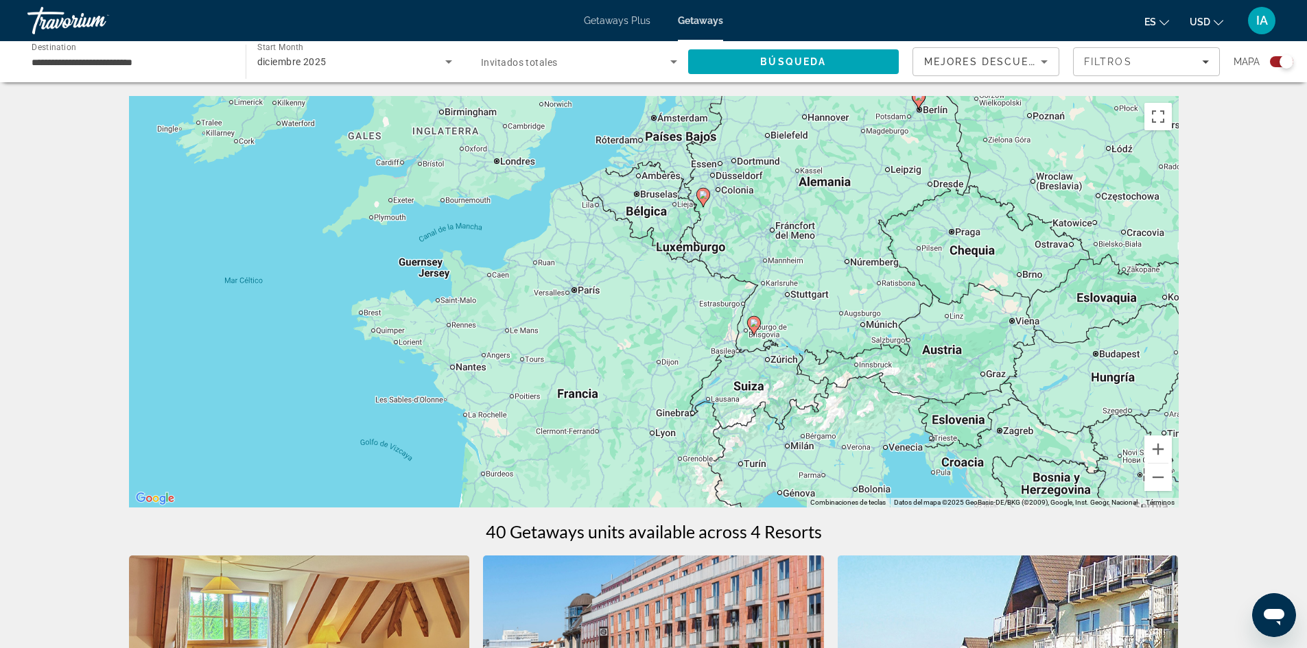
click at [701, 196] on image "Main content" at bounding box center [703, 195] width 8 height 8
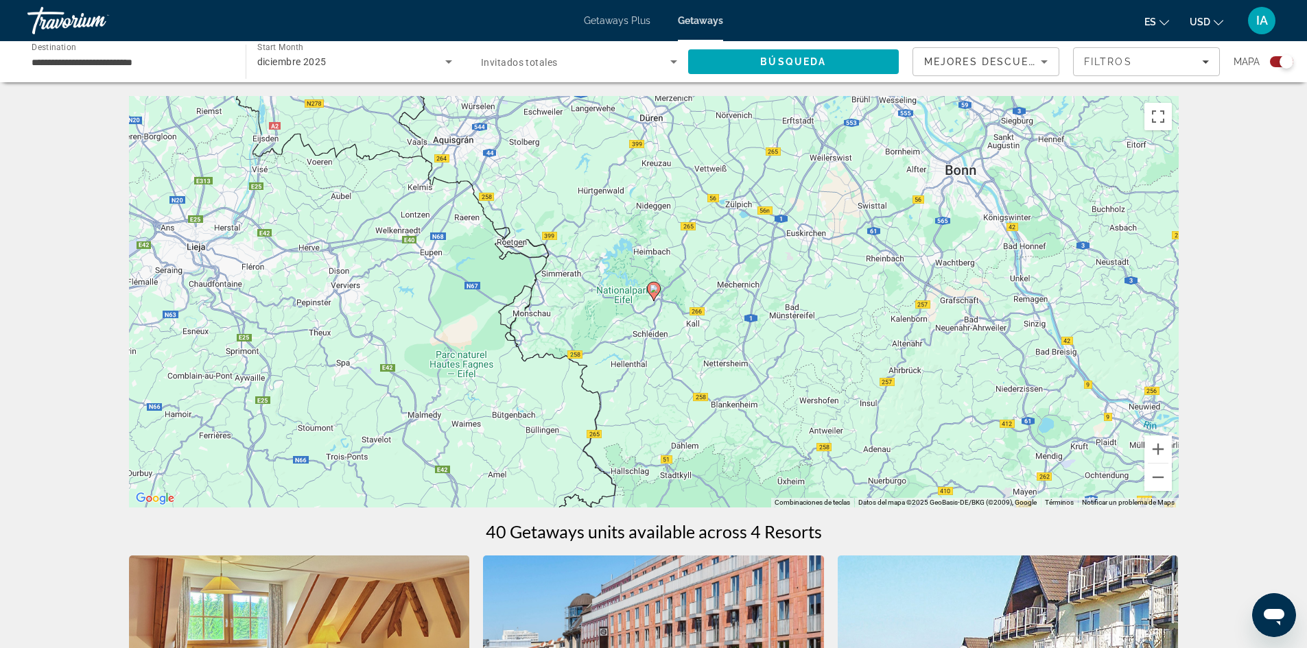
click at [655, 287] on image "Main content" at bounding box center [654, 289] width 8 height 8
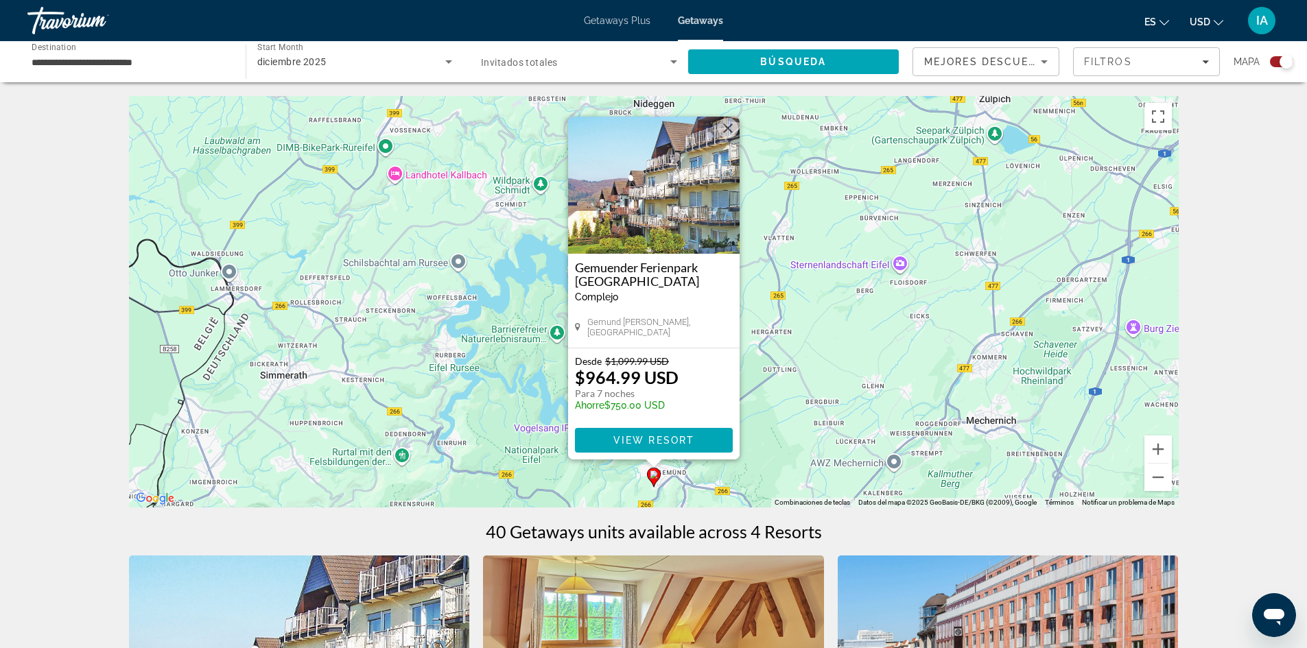
click at [729, 127] on button "Cerrar" at bounding box center [728, 128] width 21 height 21
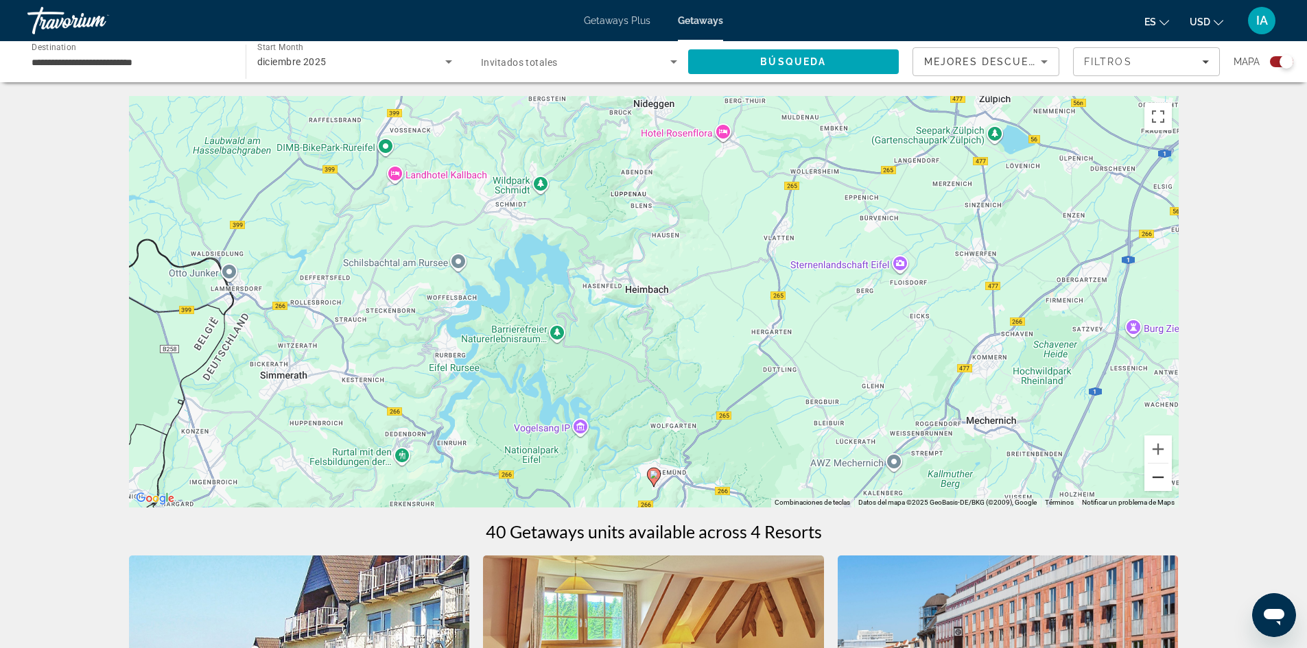
click at [1158, 480] on button "Reducir" at bounding box center [1158, 477] width 27 height 27
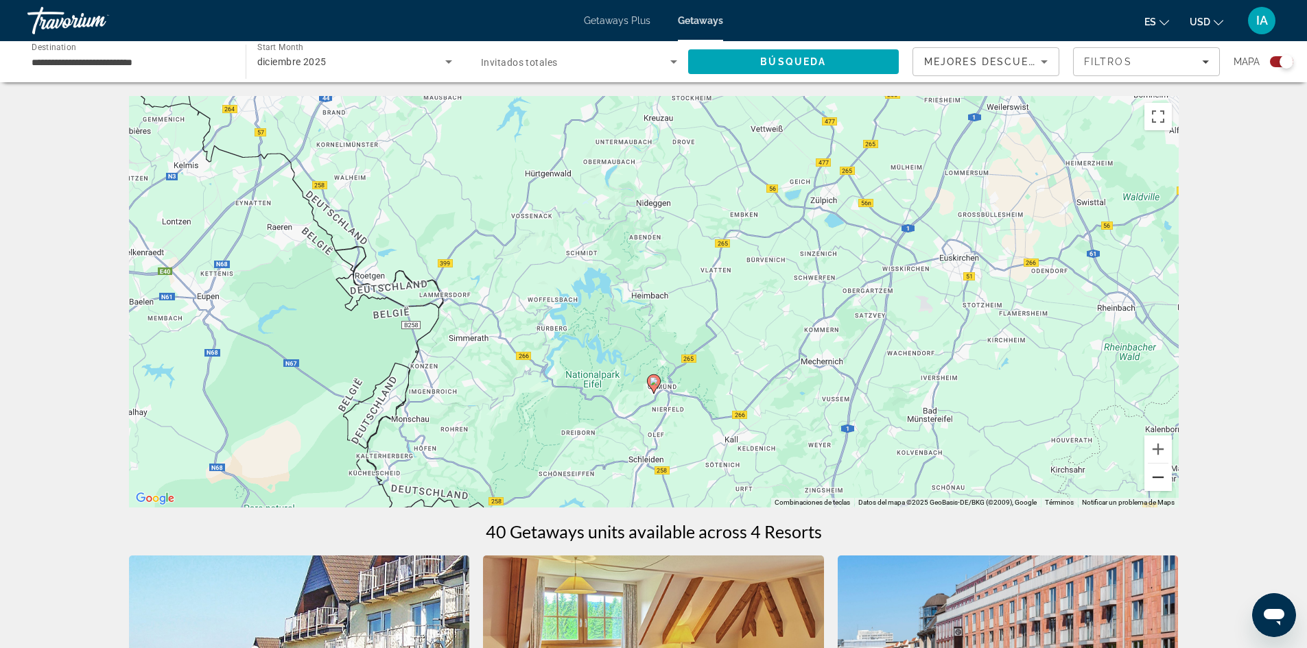
click at [1158, 480] on button "Reducir" at bounding box center [1158, 477] width 27 height 27
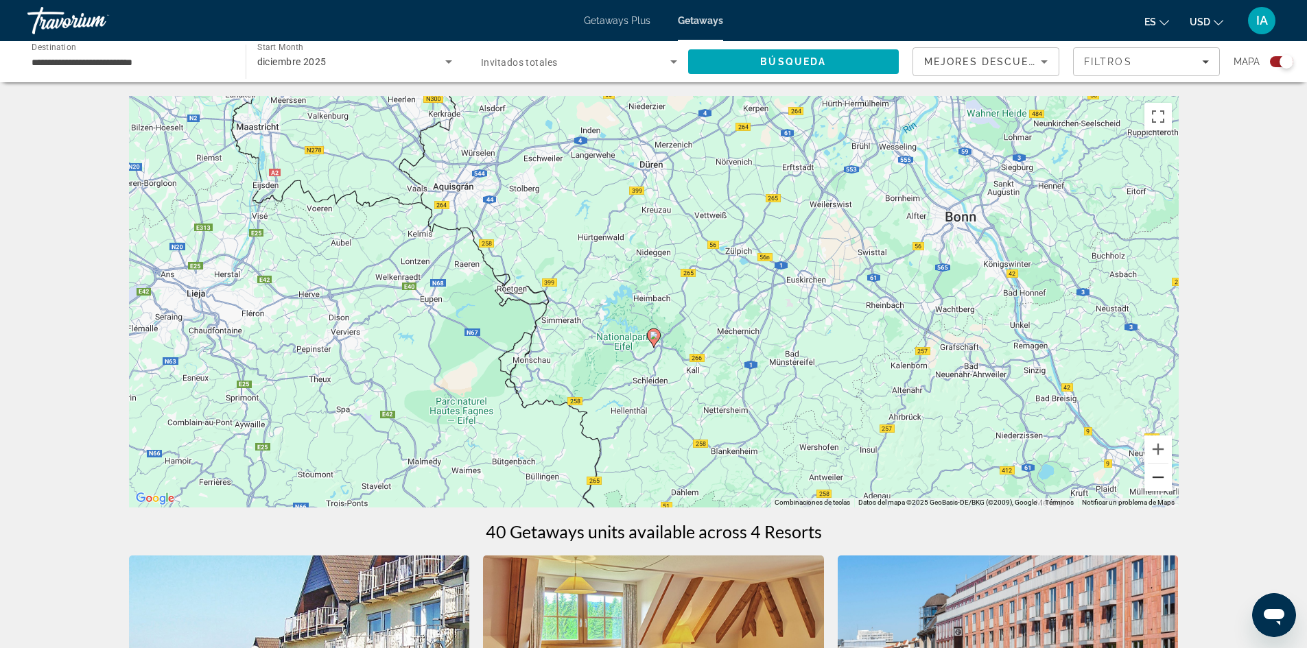
click at [1158, 480] on button "Reducir" at bounding box center [1158, 477] width 27 height 27
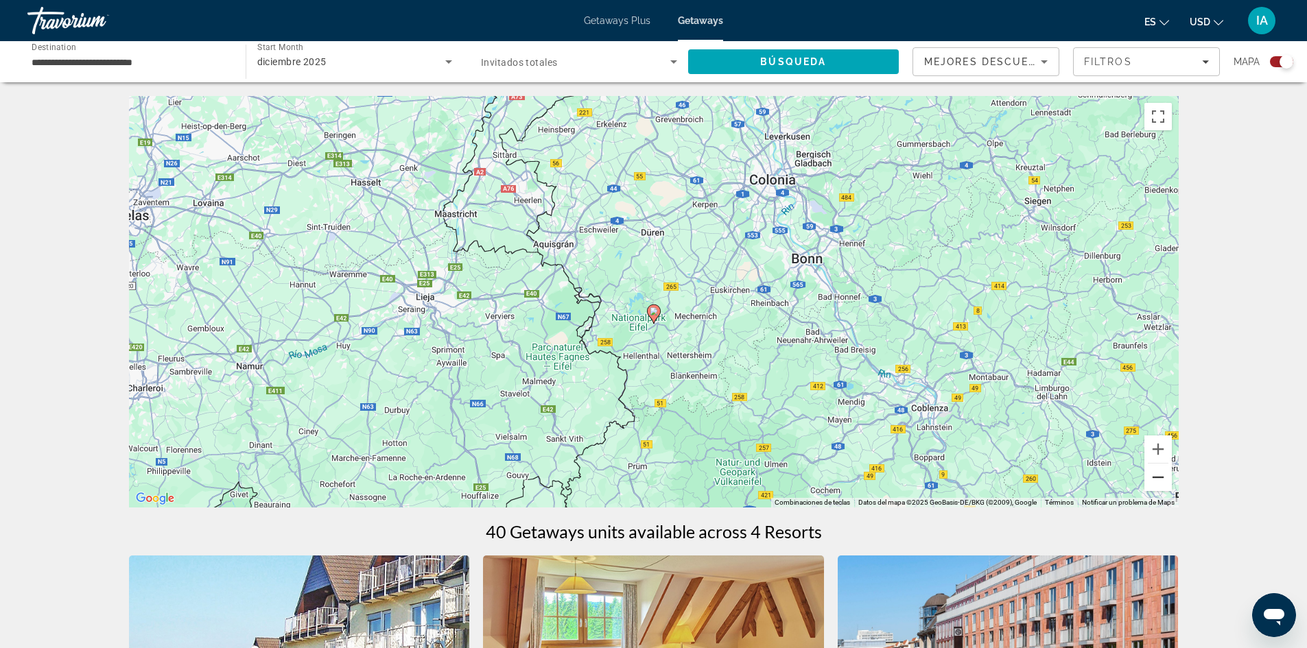
click at [1158, 480] on button "Reducir" at bounding box center [1158, 477] width 27 height 27
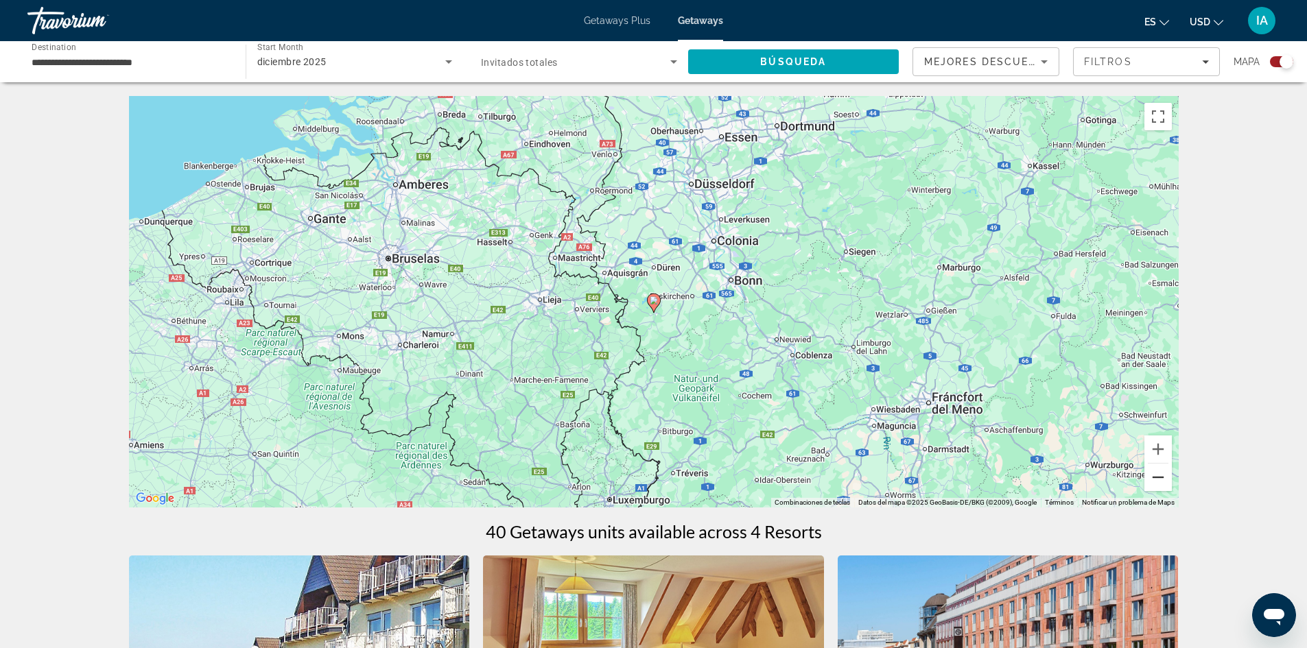
click at [1158, 480] on button "Reducir" at bounding box center [1158, 477] width 27 height 27
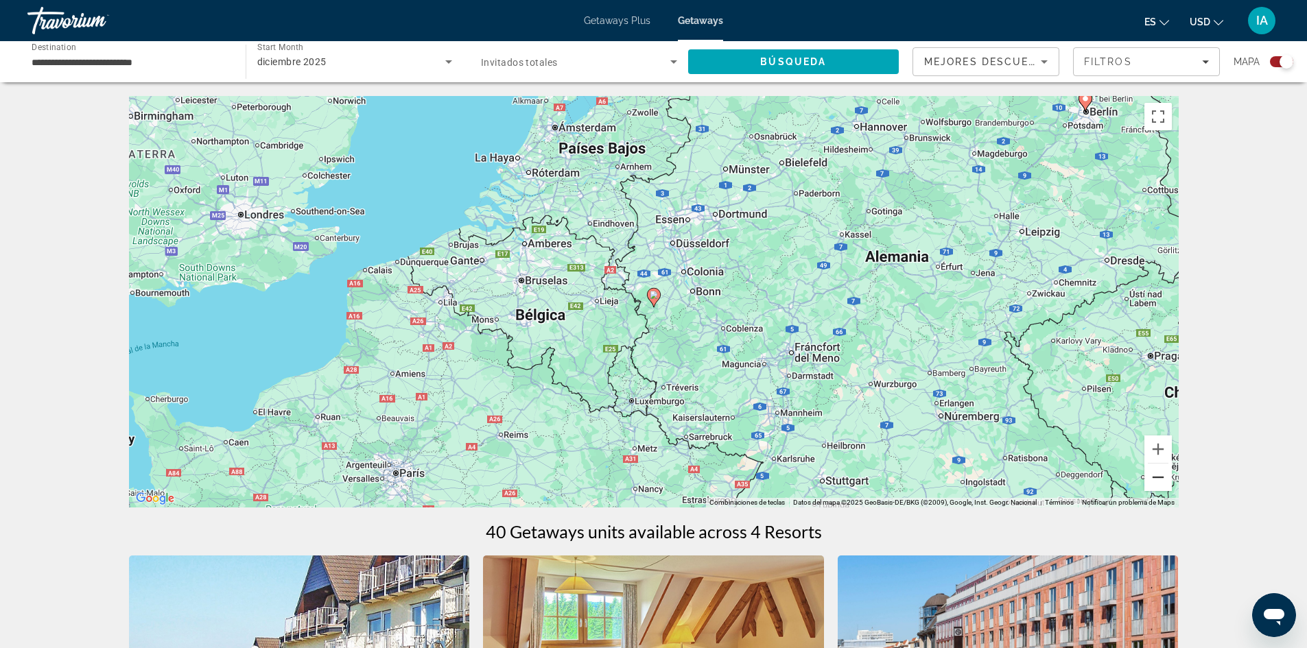
click at [1158, 480] on button "Reducir" at bounding box center [1158, 477] width 27 height 27
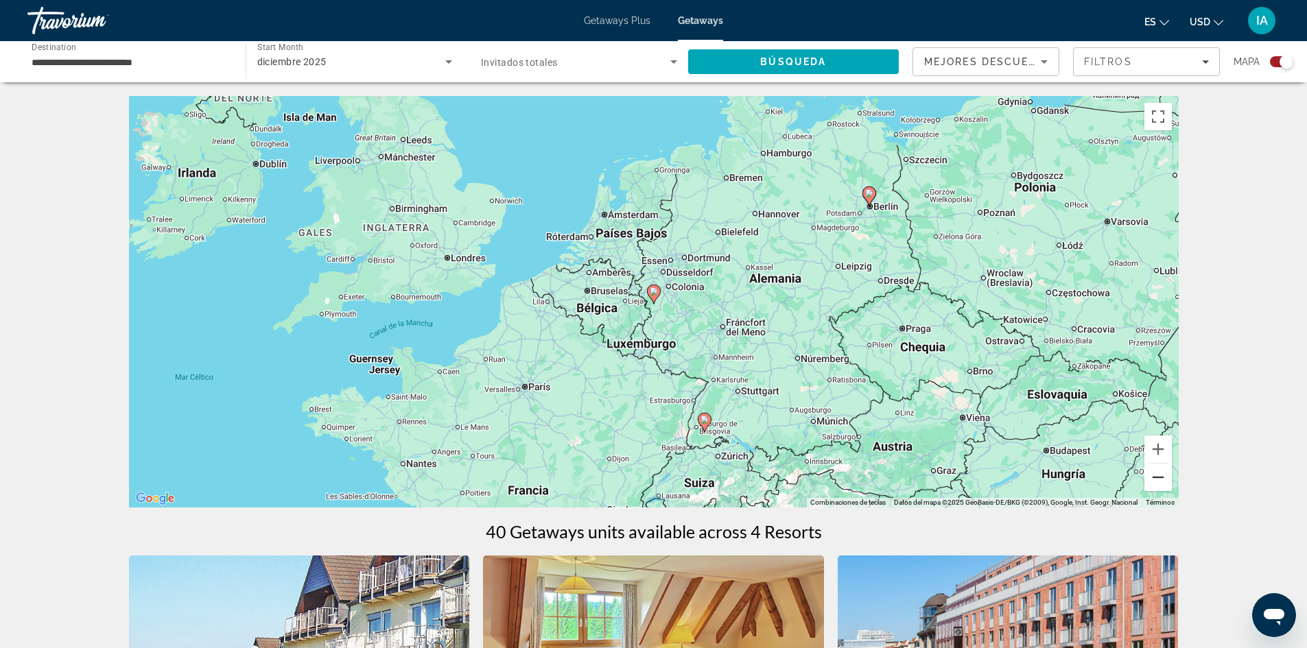
click at [1158, 480] on button "Reducir" at bounding box center [1158, 477] width 27 height 27
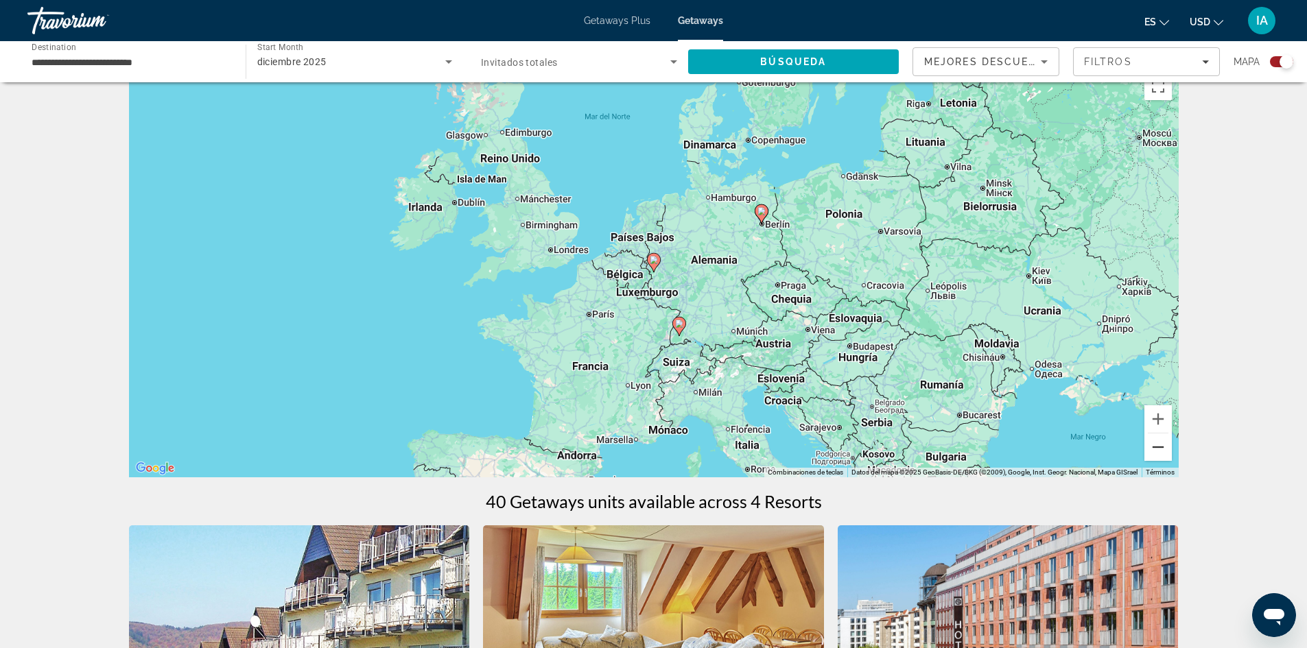
scroll to position [28, 0]
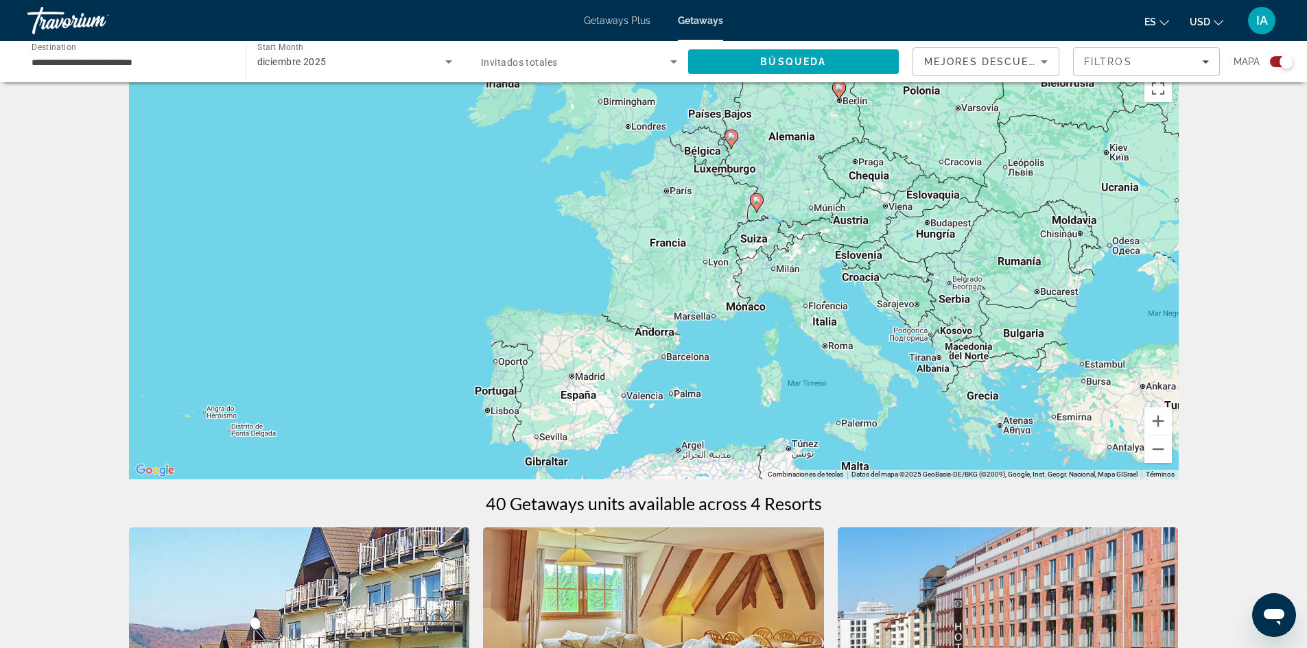
drag, startPoint x: 612, startPoint y: 333, endPoint x: 692, endPoint y: 205, distance: 151.0
click at [692, 205] on div "Para activar la función de arrastre con el teclado, pulsa Alt + Intro. Cuando h…" at bounding box center [654, 274] width 1050 height 412
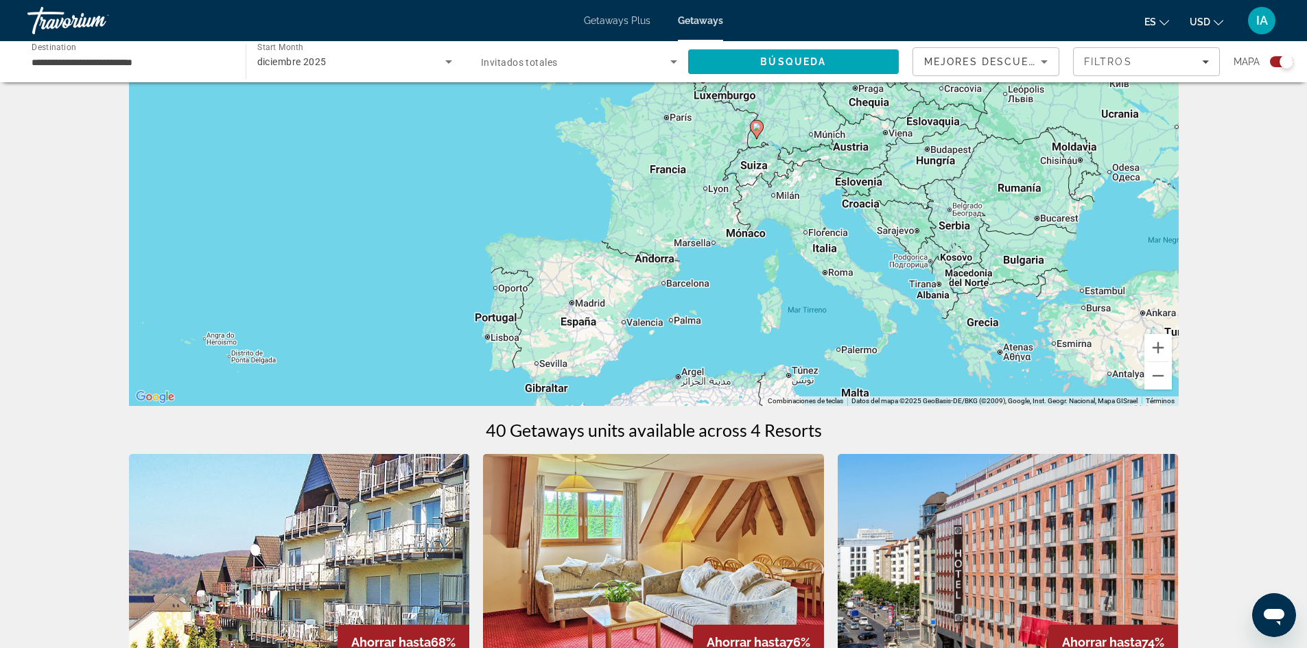
scroll to position [126, 0]
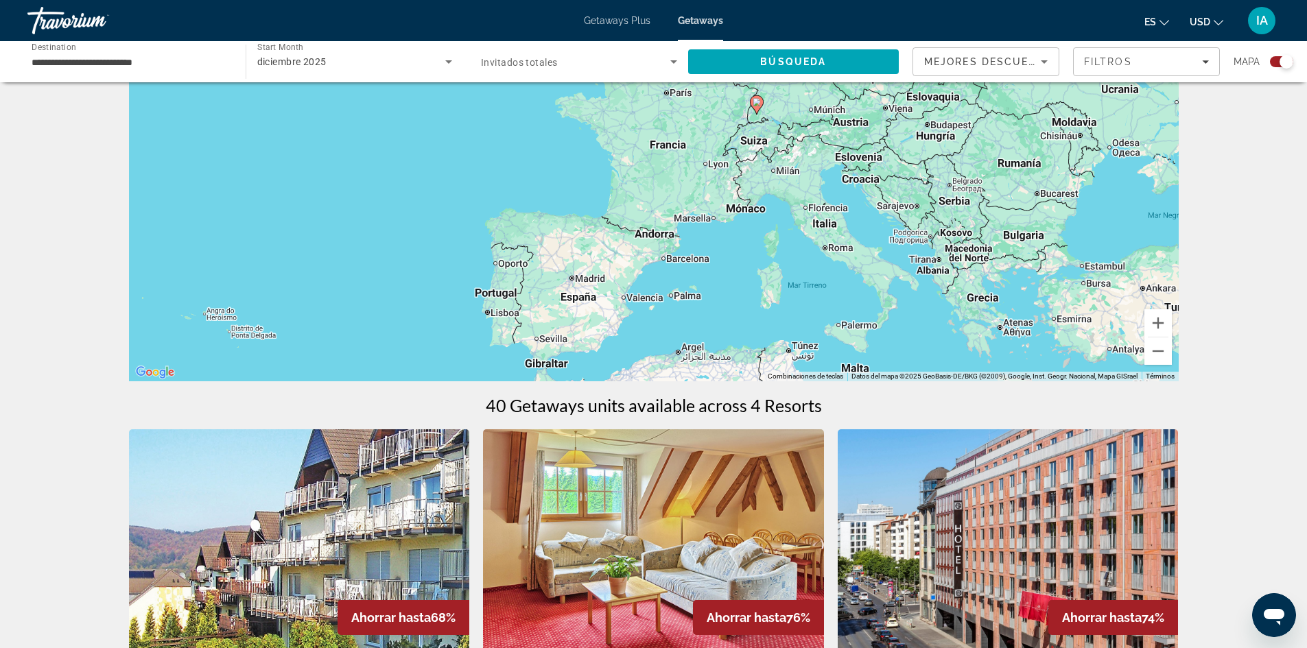
click at [338, 517] on img "Main content" at bounding box center [299, 540] width 341 height 220
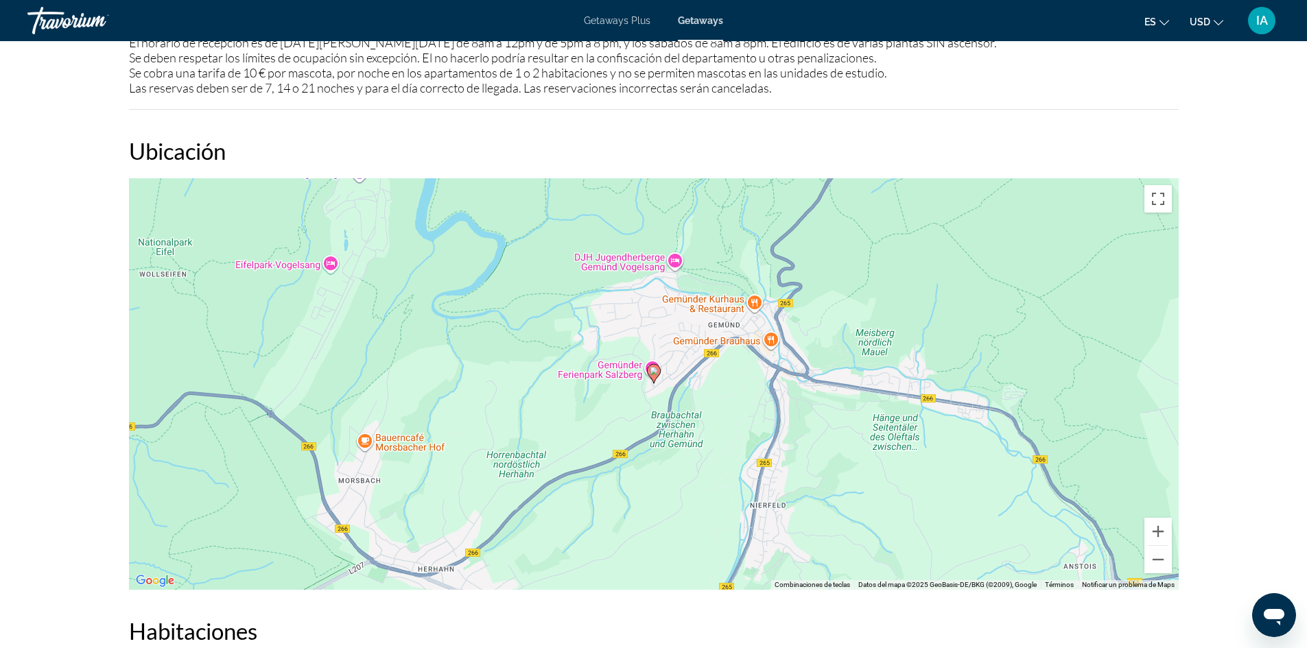
scroll to position [1481, 0]
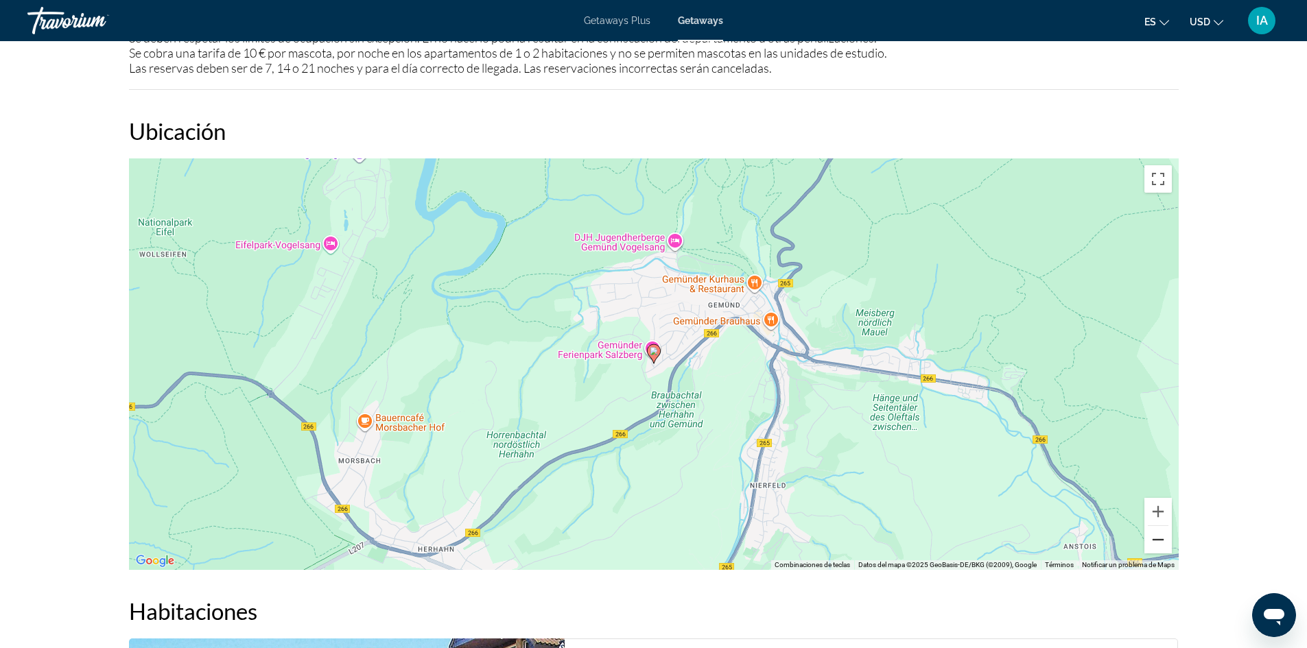
click at [1157, 530] on button "Reducir" at bounding box center [1158, 539] width 27 height 27
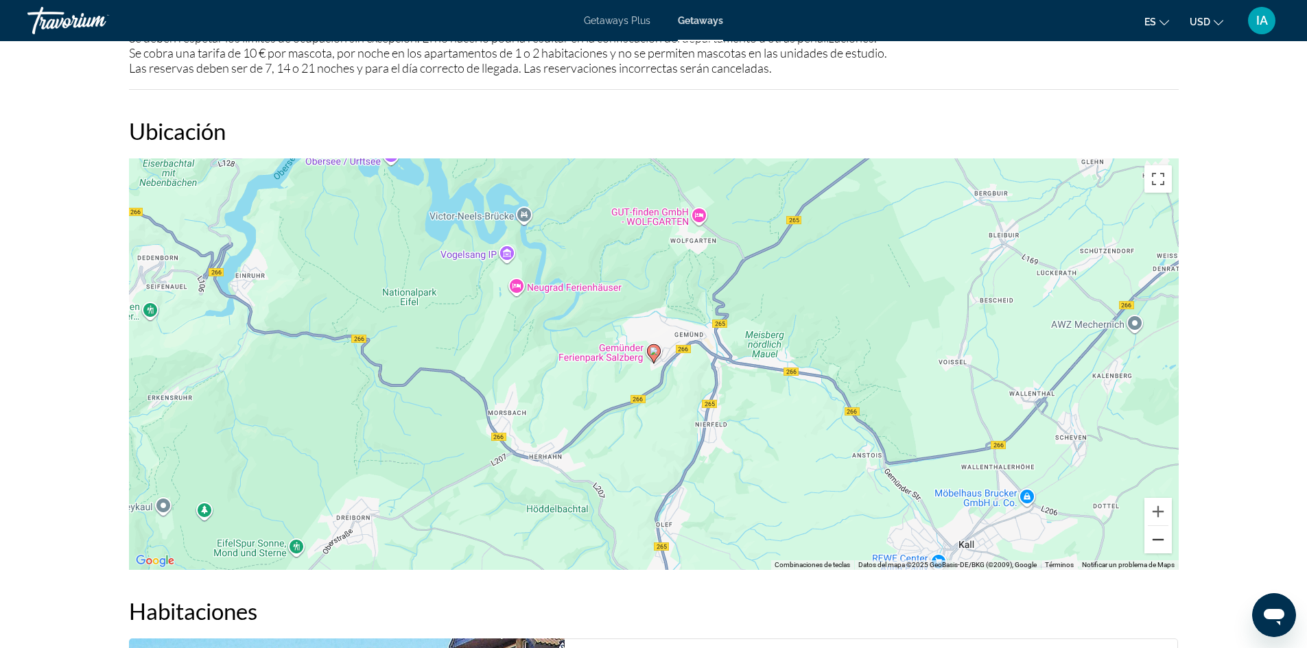
click at [1157, 530] on button "Reducir" at bounding box center [1158, 539] width 27 height 27
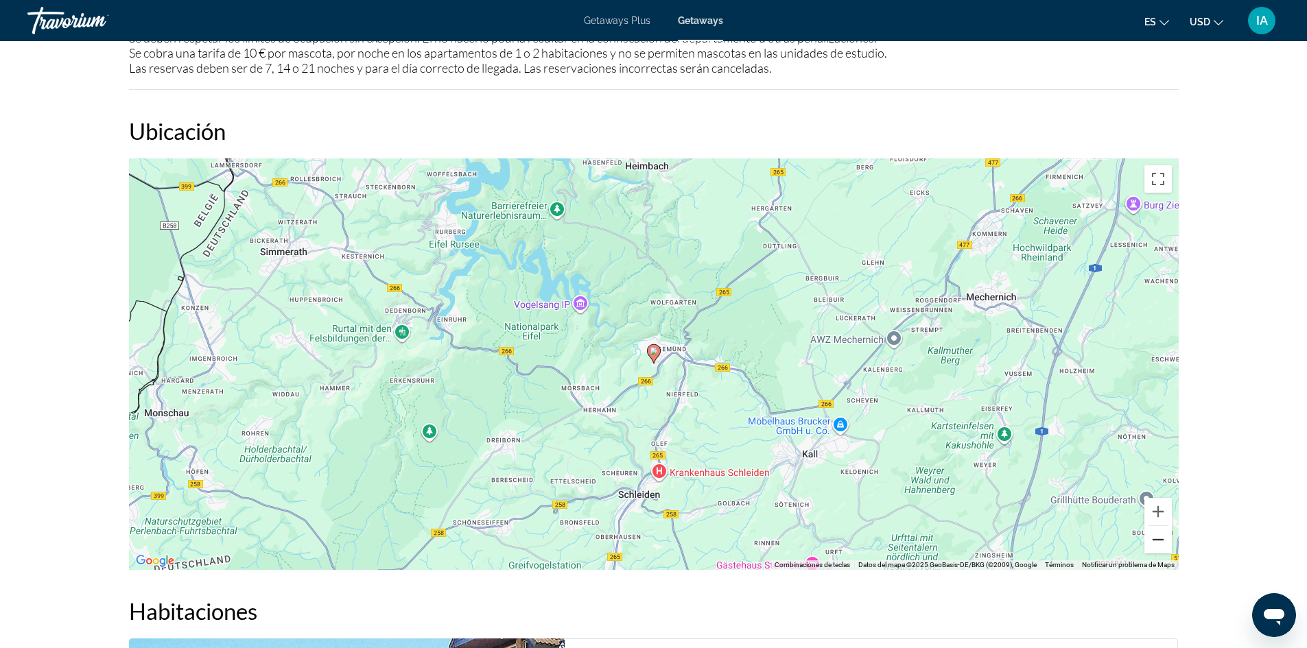
click at [1157, 530] on button "Reducir" at bounding box center [1158, 539] width 27 height 27
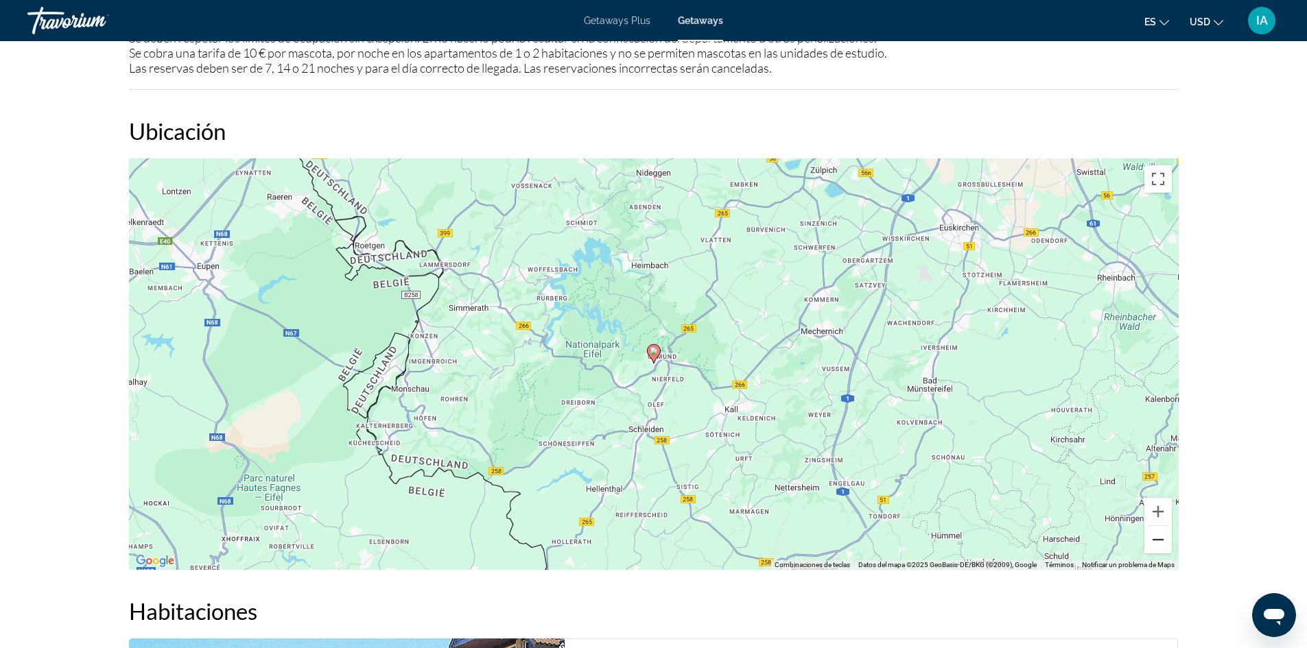
click at [1157, 530] on button "Reducir" at bounding box center [1158, 539] width 27 height 27
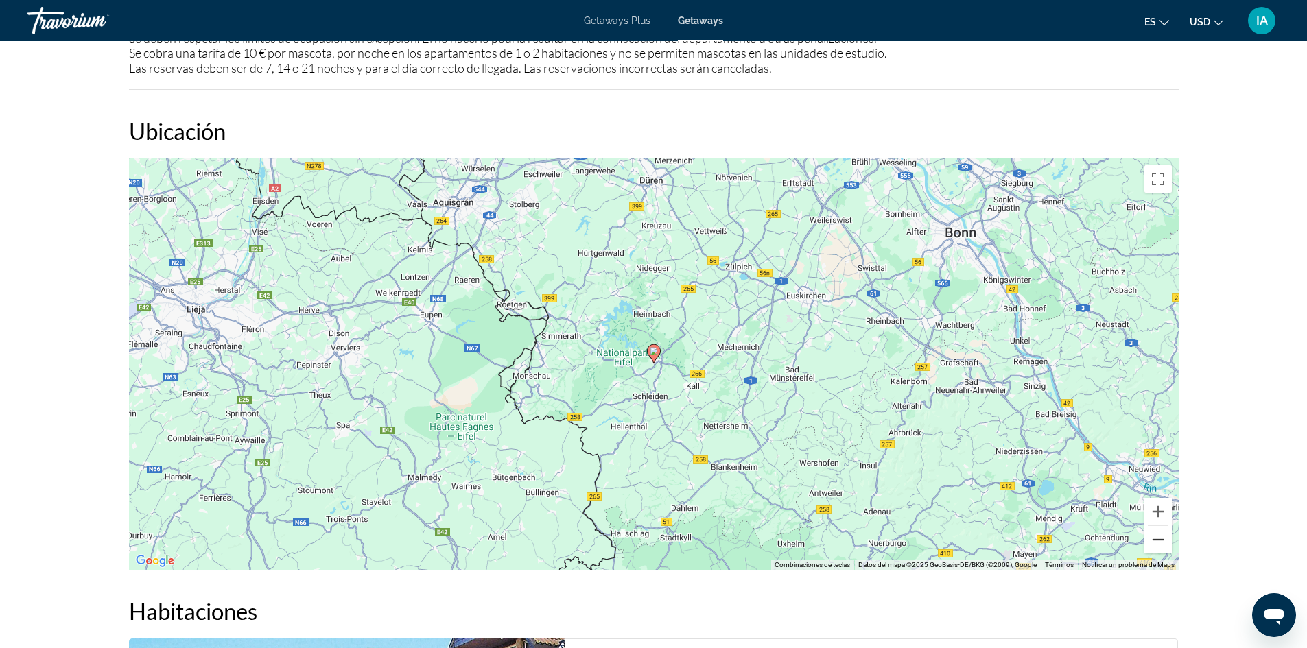
click at [1157, 530] on button "Reducir" at bounding box center [1158, 539] width 27 height 27
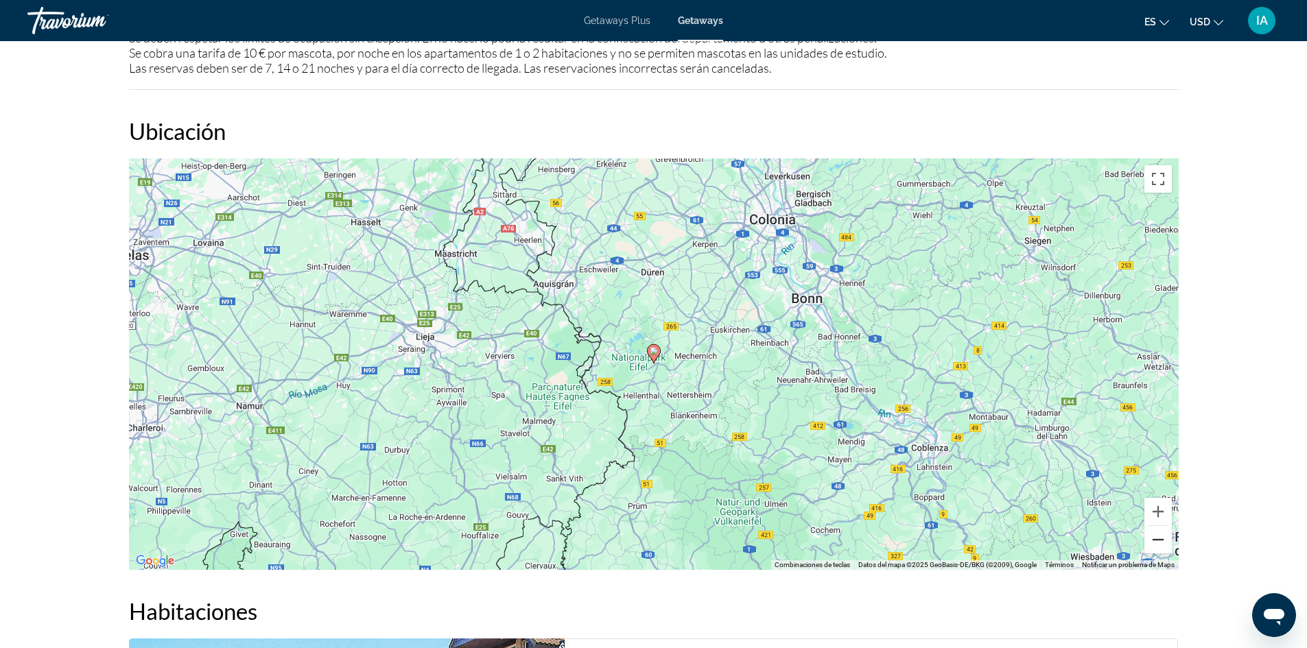
click at [1157, 530] on button "Reducir" at bounding box center [1158, 539] width 27 height 27
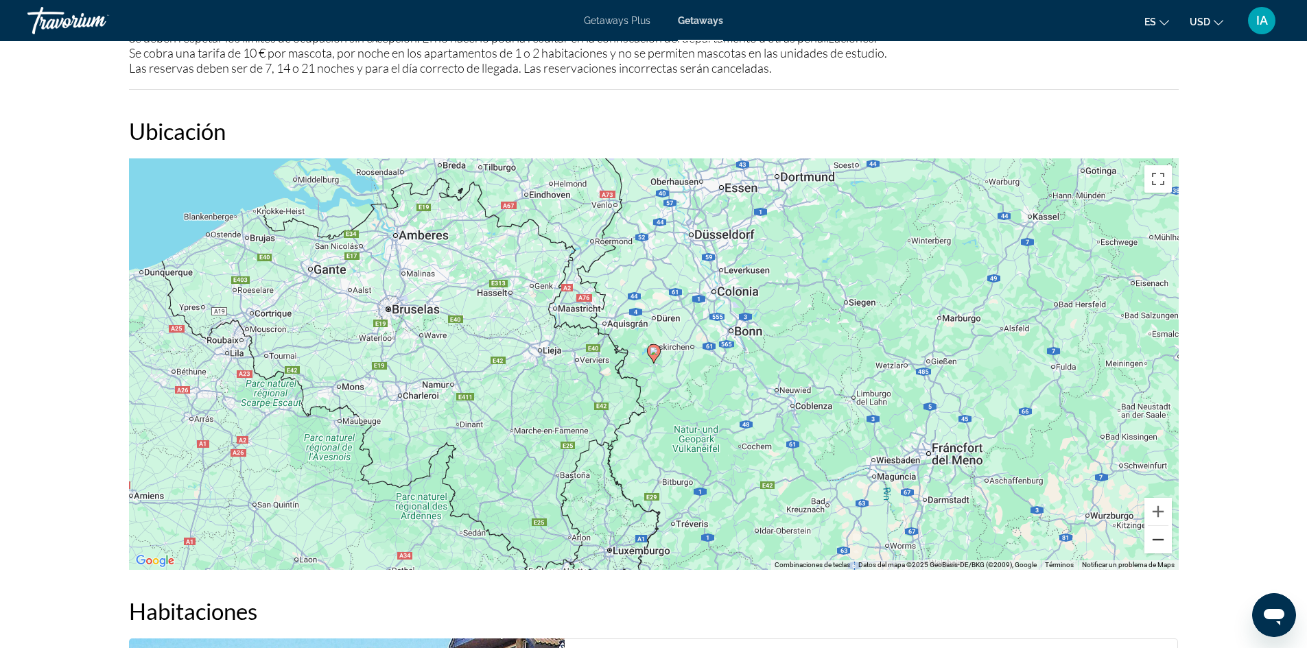
click at [1157, 530] on button "Reducir" at bounding box center [1158, 539] width 27 height 27
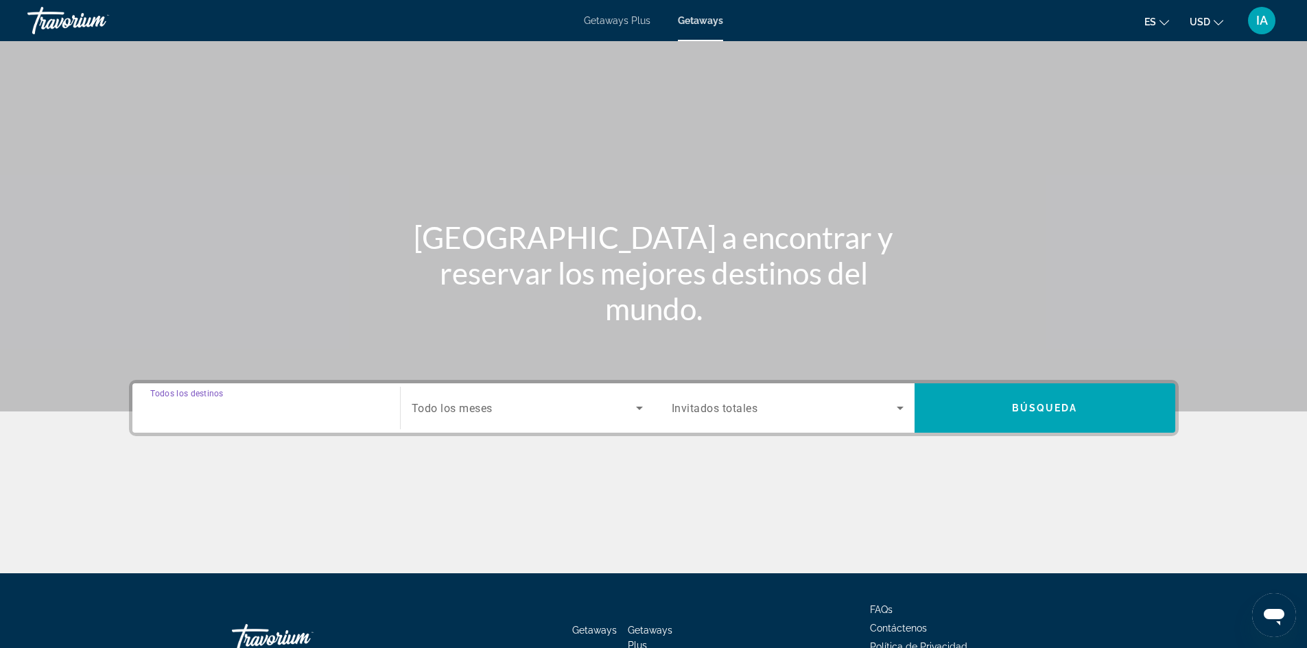
click at [296, 410] on input "Destination Todos los destinos" at bounding box center [266, 409] width 232 height 16
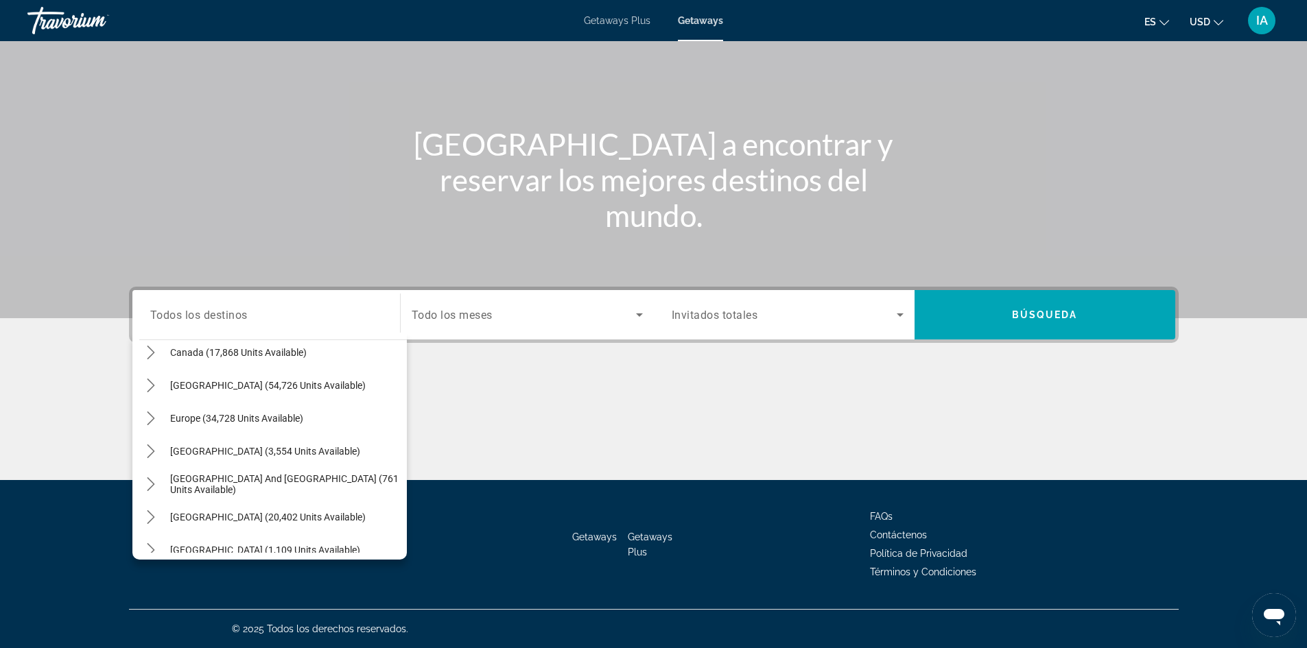
scroll to position [111, 0]
click at [307, 423] on span "Select destination: Europe (34,728 units available)" at bounding box center [285, 417] width 244 height 33
type input "**********"
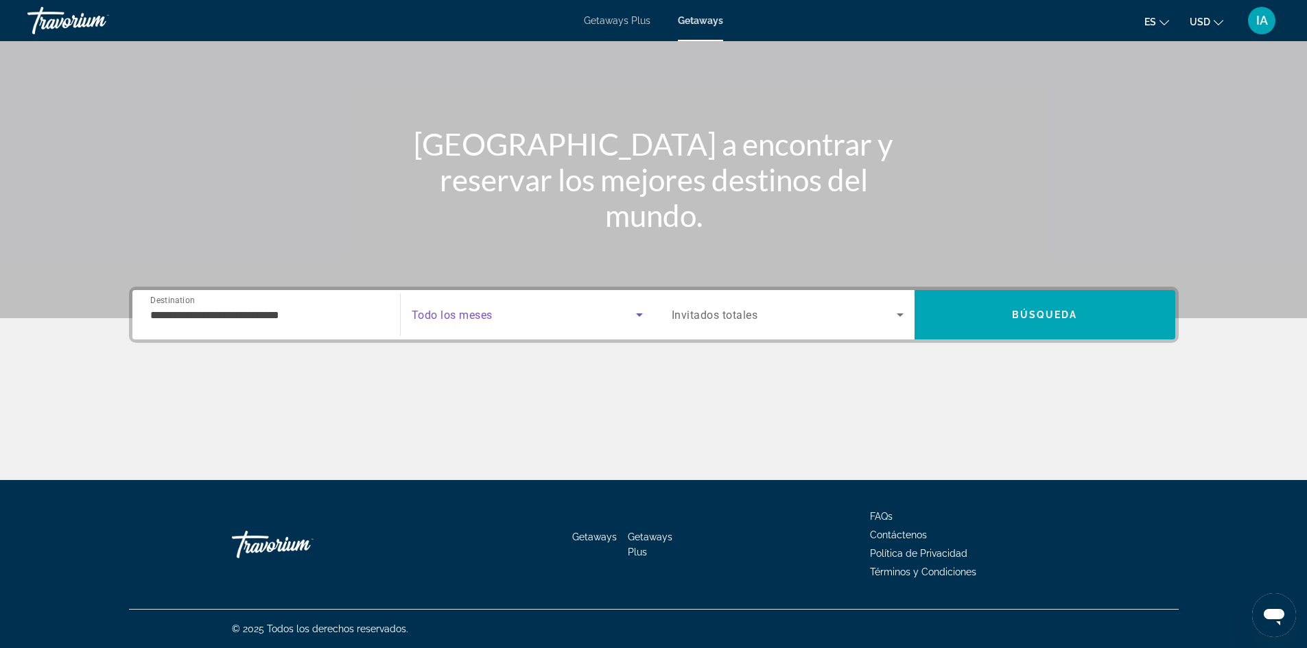
click at [621, 312] on span "Search widget" at bounding box center [524, 315] width 224 height 16
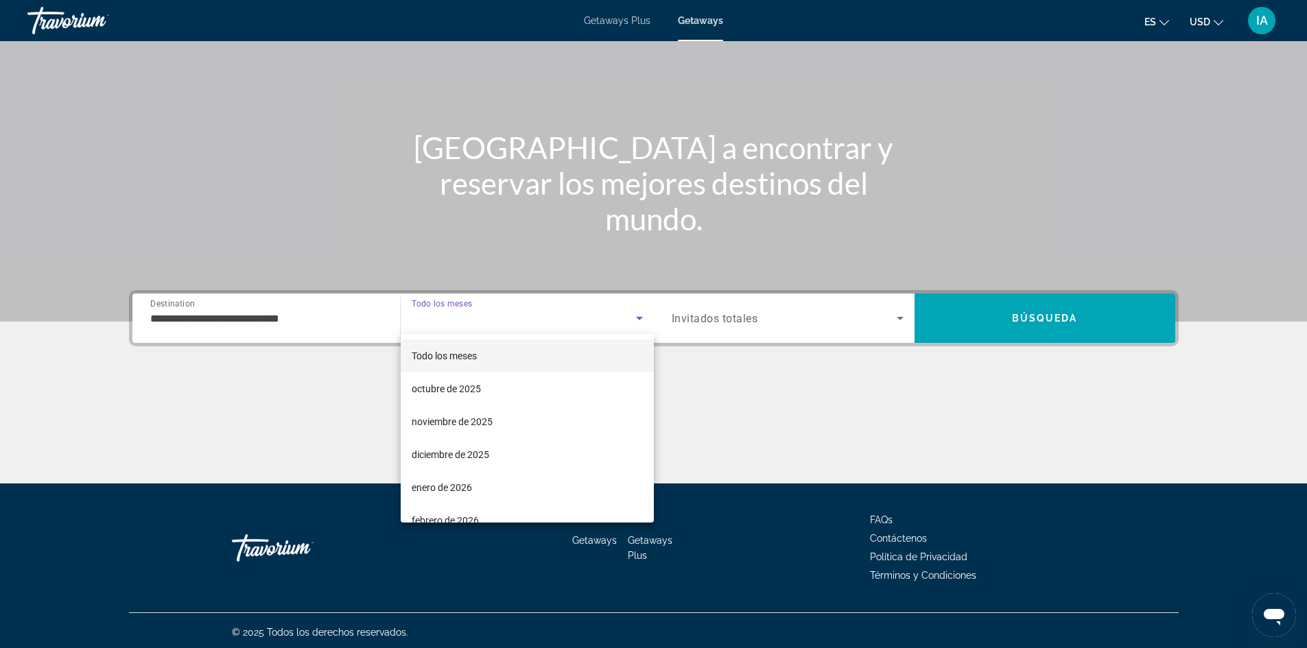
scroll to position [69, 0]
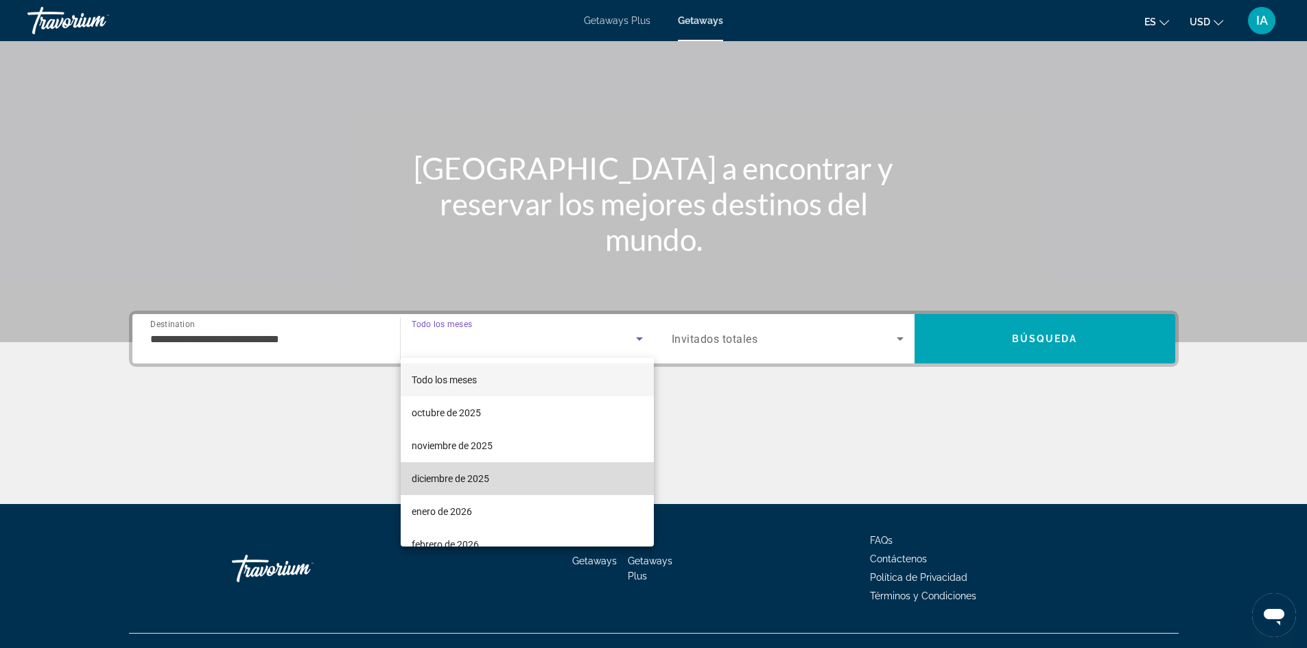
click at [527, 476] on mat-option "diciembre de 2025" at bounding box center [527, 478] width 253 height 33
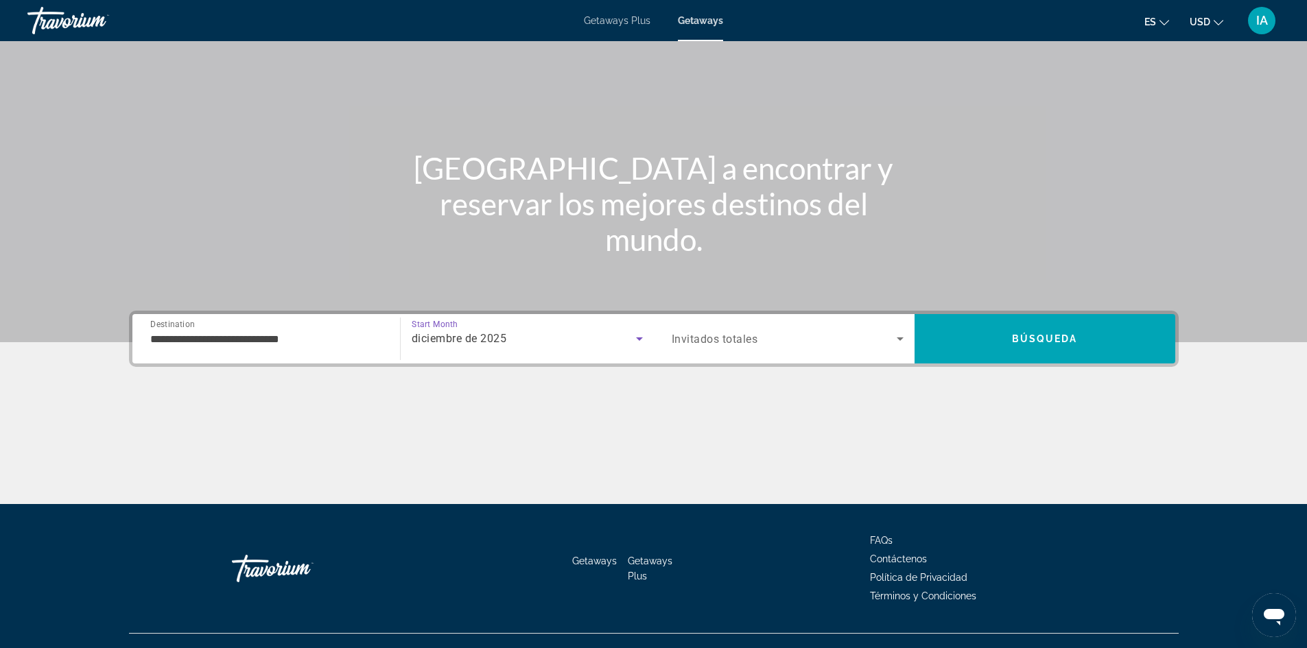
click at [637, 337] on icon "Search widget" at bounding box center [639, 339] width 16 height 16
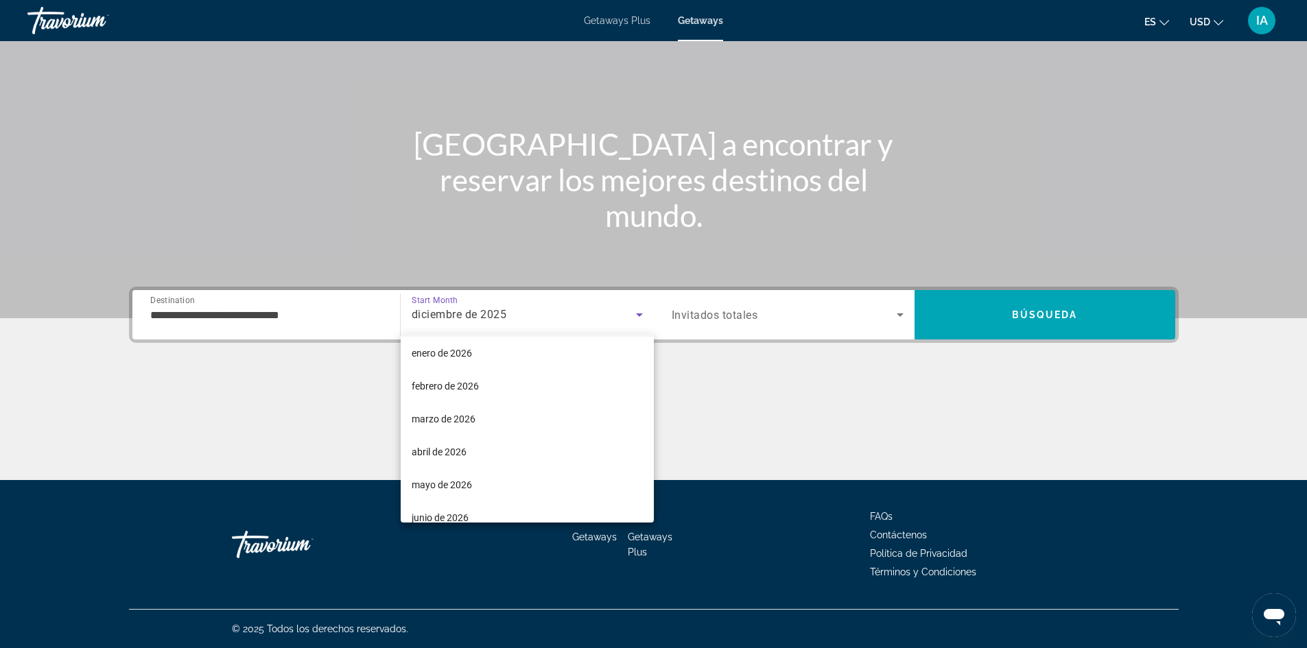
scroll to position [143, 0]
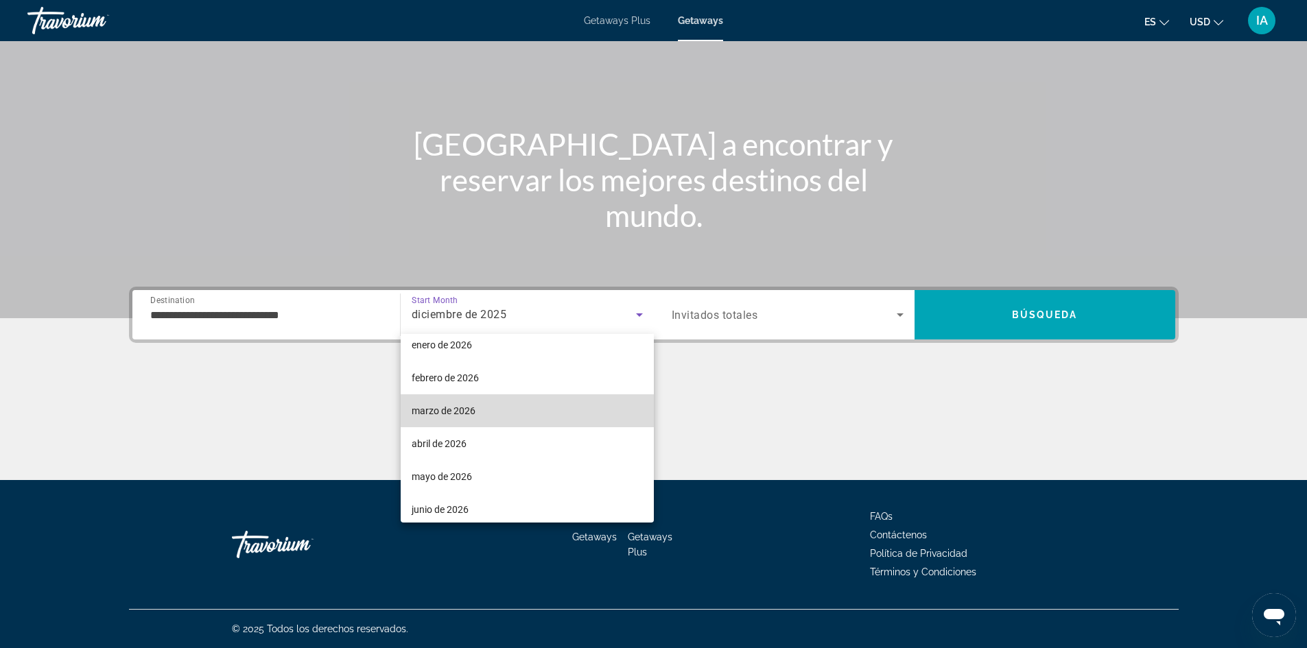
click at [539, 416] on mat-option "marzo de 2026" at bounding box center [527, 411] width 253 height 33
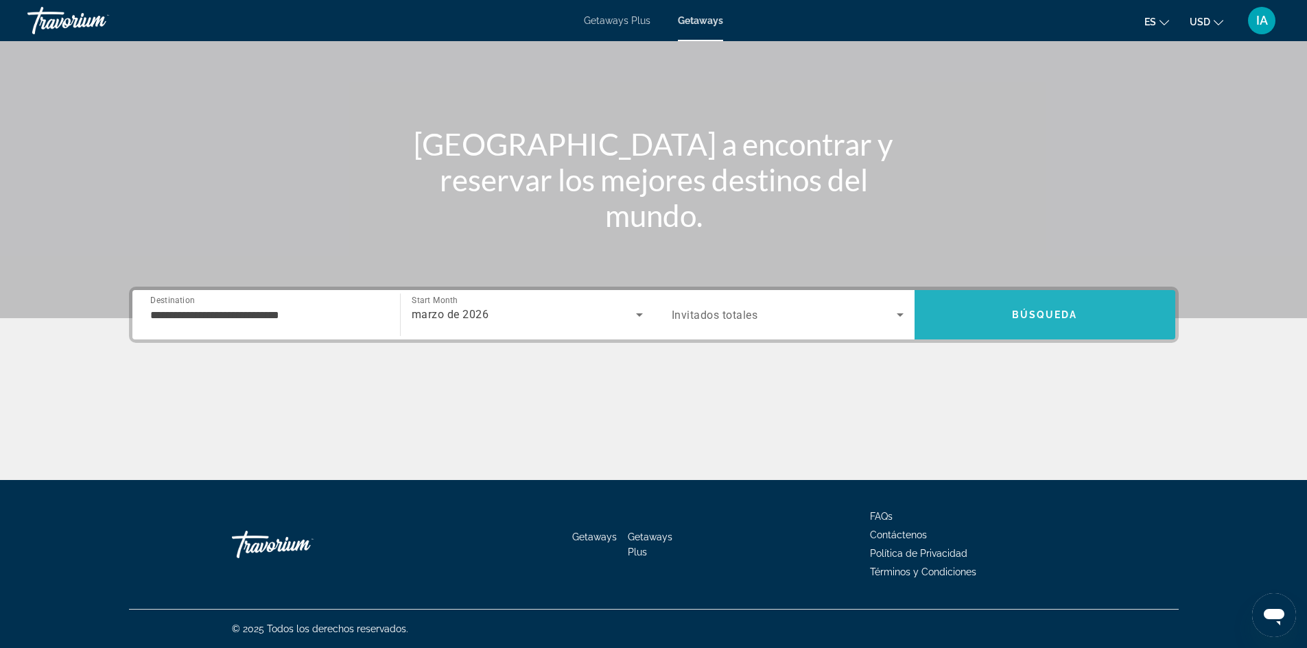
click at [1009, 316] on span "Search" at bounding box center [1045, 314] width 261 height 33
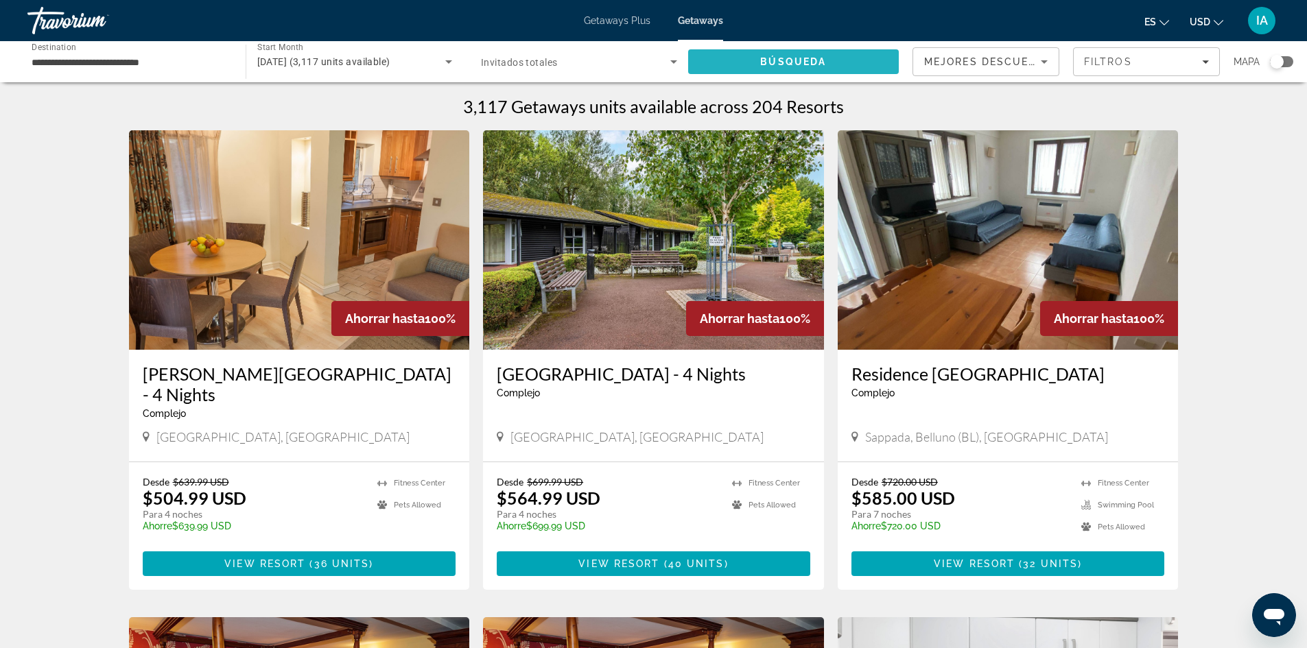
click at [803, 63] on span "Búsqueda" at bounding box center [793, 61] width 66 height 11
click at [1284, 62] on div "Search widget" at bounding box center [1281, 61] width 23 height 11
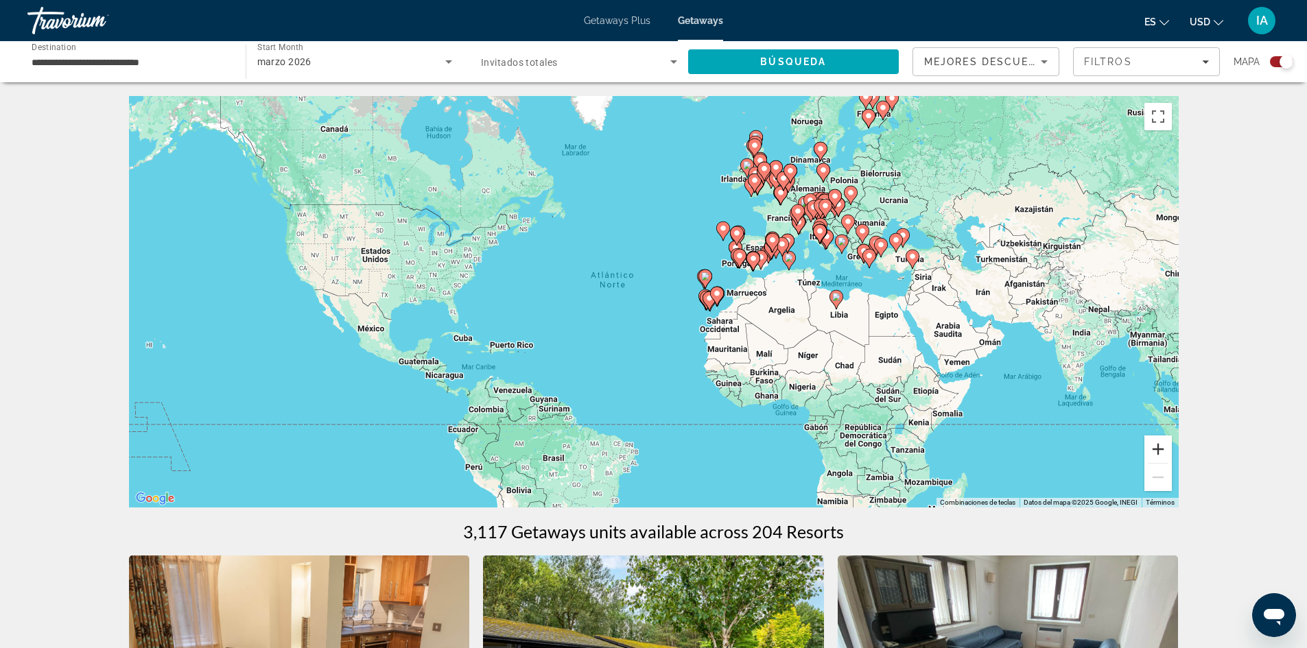
click at [1158, 446] on button "Ampliar" at bounding box center [1158, 449] width 27 height 27
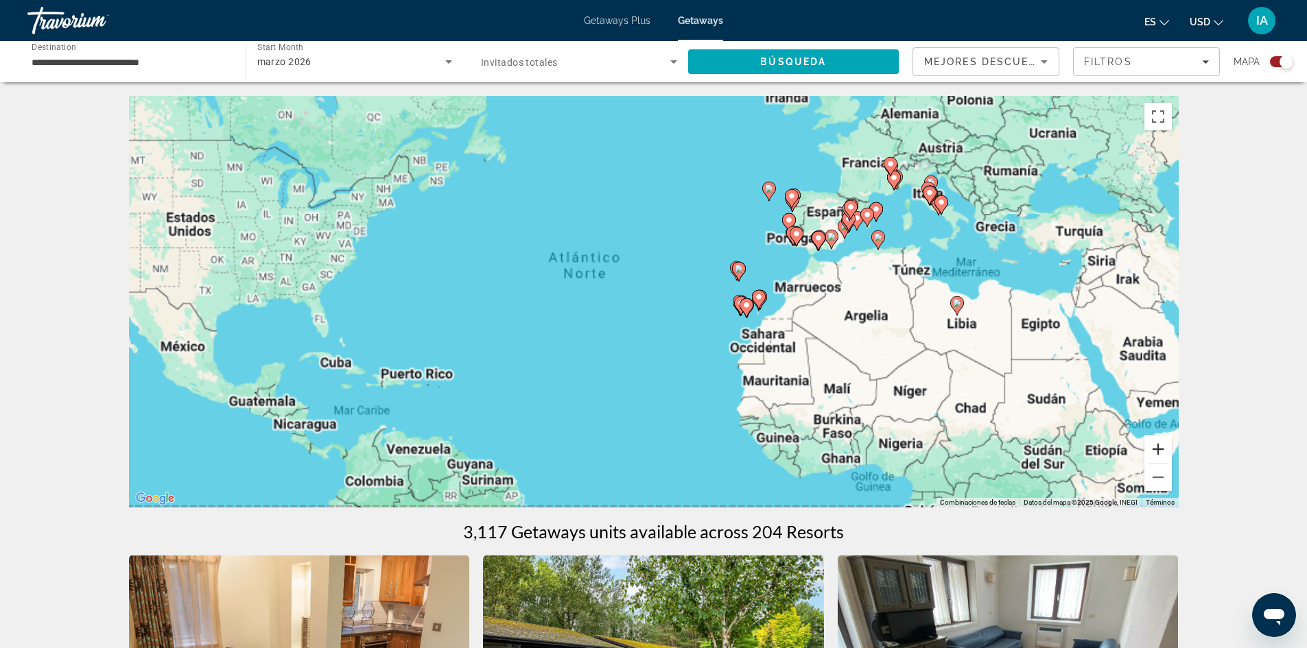
click at [1158, 446] on button "Ampliar" at bounding box center [1158, 449] width 27 height 27
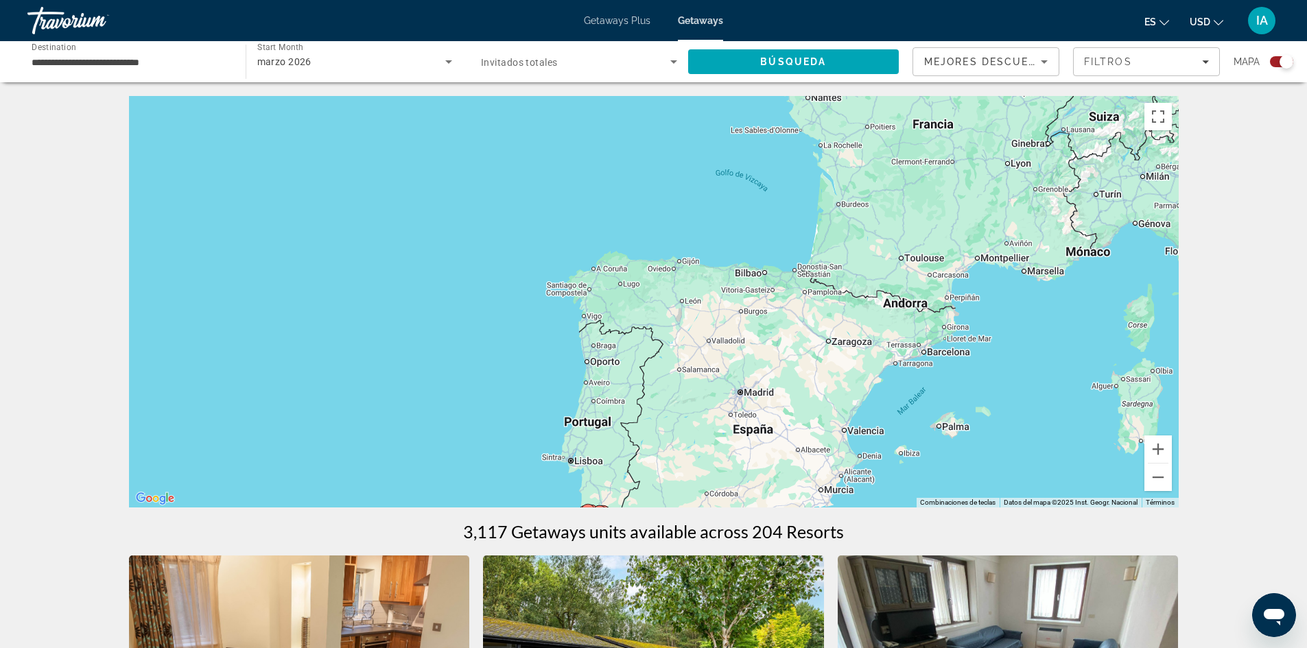
drag, startPoint x: 1177, startPoint y: 187, endPoint x: 441, endPoint y: 681, distance: 885.7
click at [441, 648] on html "**********" at bounding box center [653, 324] width 1307 height 648
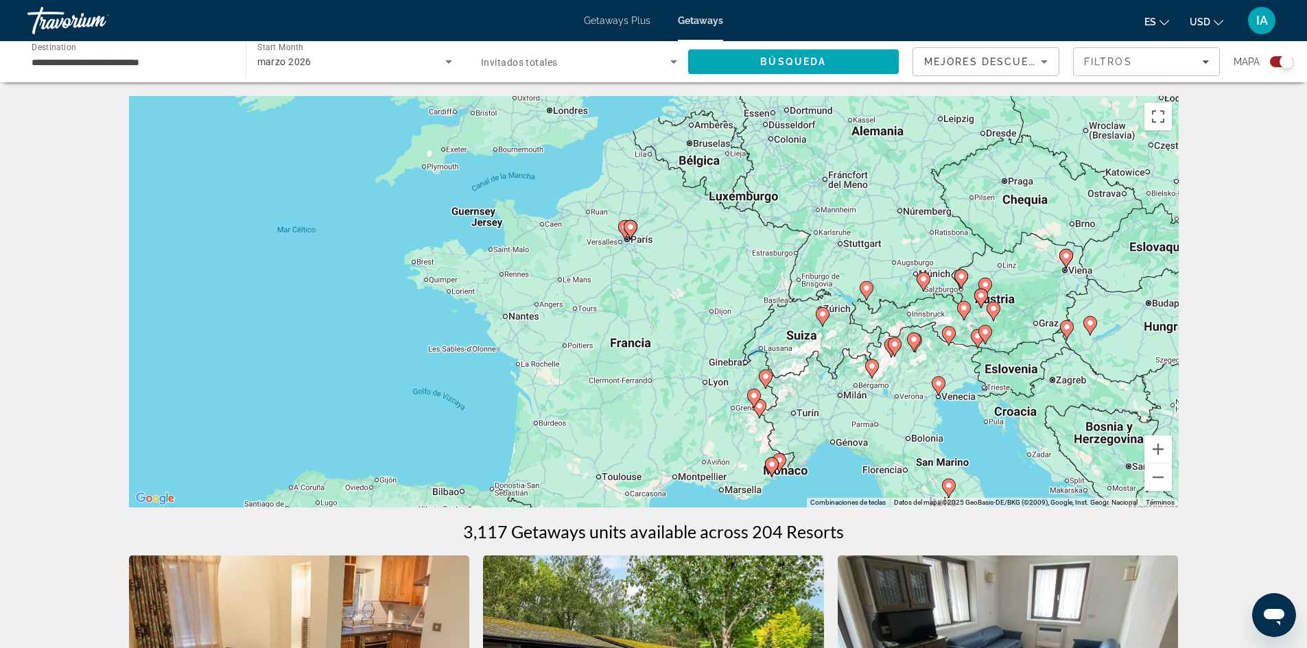
drag, startPoint x: 1000, startPoint y: 322, endPoint x: 699, endPoint y: 544, distance: 373.8
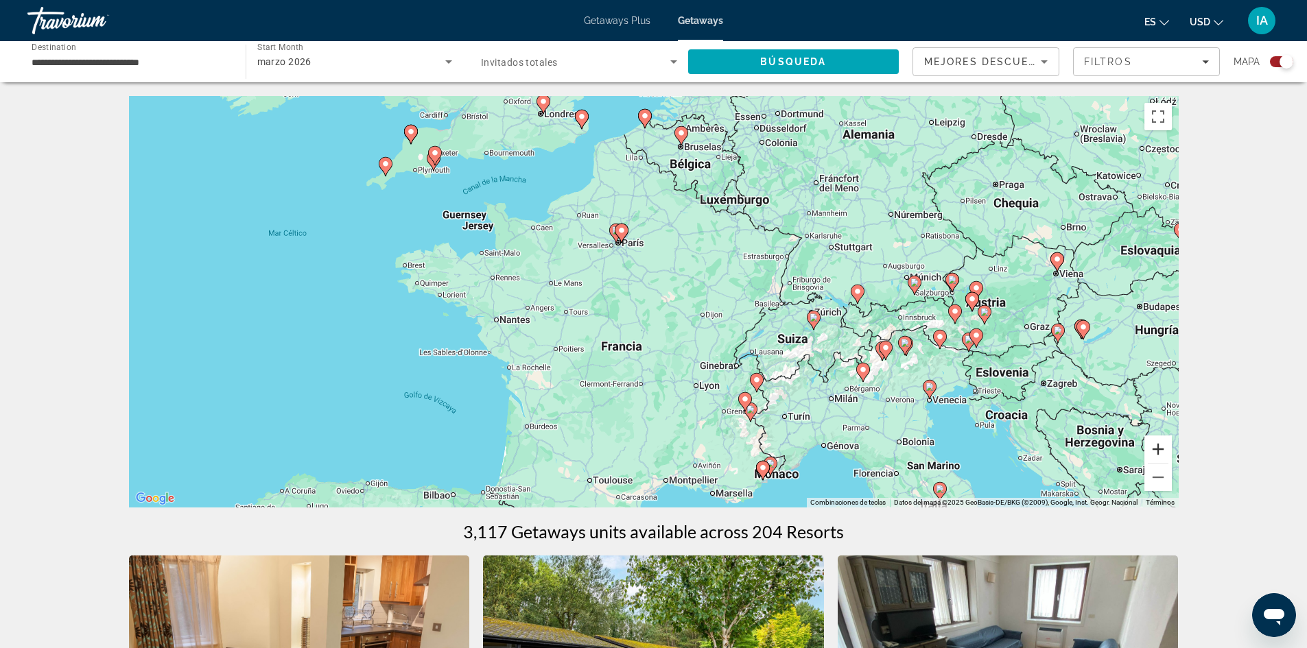
click at [1155, 446] on button "Ampliar" at bounding box center [1158, 449] width 27 height 27
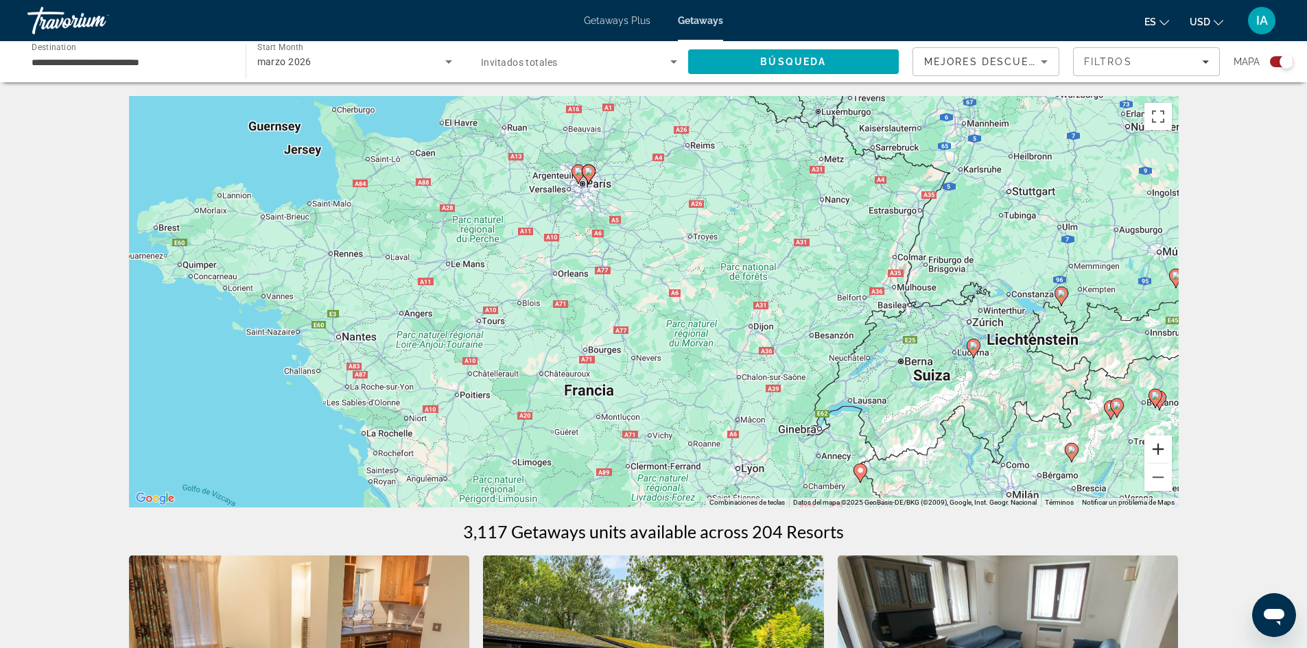
click at [1155, 446] on button "Ampliar" at bounding box center [1158, 449] width 27 height 27
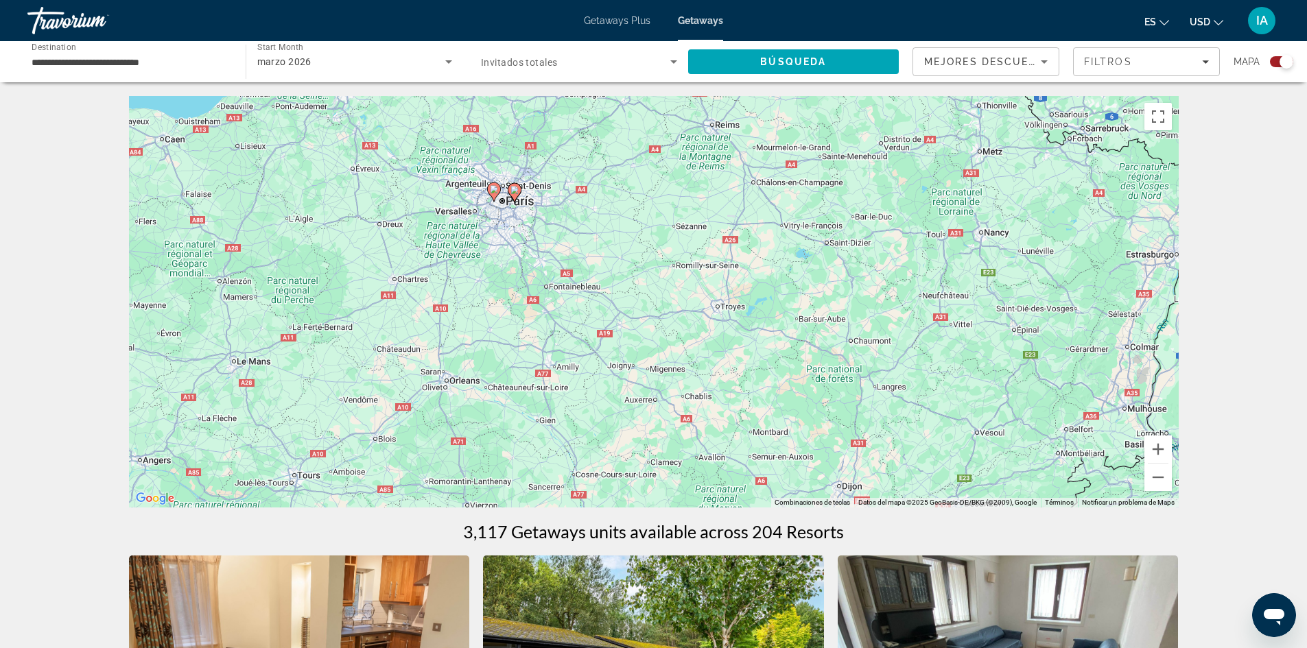
drag, startPoint x: 485, startPoint y: 159, endPoint x: 469, endPoint y: 340, distance: 181.1
click at [469, 340] on div "Para activar la función de arrastre con el teclado, pulsa Alt + Intro. Cuando h…" at bounding box center [654, 302] width 1050 height 412
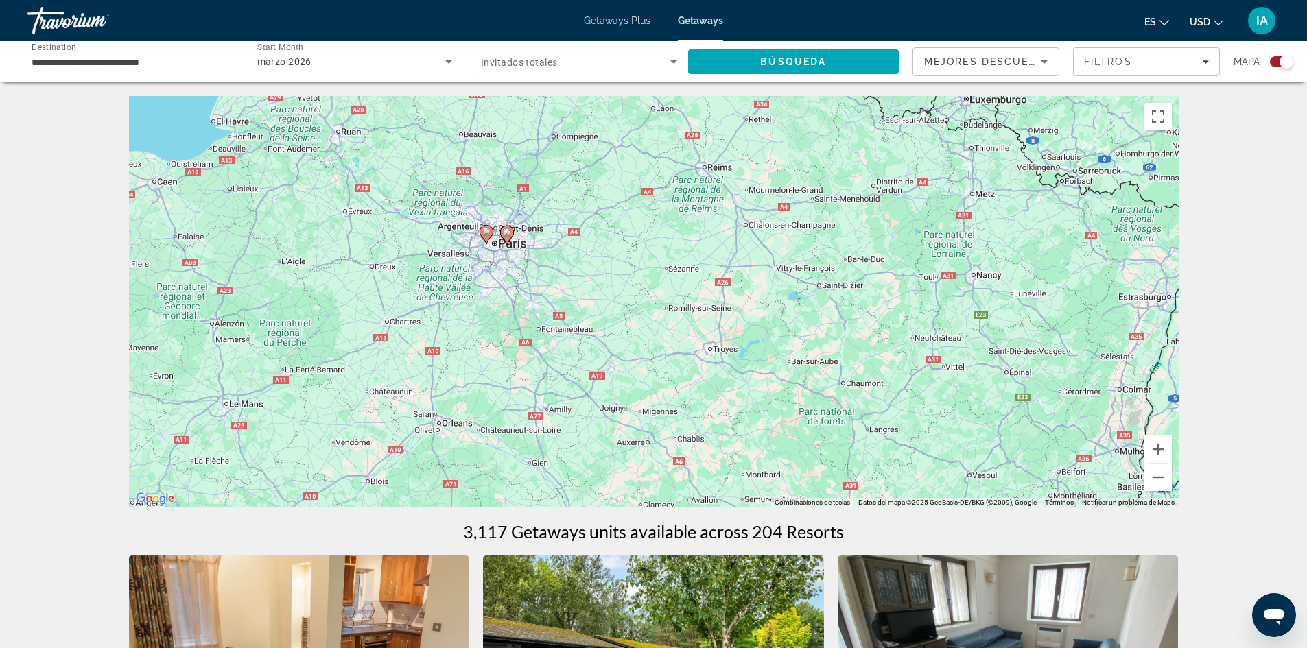
click at [489, 231] on image "Main content" at bounding box center [486, 232] width 8 height 8
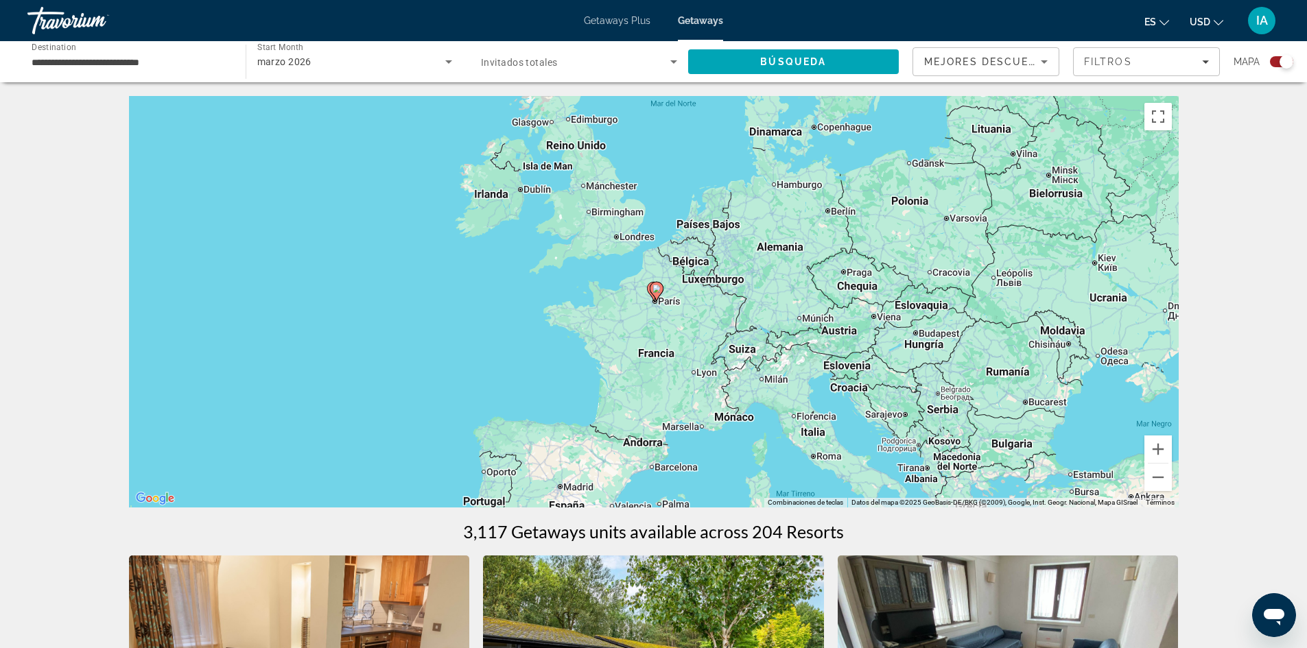
click at [655, 285] on image "Main content" at bounding box center [657, 289] width 8 height 8
type input "**********"
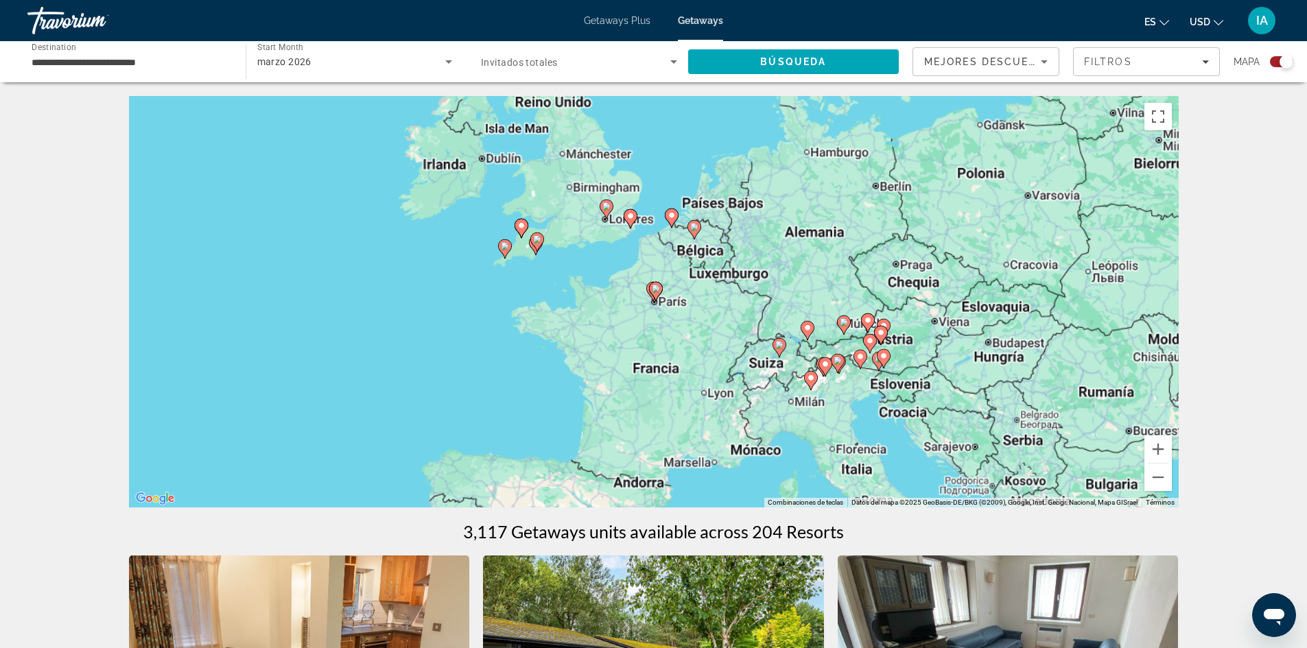
click at [655, 285] on image "Main content" at bounding box center [656, 289] width 8 height 8
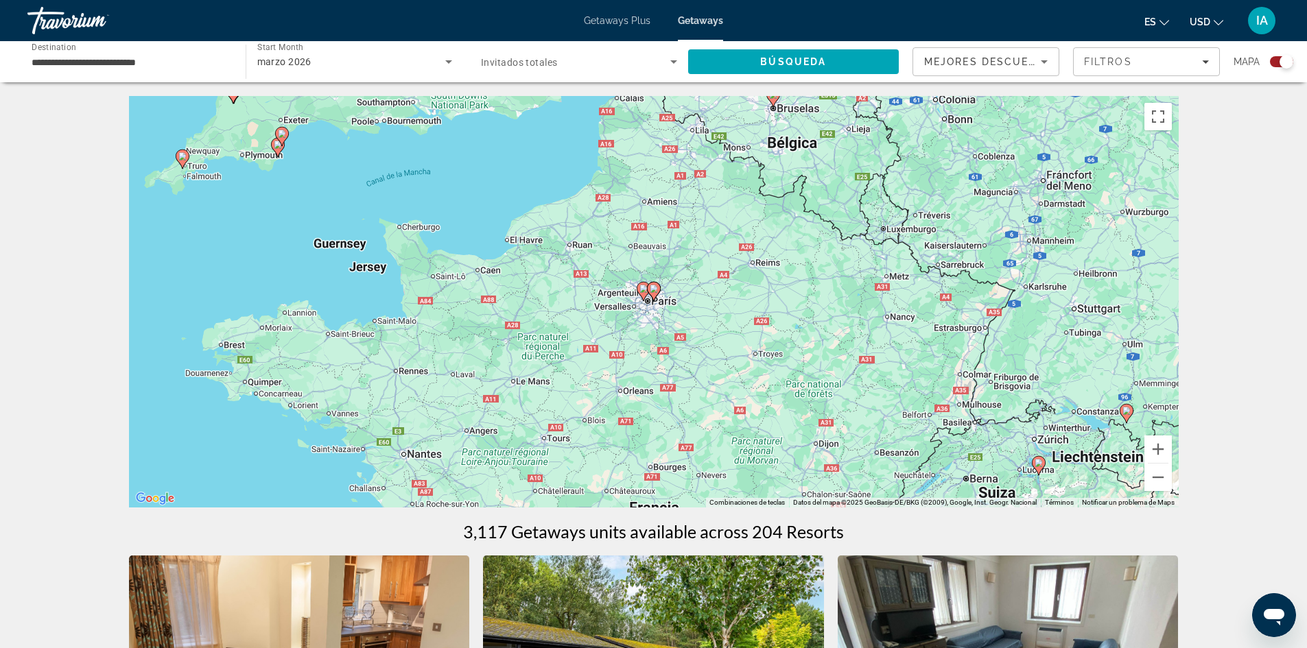
click at [655, 285] on image "Main content" at bounding box center [654, 289] width 8 height 8
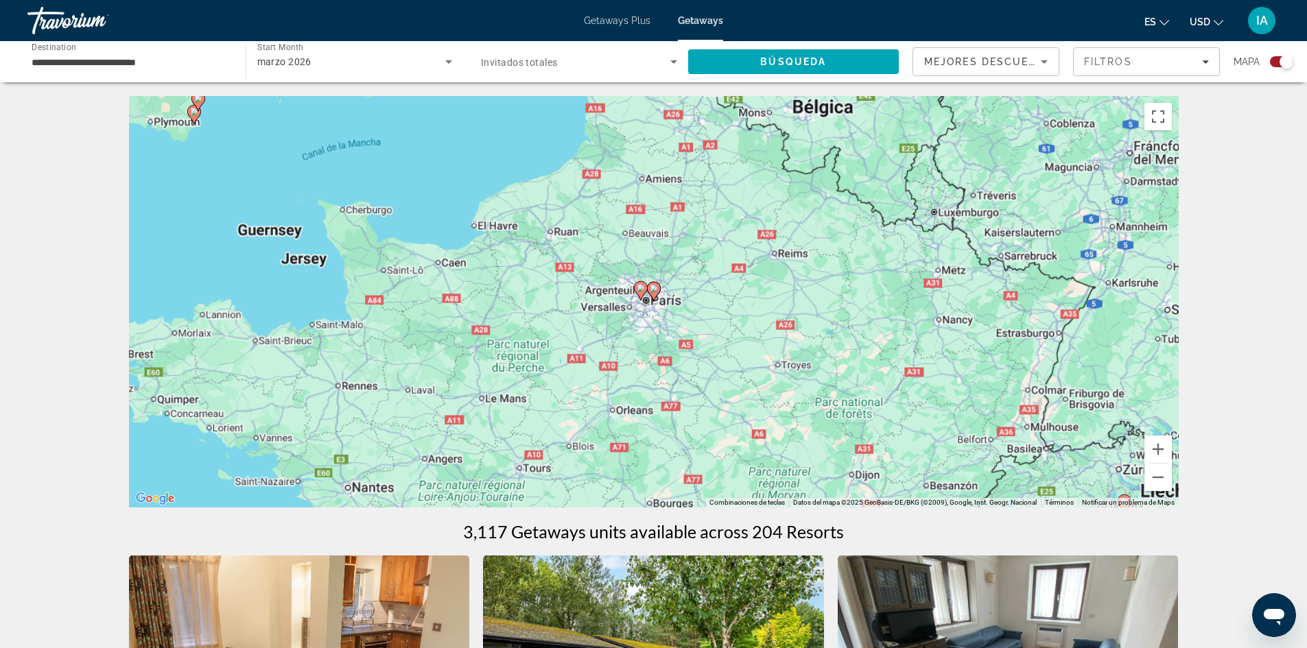
click at [655, 285] on image "Main content" at bounding box center [654, 289] width 8 height 8
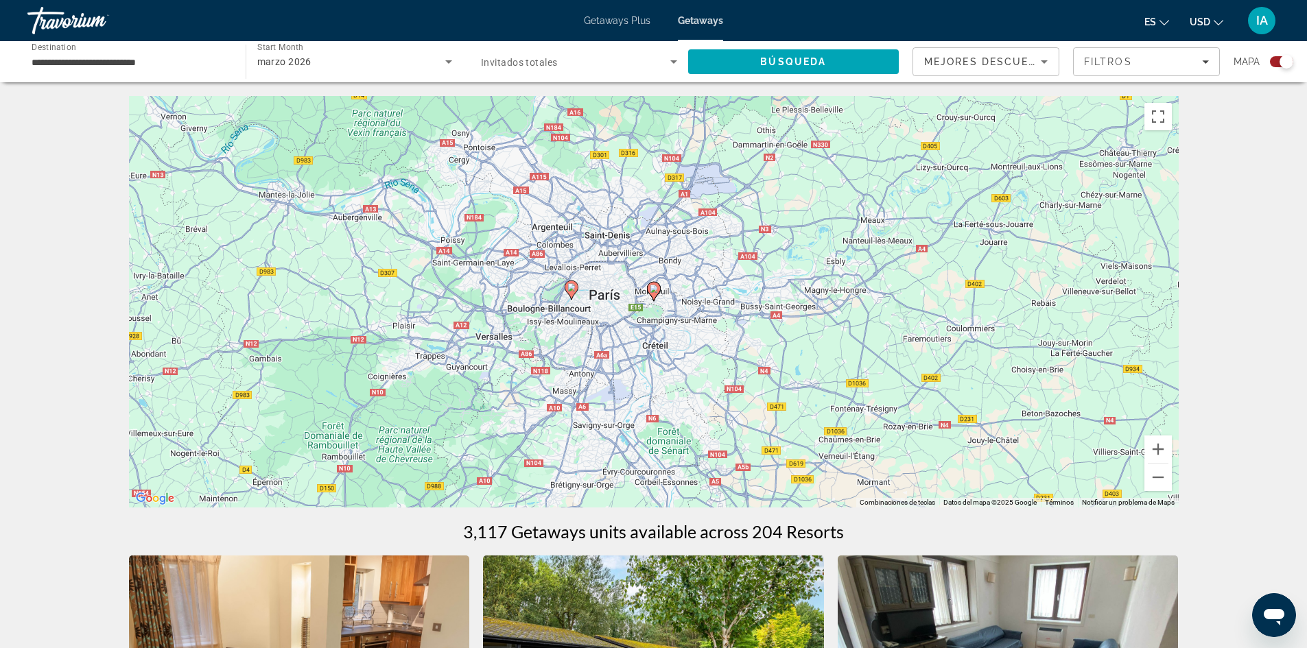
click at [655, 285] on image "Main content" at bounding box center [654, 289] width 8 height 8
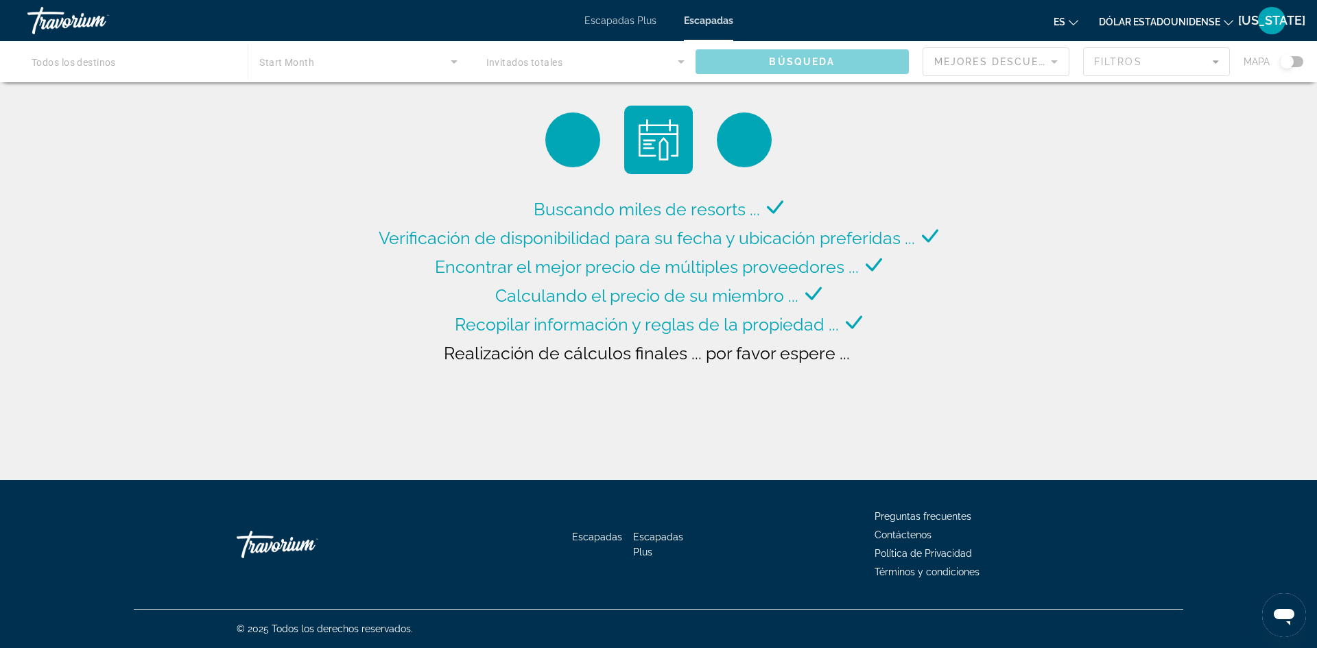
click at [190, 70] on div "Contenido principal" at bounding box center [658, 61] width 1317 height 41
click at [643, 27] on div "Escapadas Plus Escapadas es English Español Français Italiano Português русский…" at bounding box center [658, 21] width 1317 height 36
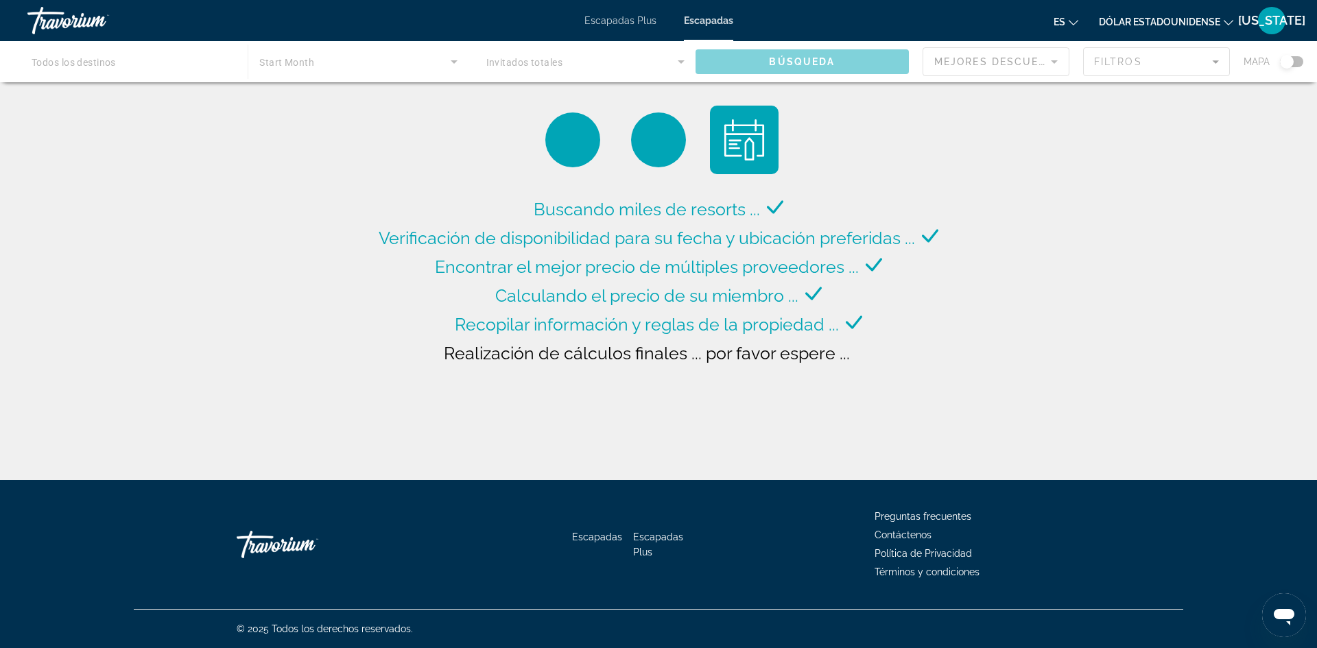
click at [712, 22] on font "Escapadas" at bounding box center [708, 20] width 49 height 11
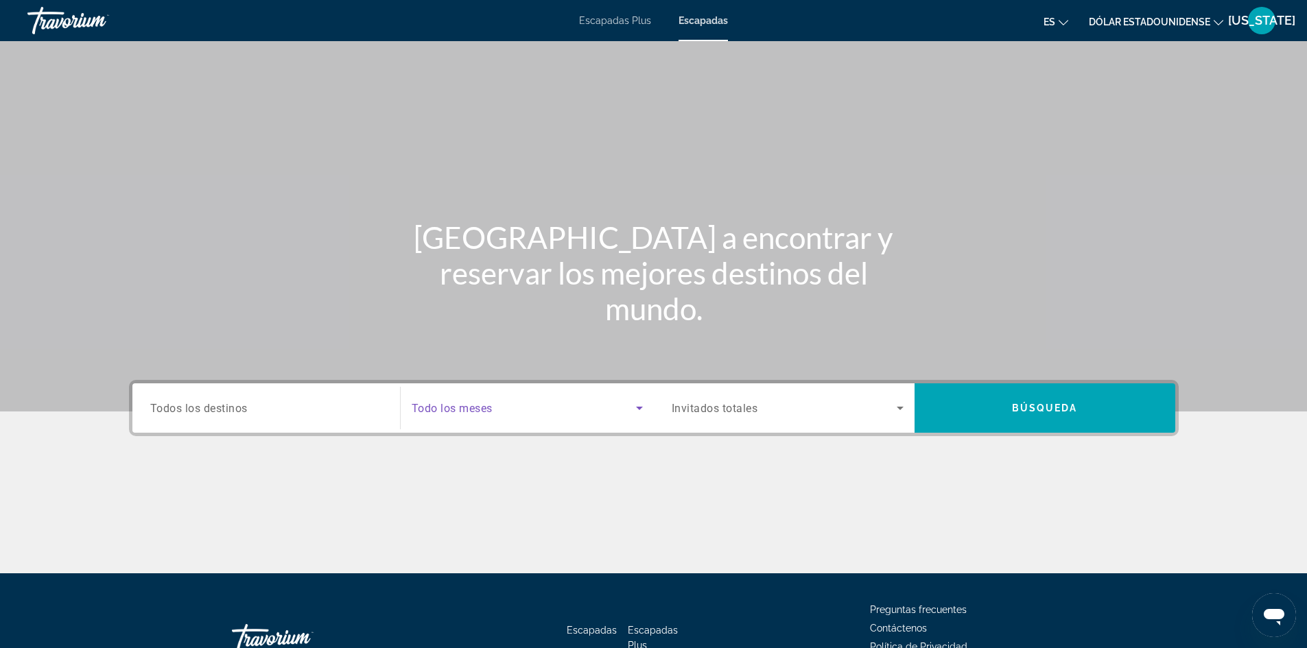
click at [521, 409] on span "Search widget" at bounding box center [524, 408] width 224 height 16
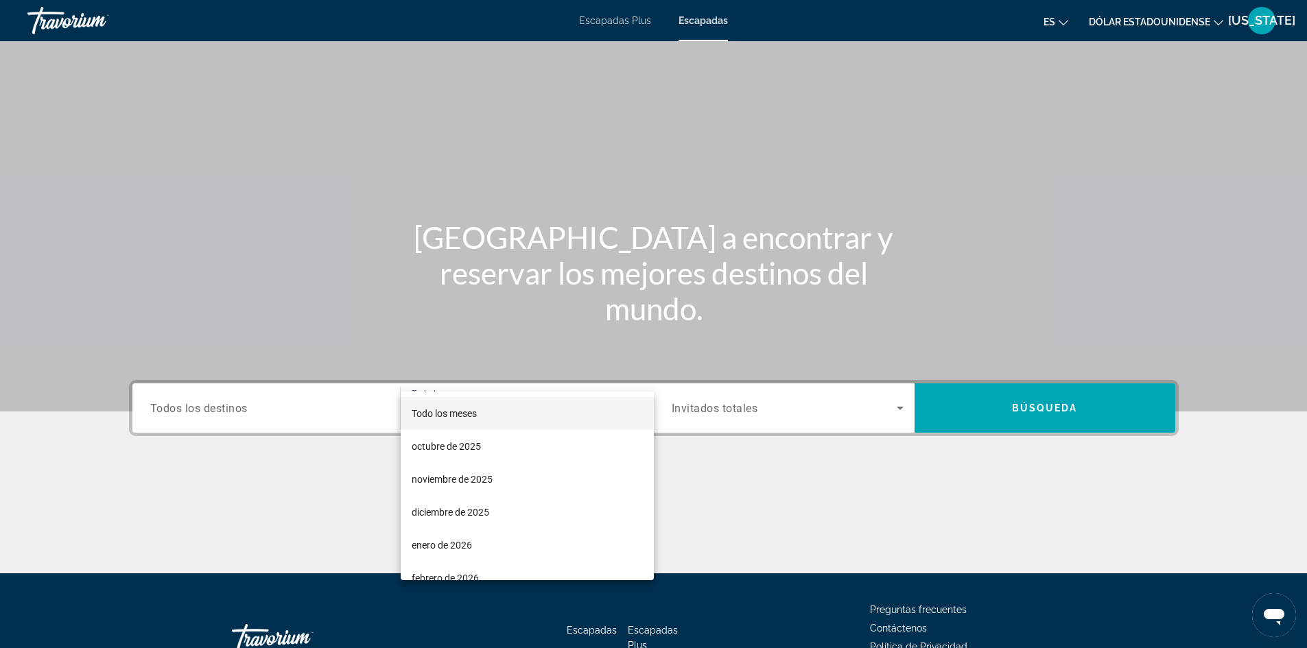
scroll to position [93, 0]
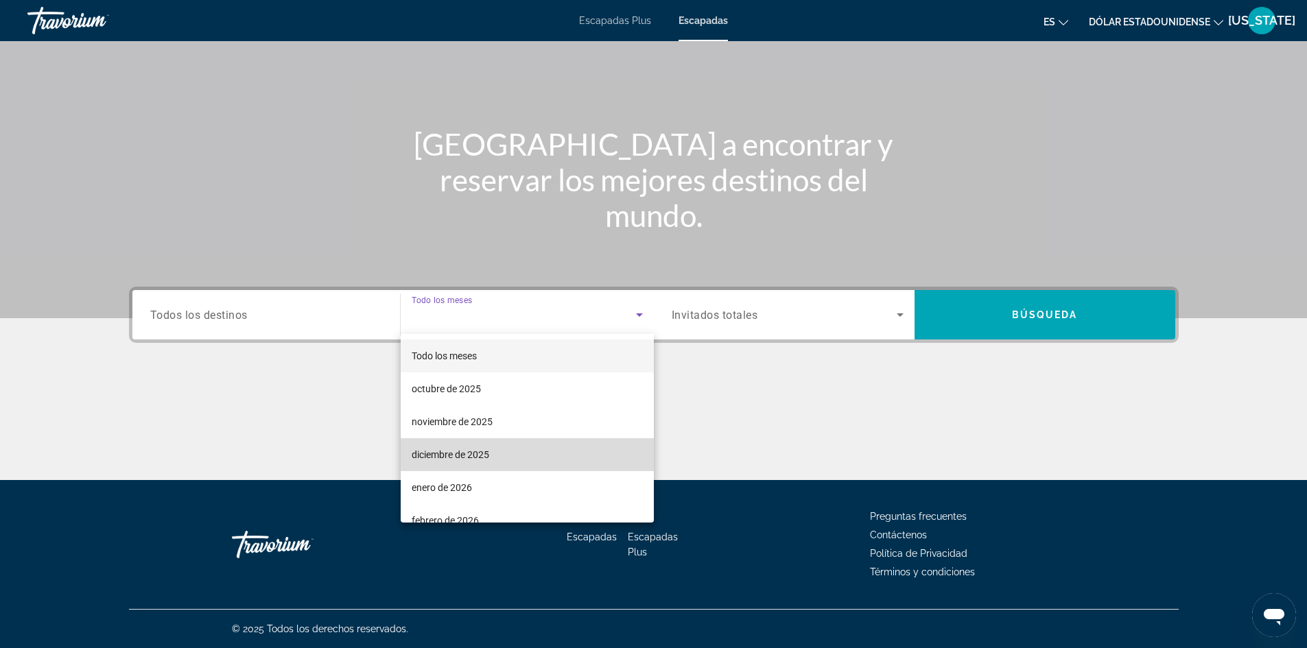
click at [541, 449] on mat-option "diciembre de 2025" at bounding box center [527, 454] width 253 height 33
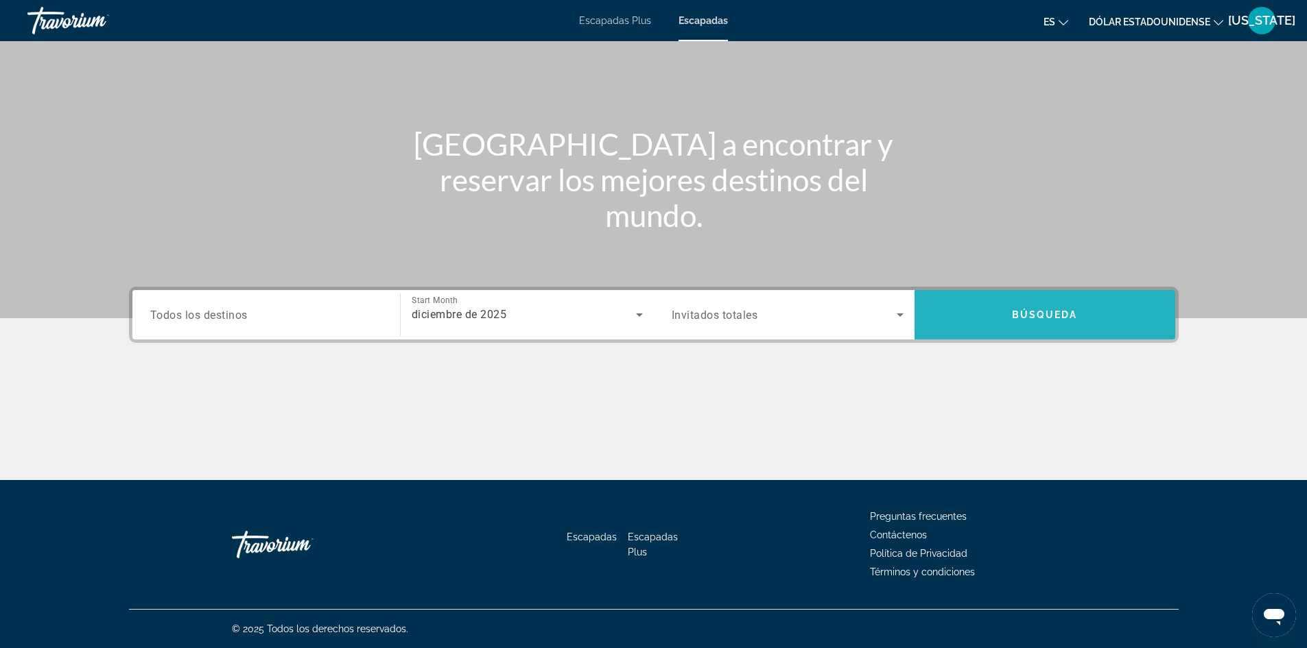
click at [970, 316] on span "Search" at bounding box center [1045, 314] width 261 height 33
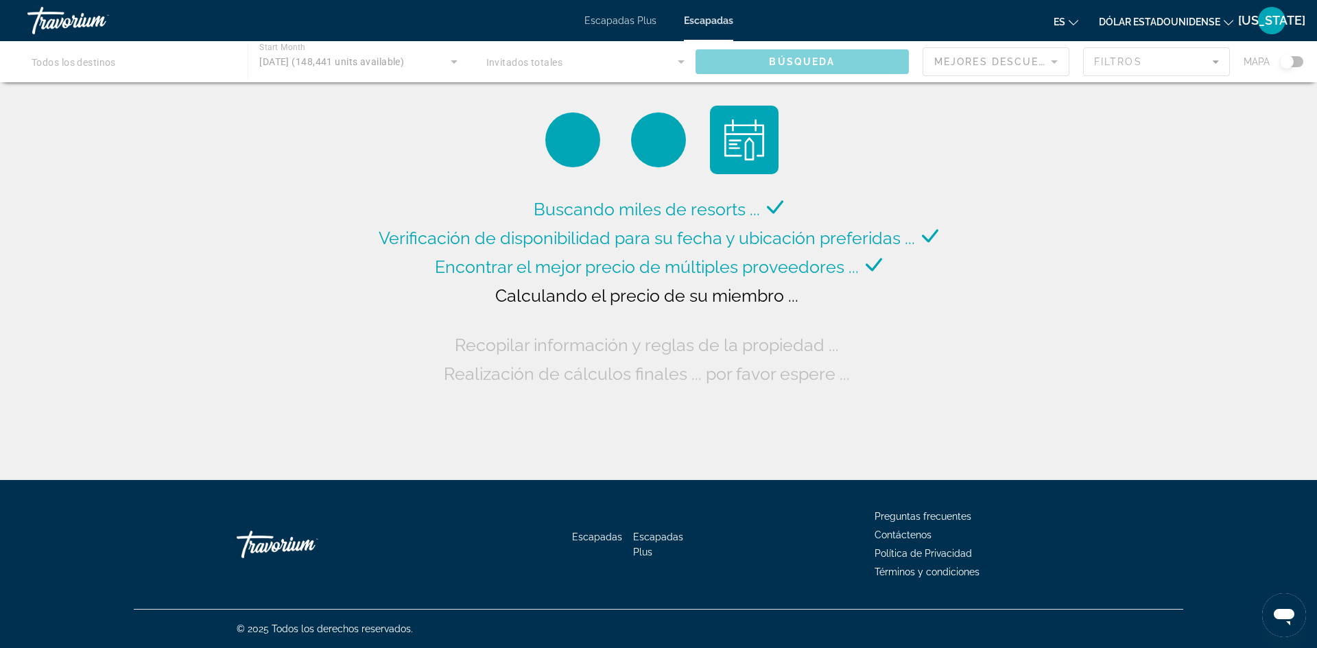
click at [148, 60] on div "Contenido principal" at bounding box center [658, 61] width 1317 height 41
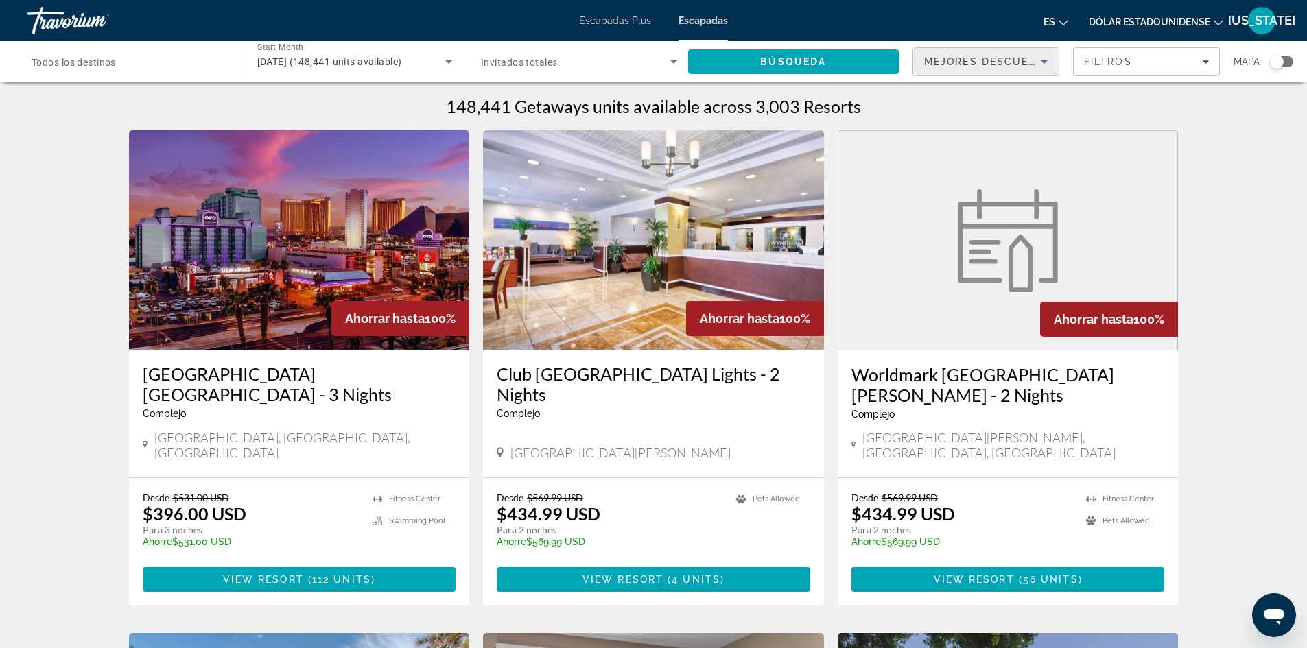
click at [1041, 60] on icon "Sort by" at bounding box center [1044, 61] width 7 height 3
click at [1002, 135] on mat-option "Precio más bajo" at bounding box center [985, 130] width 145 height 33
